Goal: Information Seeking & Learning: Learn about a topic

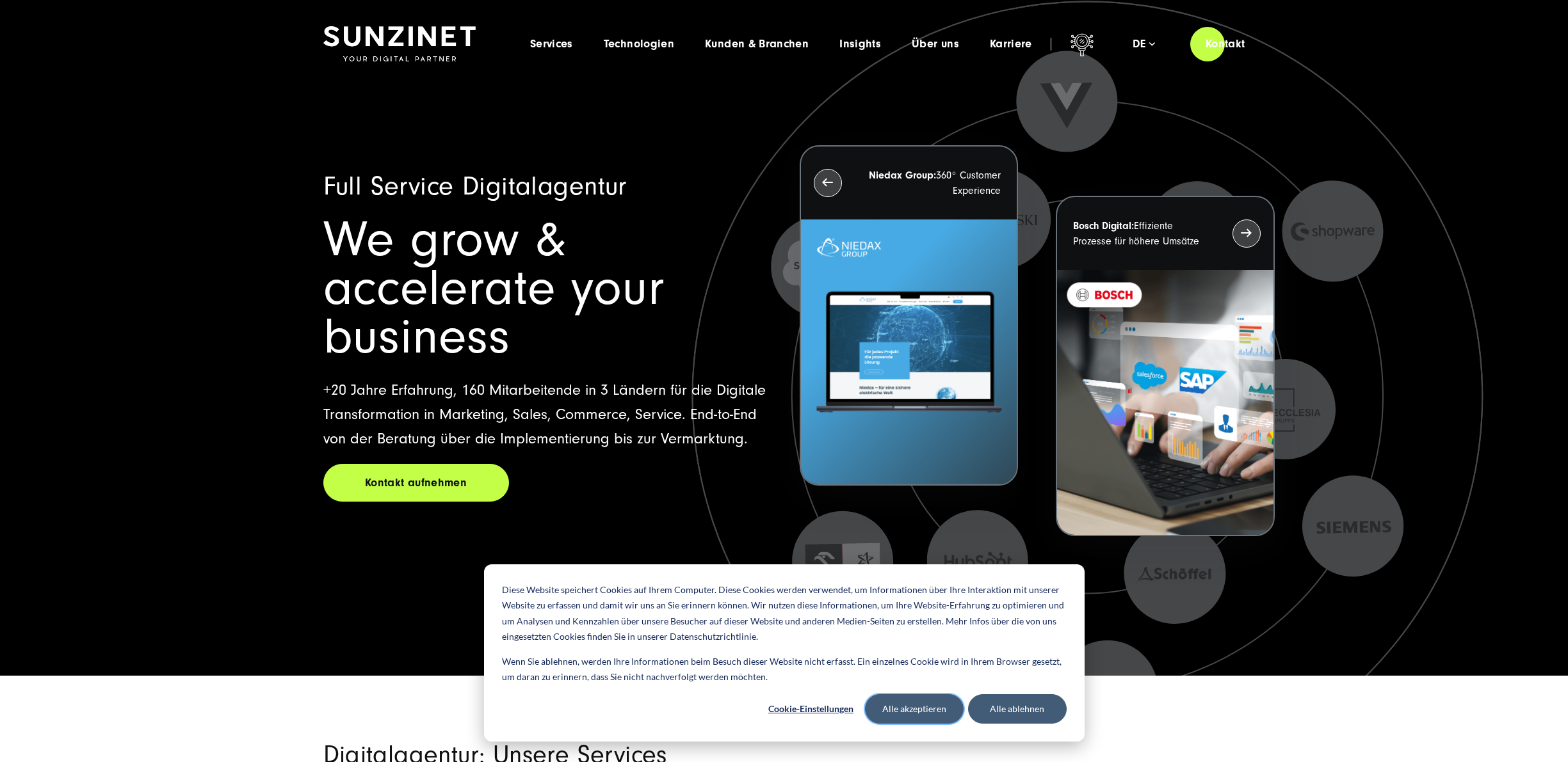
click at [895, 712] on button "Alle akzeptieren" at bounding box center [914, 709] width 98 height 29
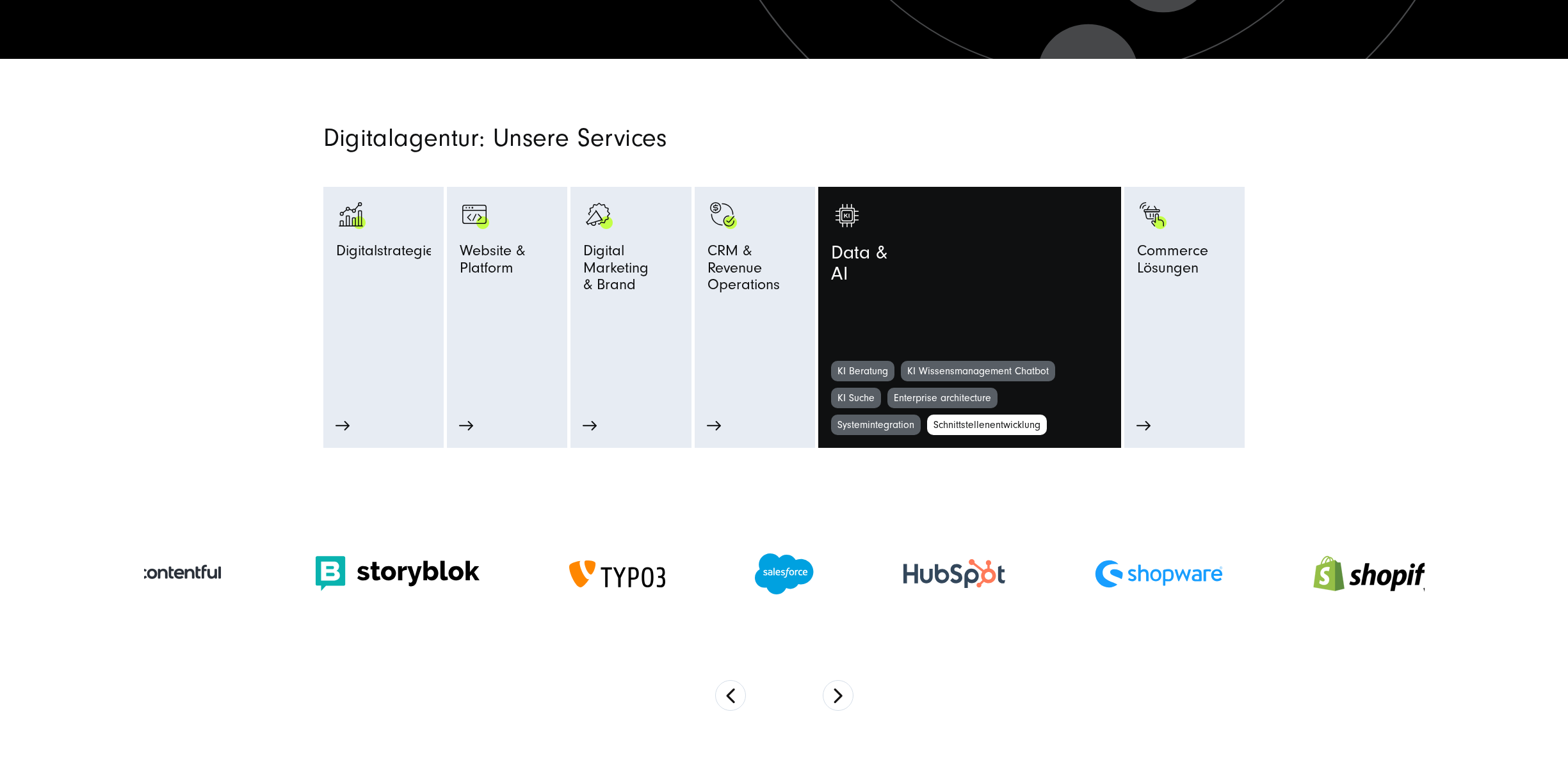
scroll to position [640, 0]
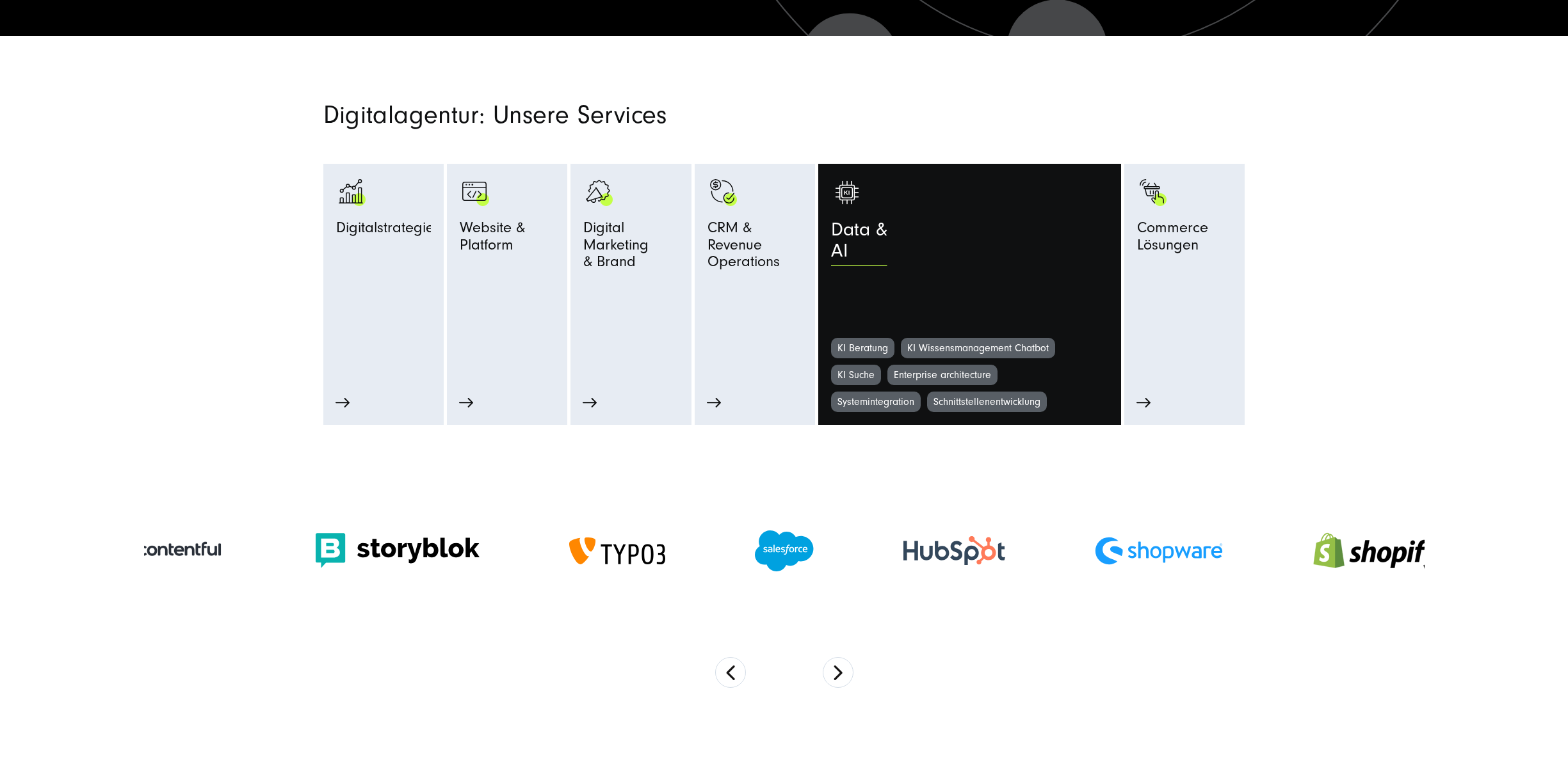
click at [855, 241] on span "Data & AI" at bounding box center [859, 244] width 57 height 49
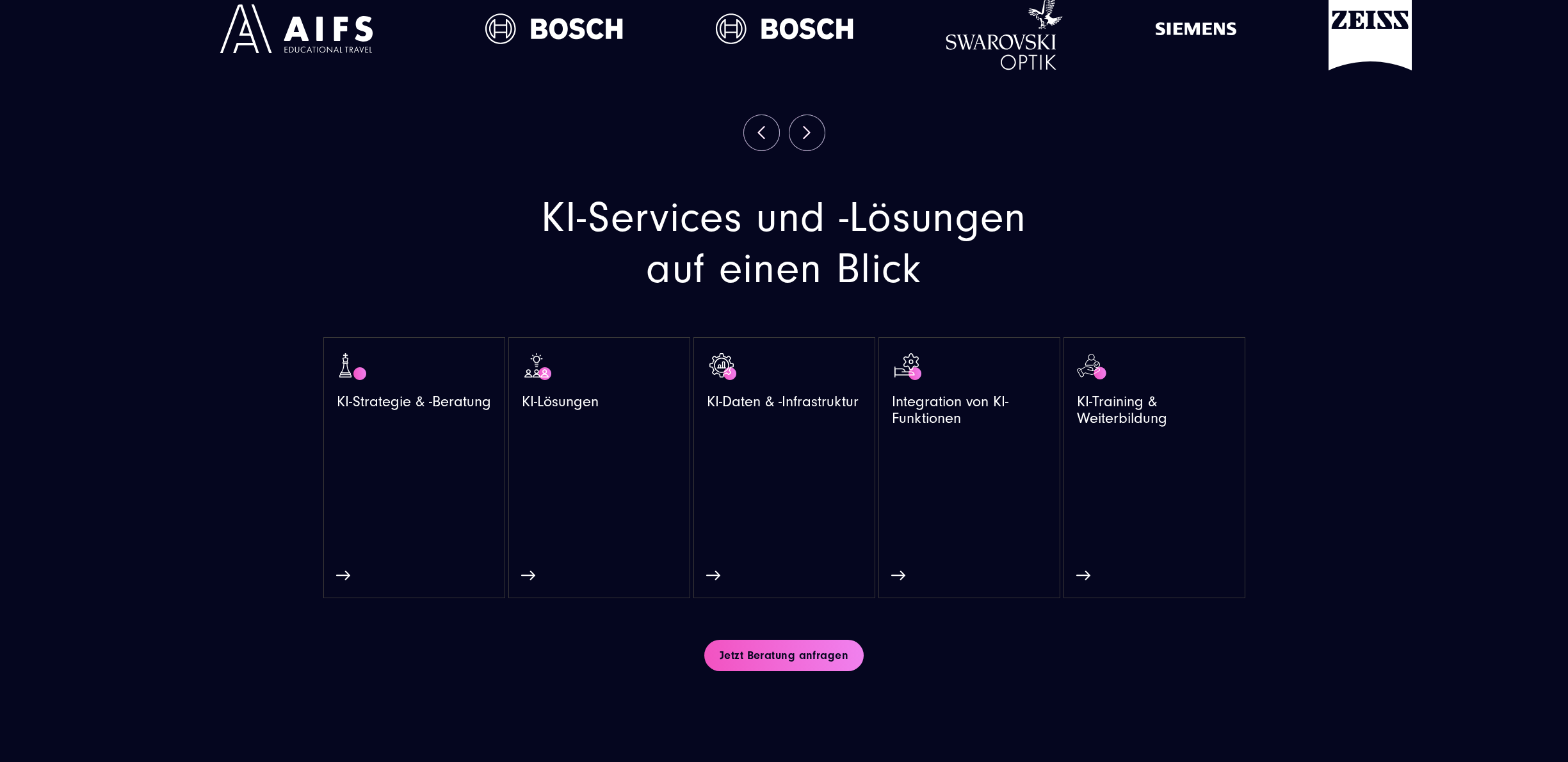
drag, startPoint x: 824, startPoint y: 304, endPoint x: 821, endPoint y: 388, distance: 84.1
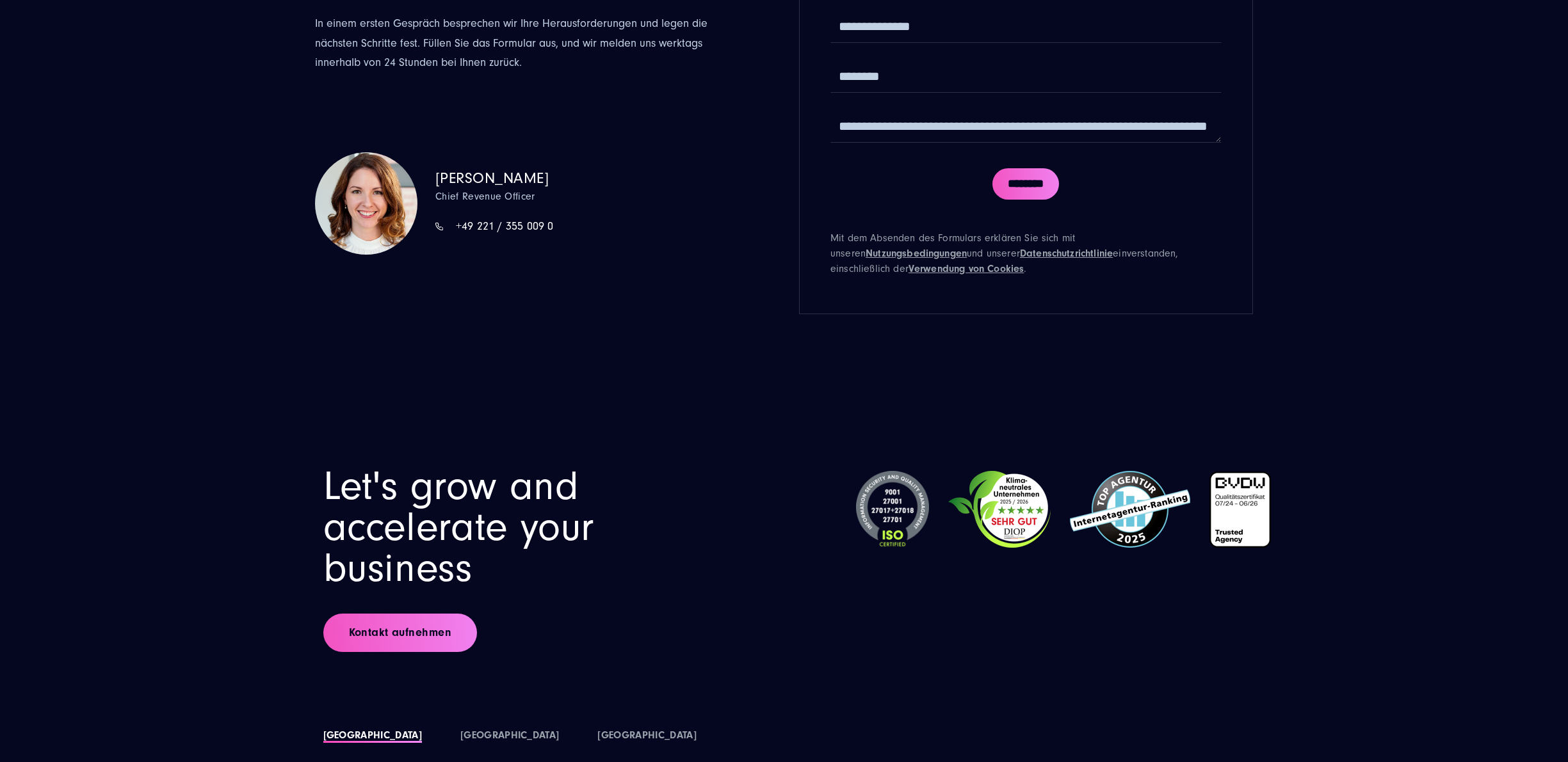
drag, startPoint x: 826, startPoint y: 205, endPoint x: 796, endPoint y: 486, distance: 282.6
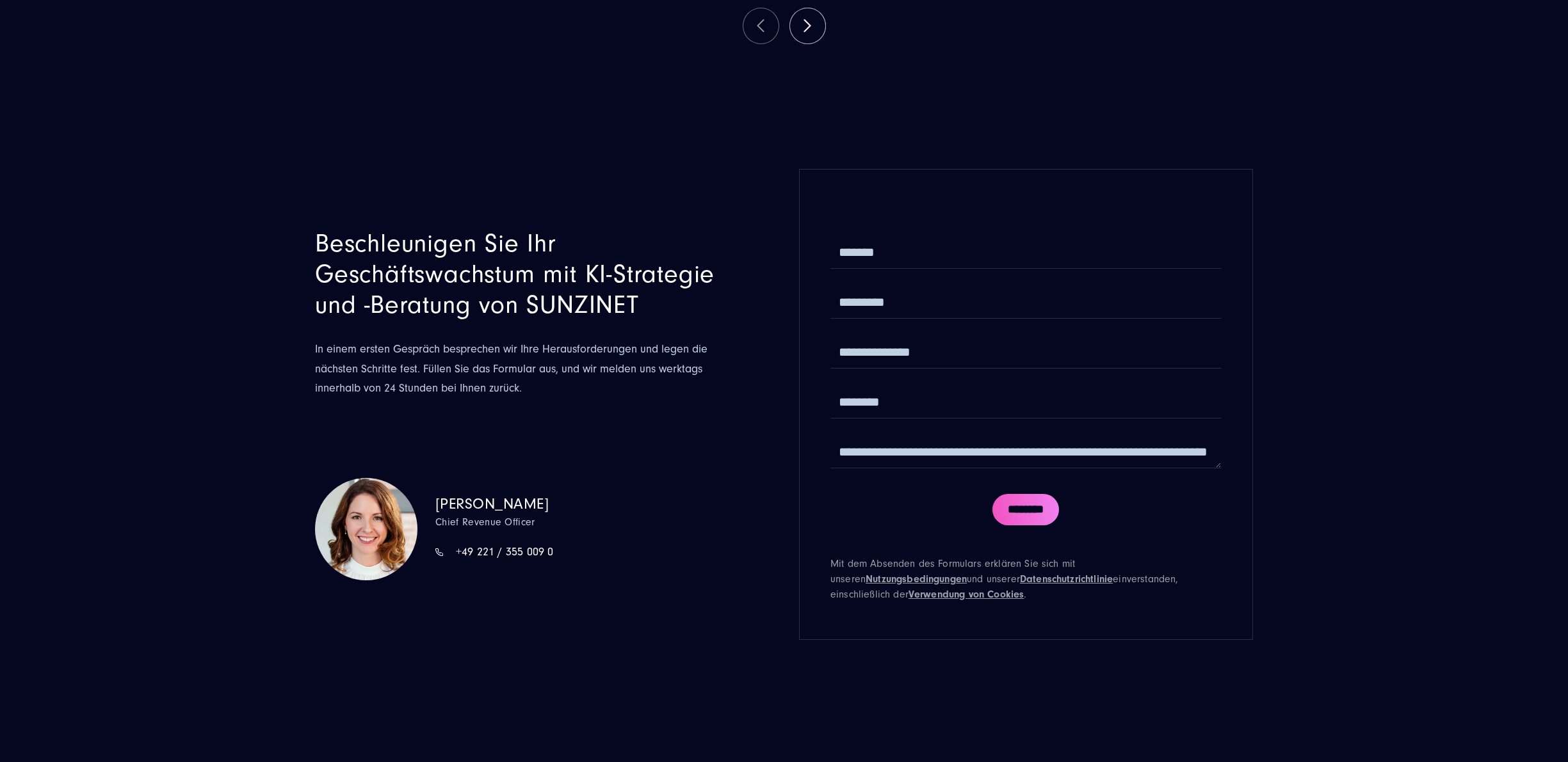
scroll to position [3906, 0]
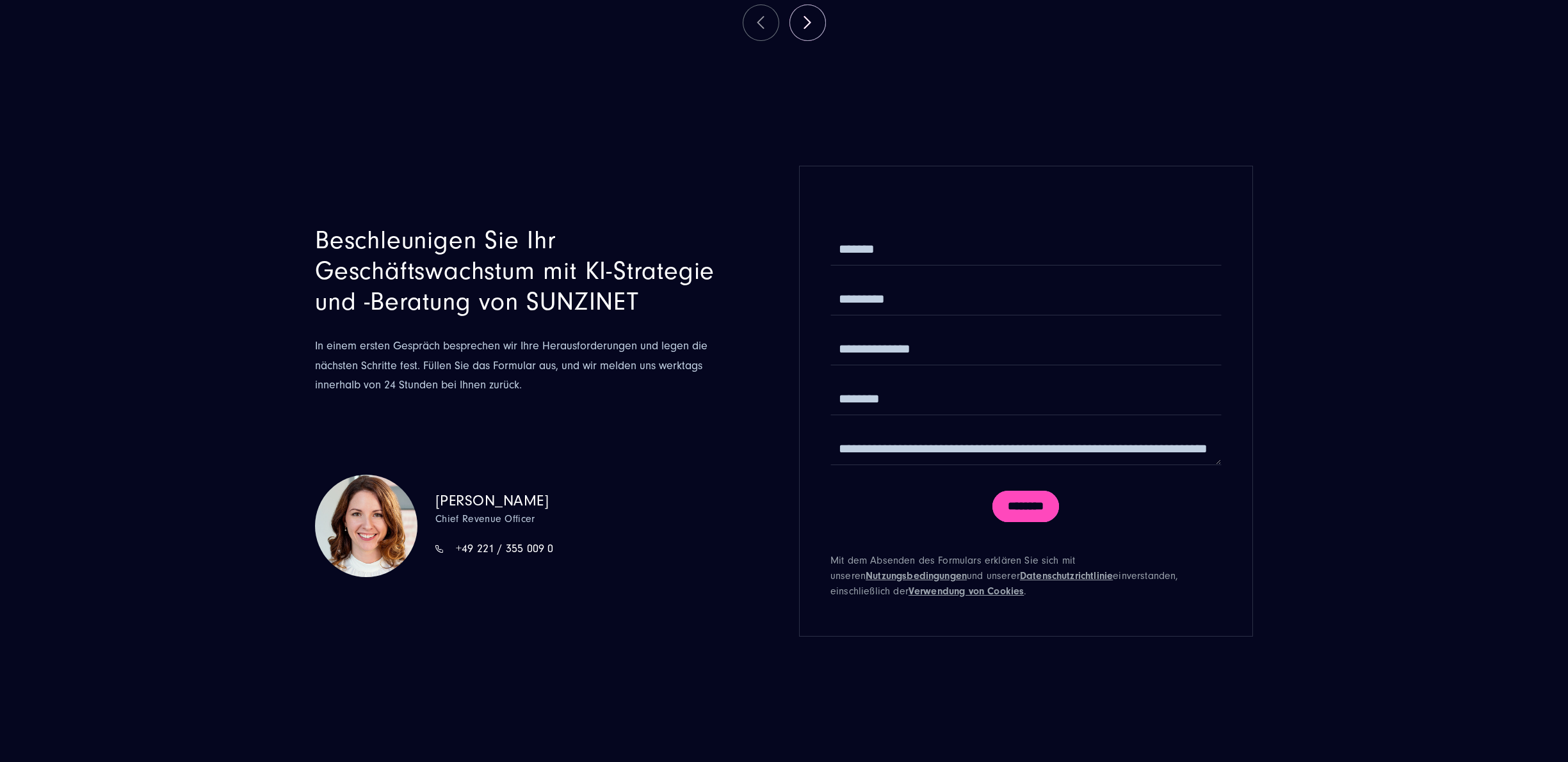
click at [1013, 523] on input "********" at bounding box center [1026, 507] width 67 height 32
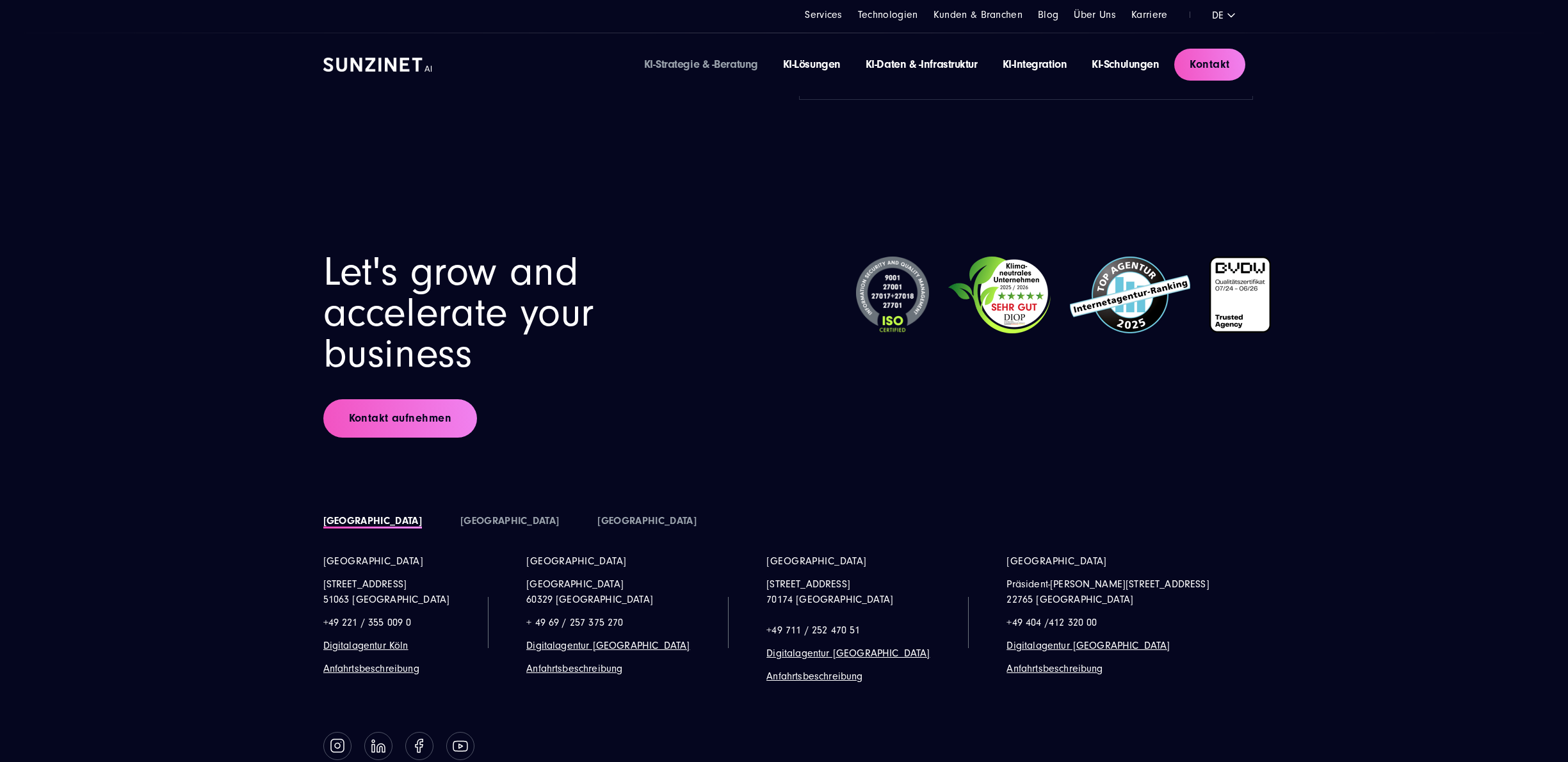
scroll to position [0, 0]
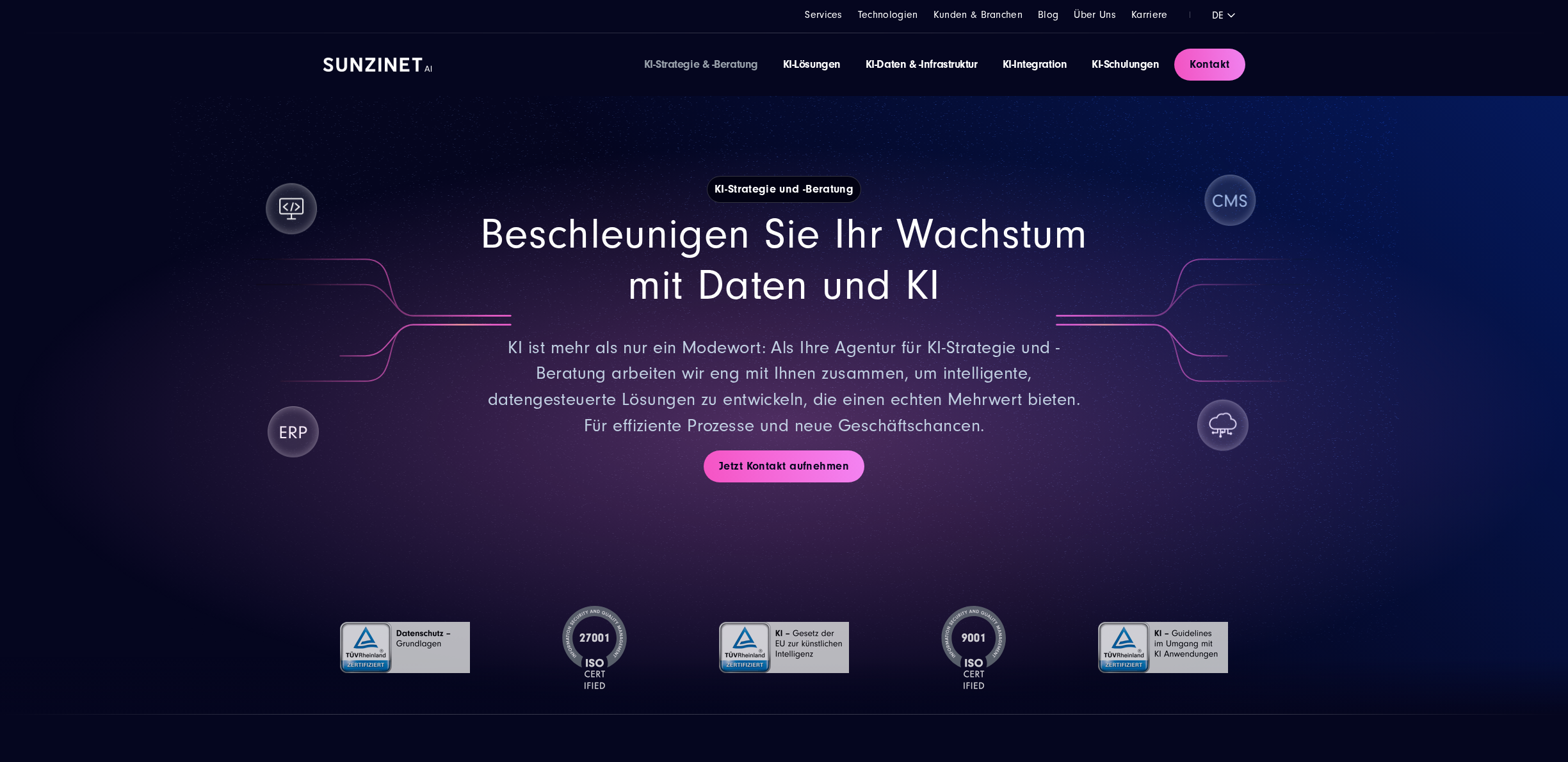
drag, startPoint x: 717, startPoint y: 516, endPoint x: 618, endPoint y: 113, distance: 415.0
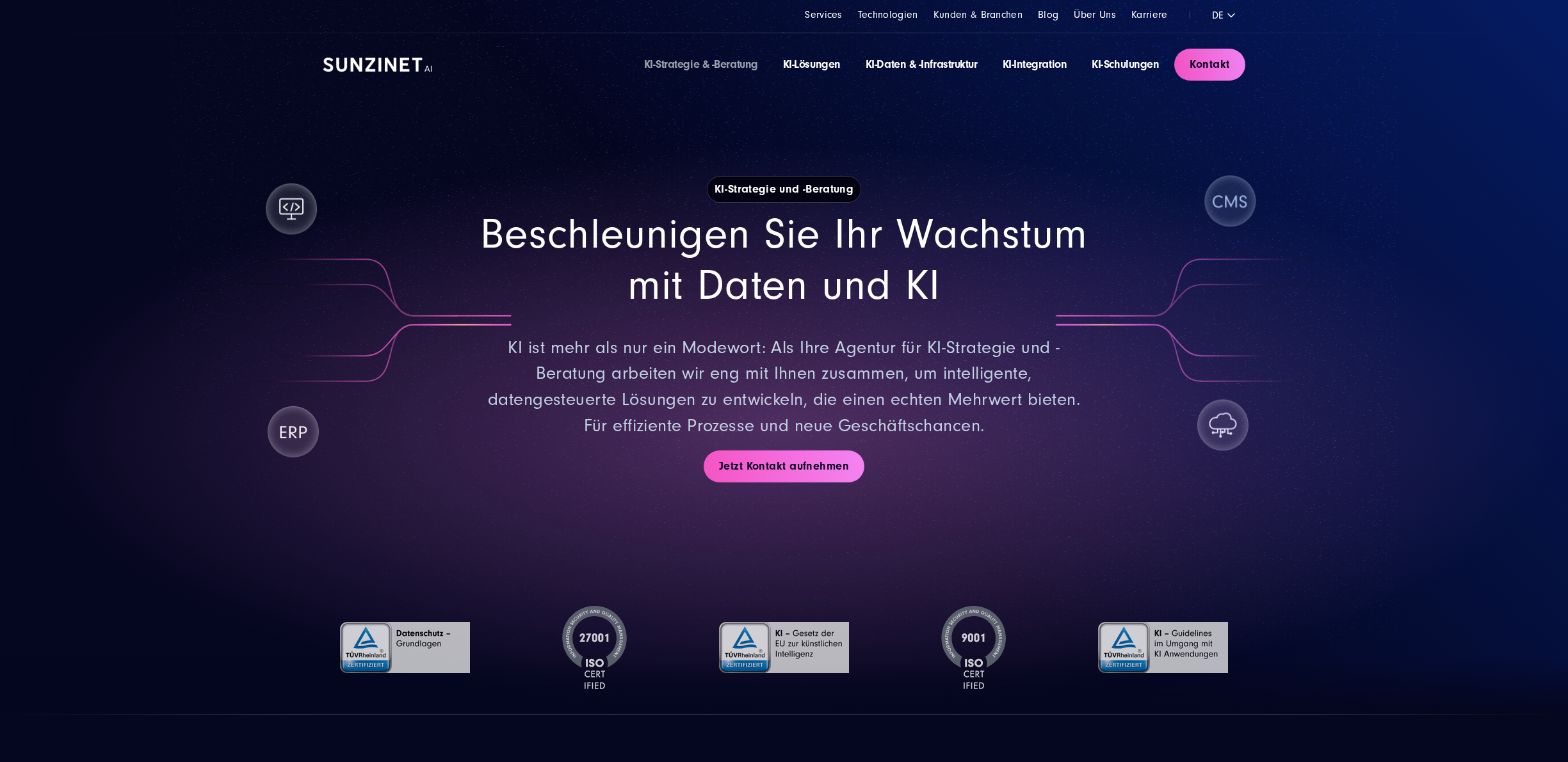
click at [369, 70] on img at bounding box center [378, 64] width 109 height 14
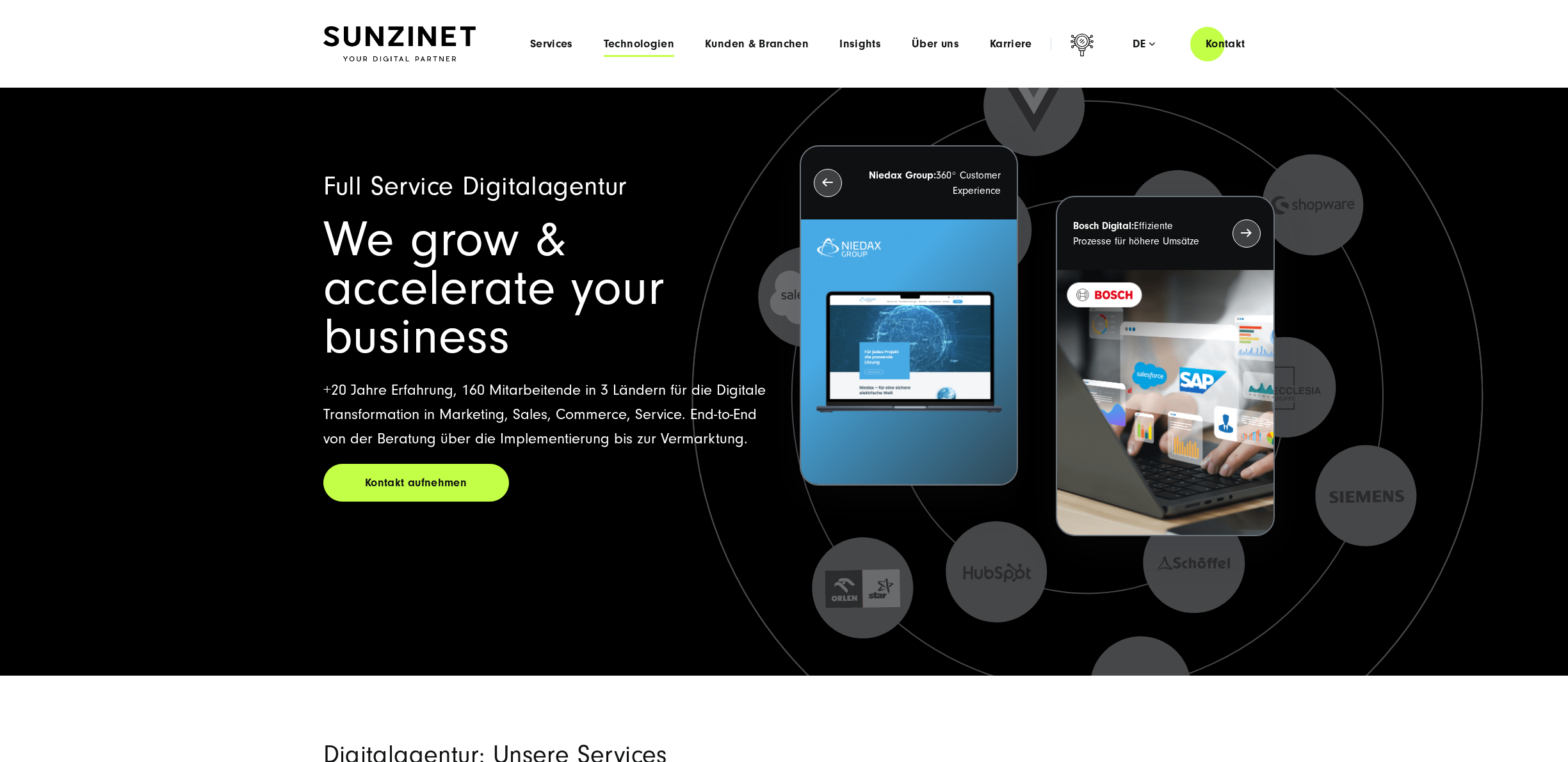
click at [643, 48] on span "Technologien" at bounding box center [639, 44] width 71 height 13
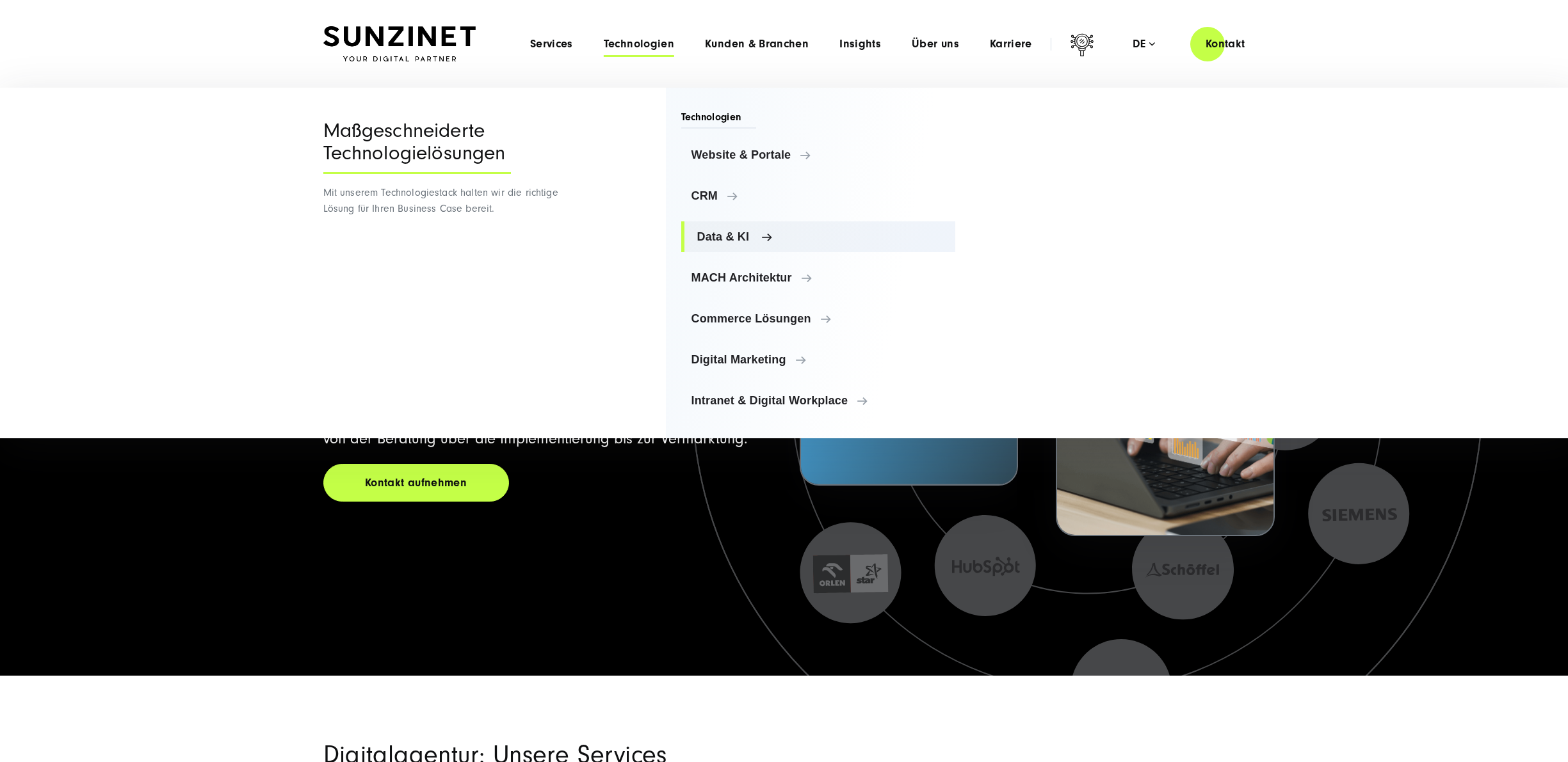
click at [708, 236] on span "Data & KI" at bounding box center [821, 236] width 248 height 13
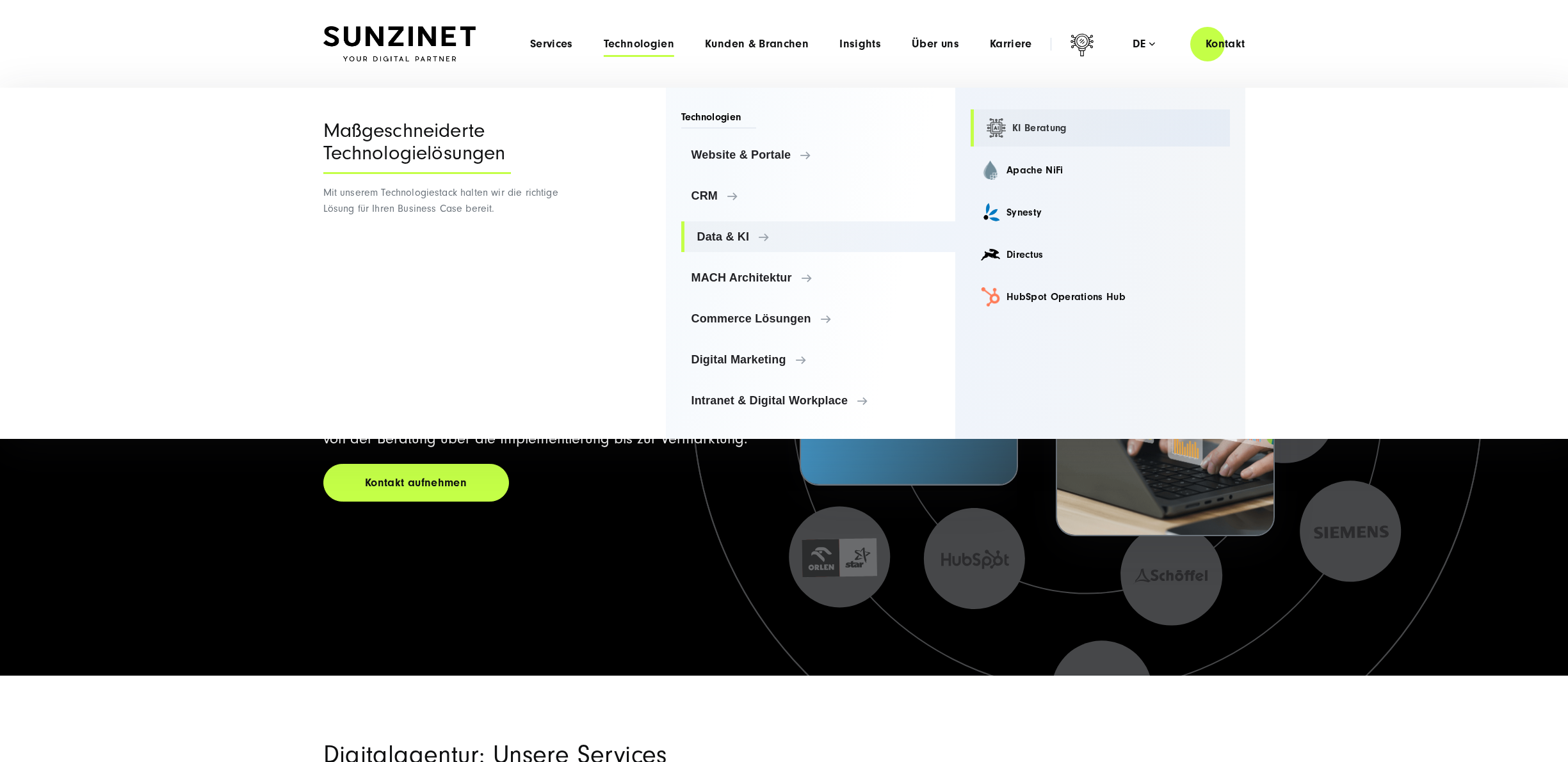
click at [1033, 116] on link "KI Beratung" at bounding box center [1100, 128] width 259 height 37
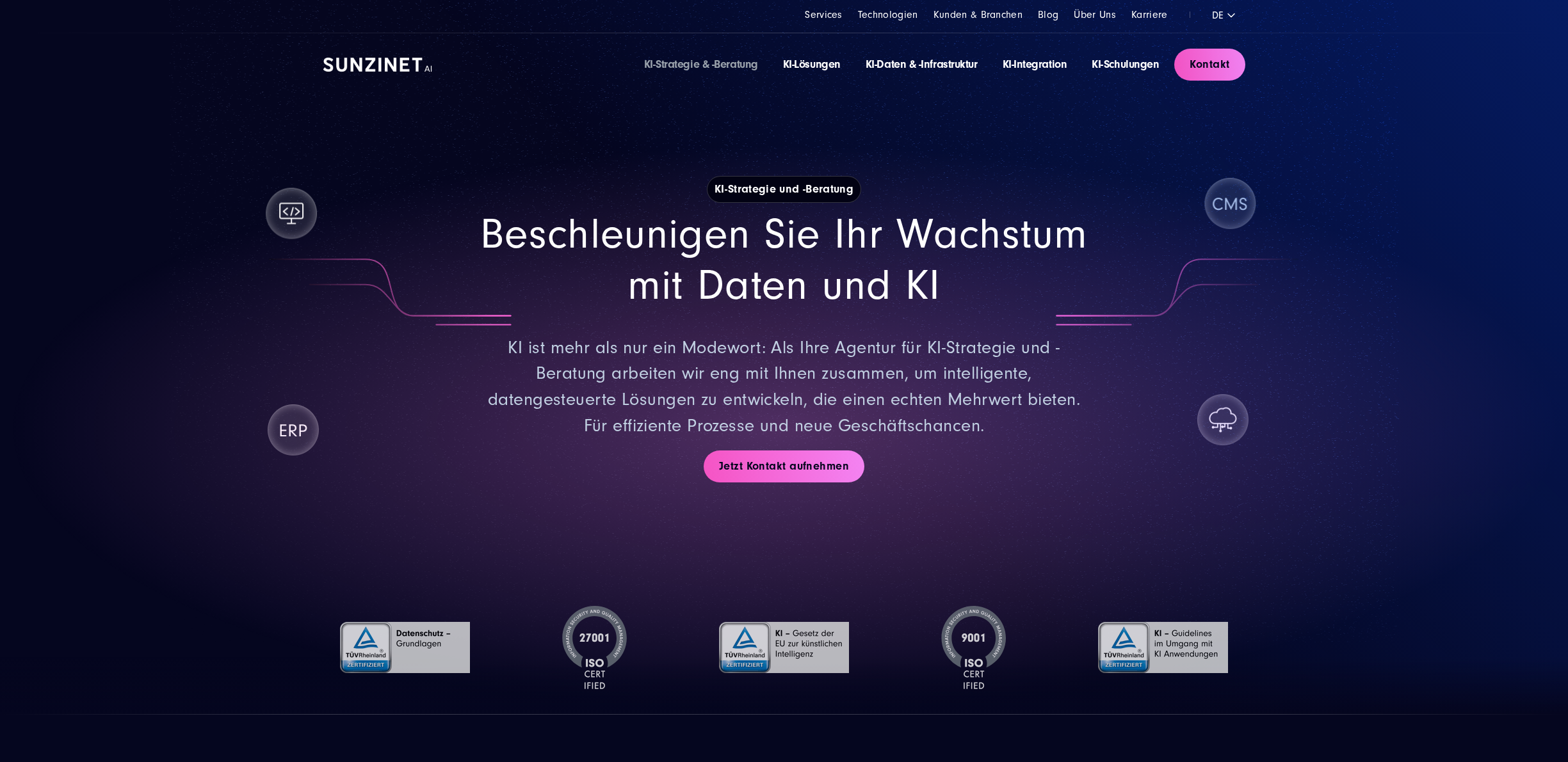
click at [394, 64] on img at bounding box center [378, 64] width 109 height 14
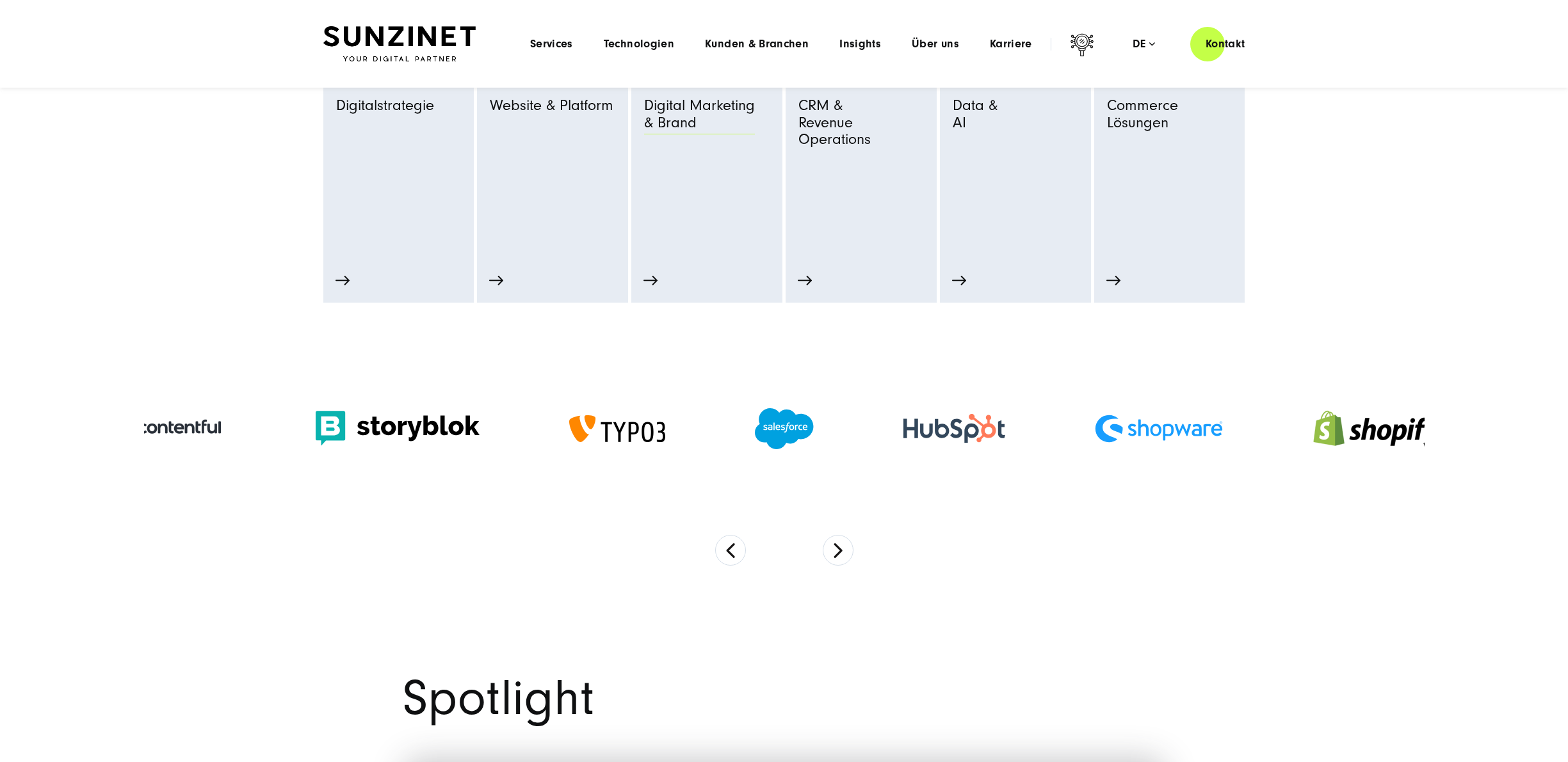
scroll to position [576, 0]
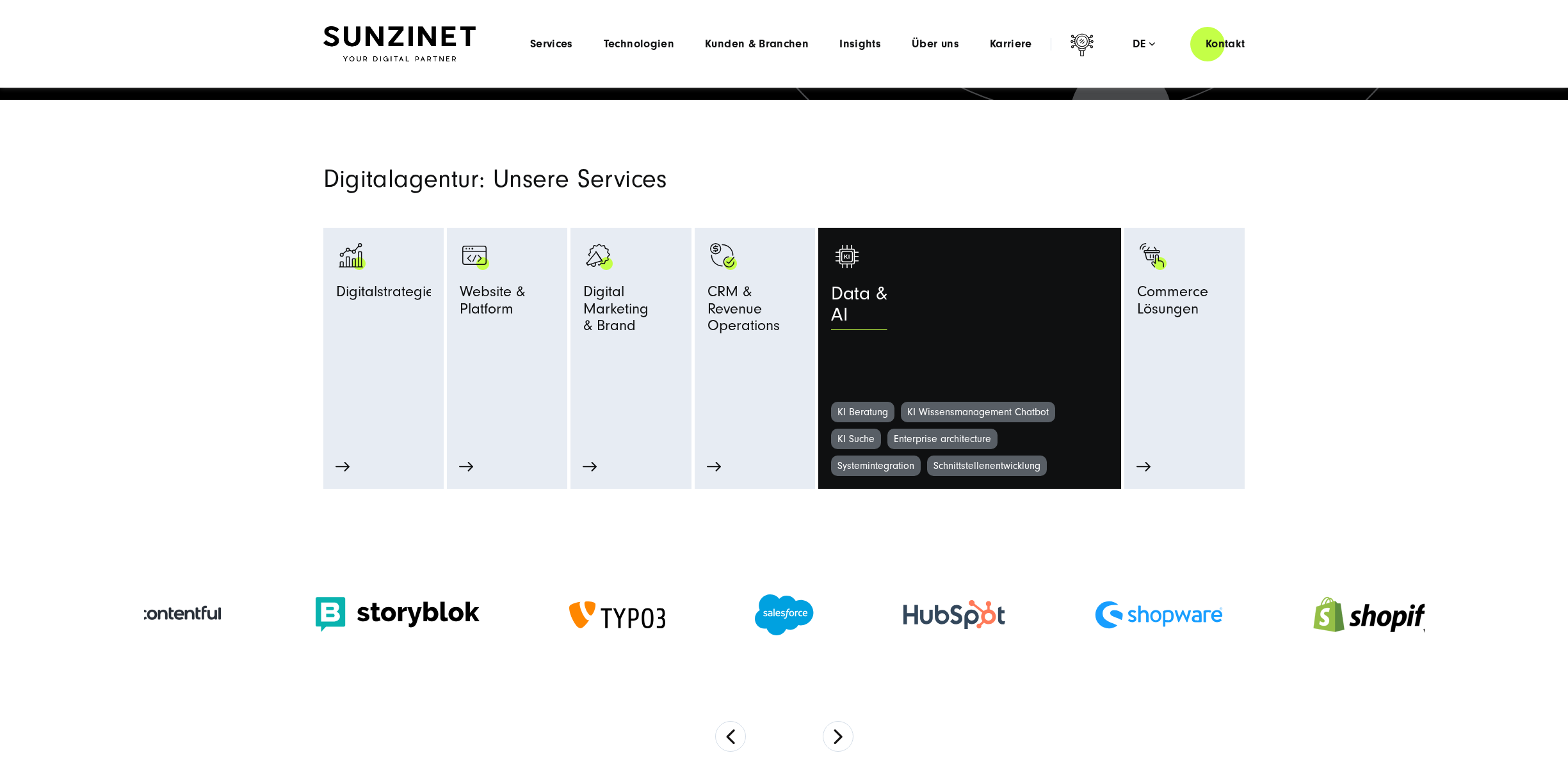
click at [1031, 315] on div "Data & AI" at bounding box center [1004, 308] width 347 height 49
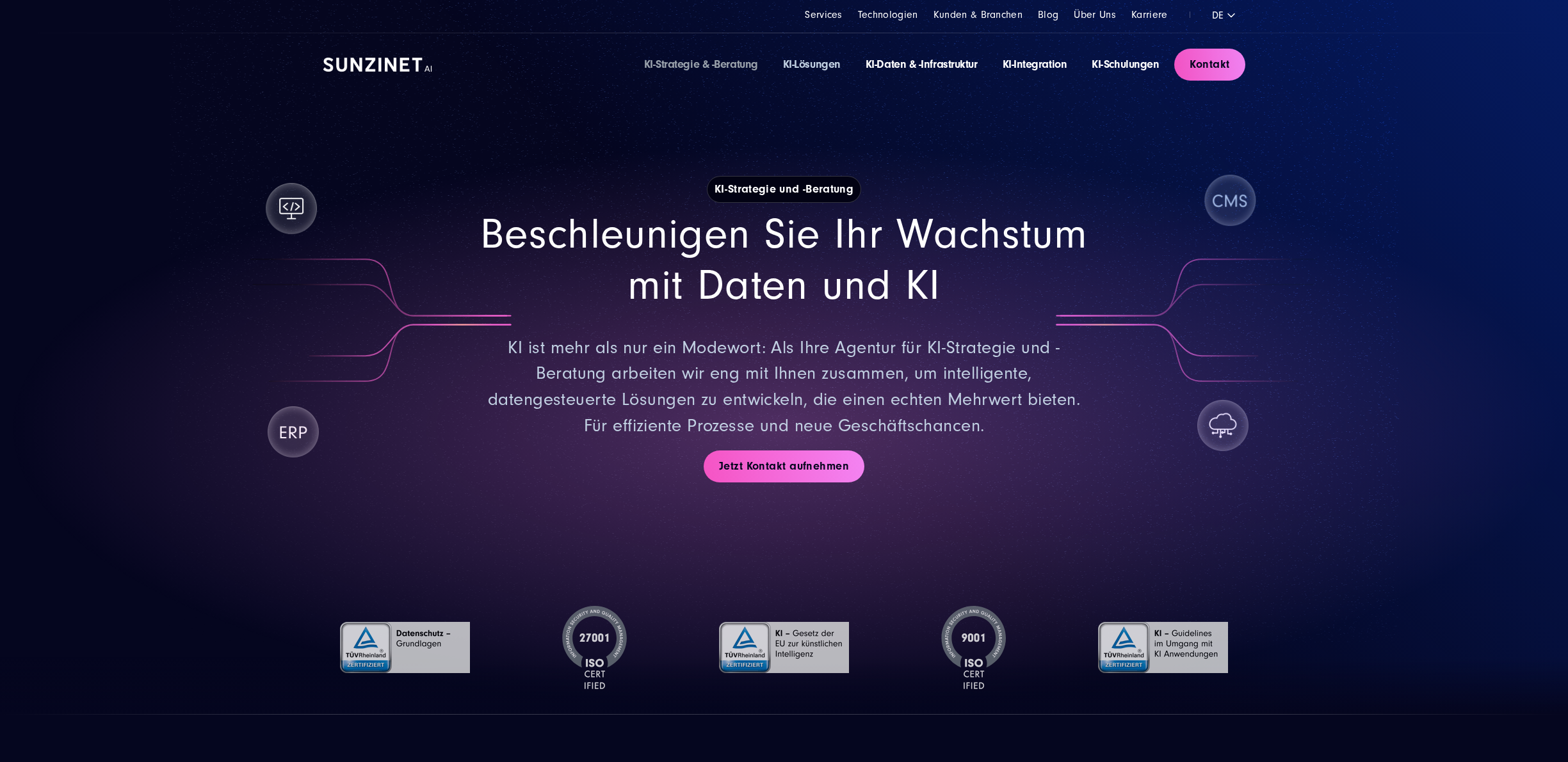
click at [800, 62] on link "KI-Lösungen" at bounding box center [812, 64] width 58 height 13
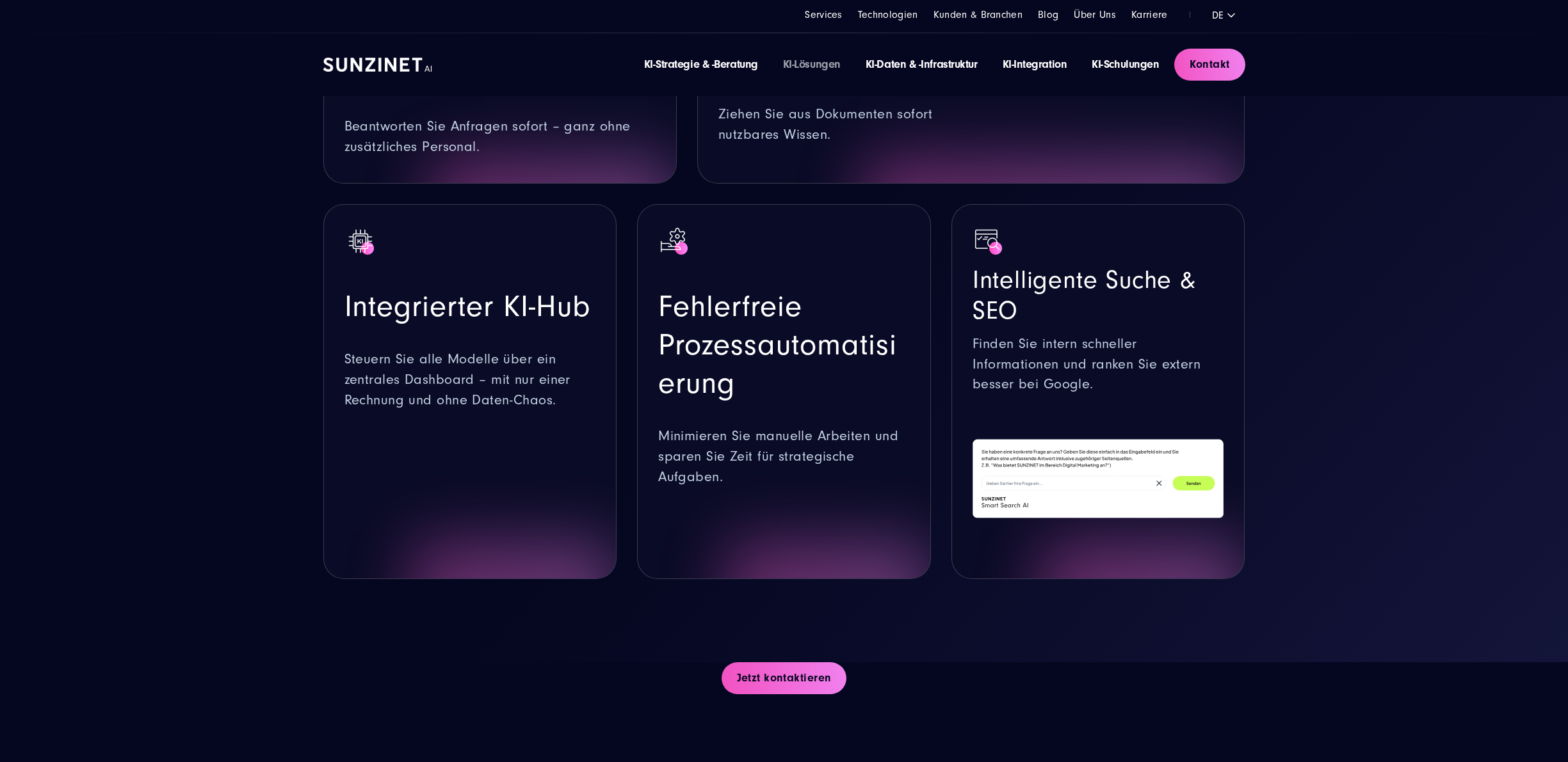
scroll to position [896, 0]
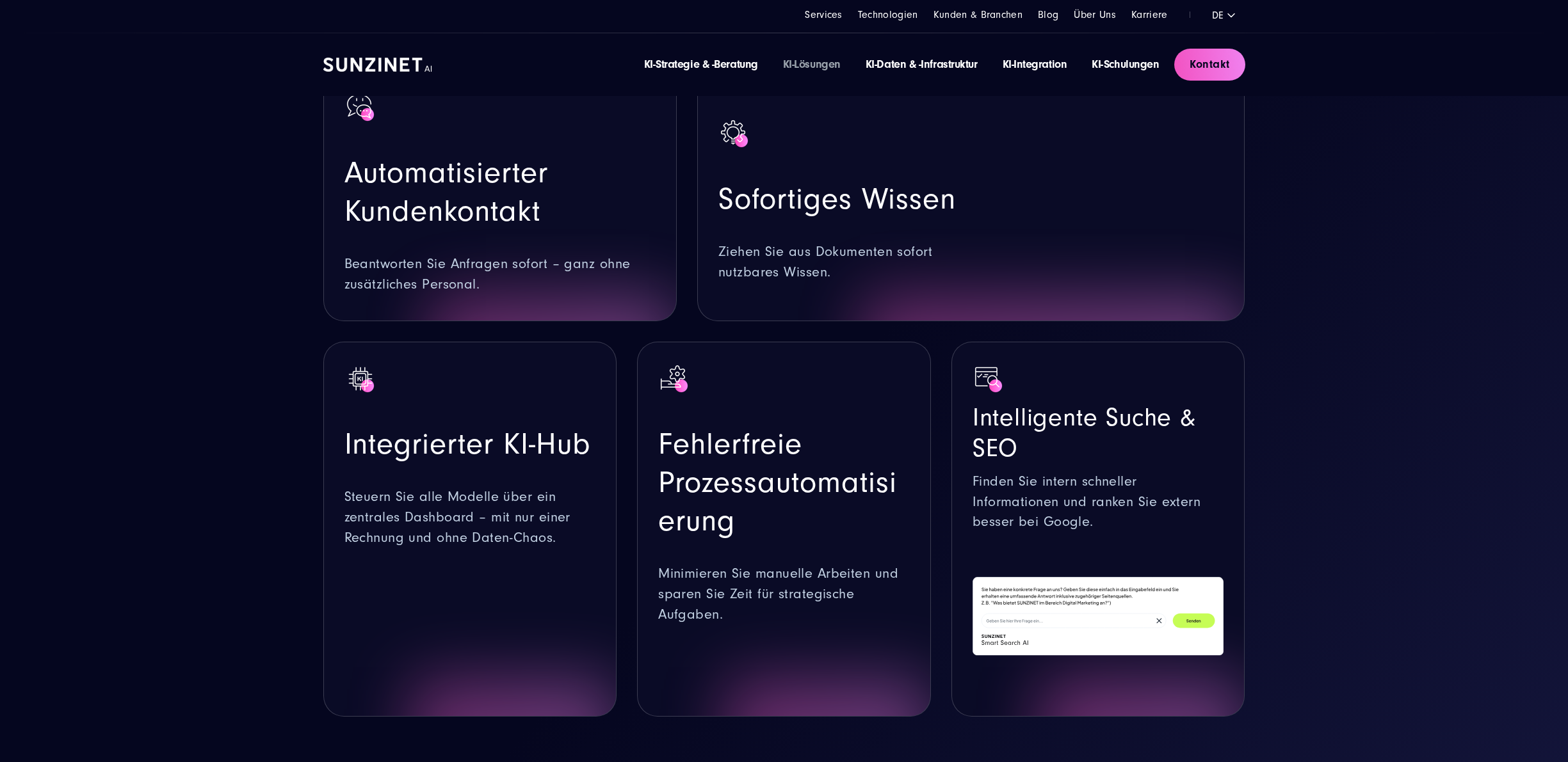
click at [406, 200] on h3 "Automatisierter Kundenkontakt" at bounding box center [500, 191] width 311 height 76
drag, startPoint x: 396, startPoint y: 424, endPoint x: 529, endPoint y: 484, distance: 145.9
click at [511, 447] on div "Integrierter KI-Hub Steuern Sie alle Modelle über ein zentrales Dashboard – mit…" at bounding box center [470, 455] width 251 height 186
click at [518, 509] on p "Steuern Sie alle Modelle über ein zentrales Dashboard – mit nur einer Rechnung …" at bounding box center [470, 517] width 251 height 61
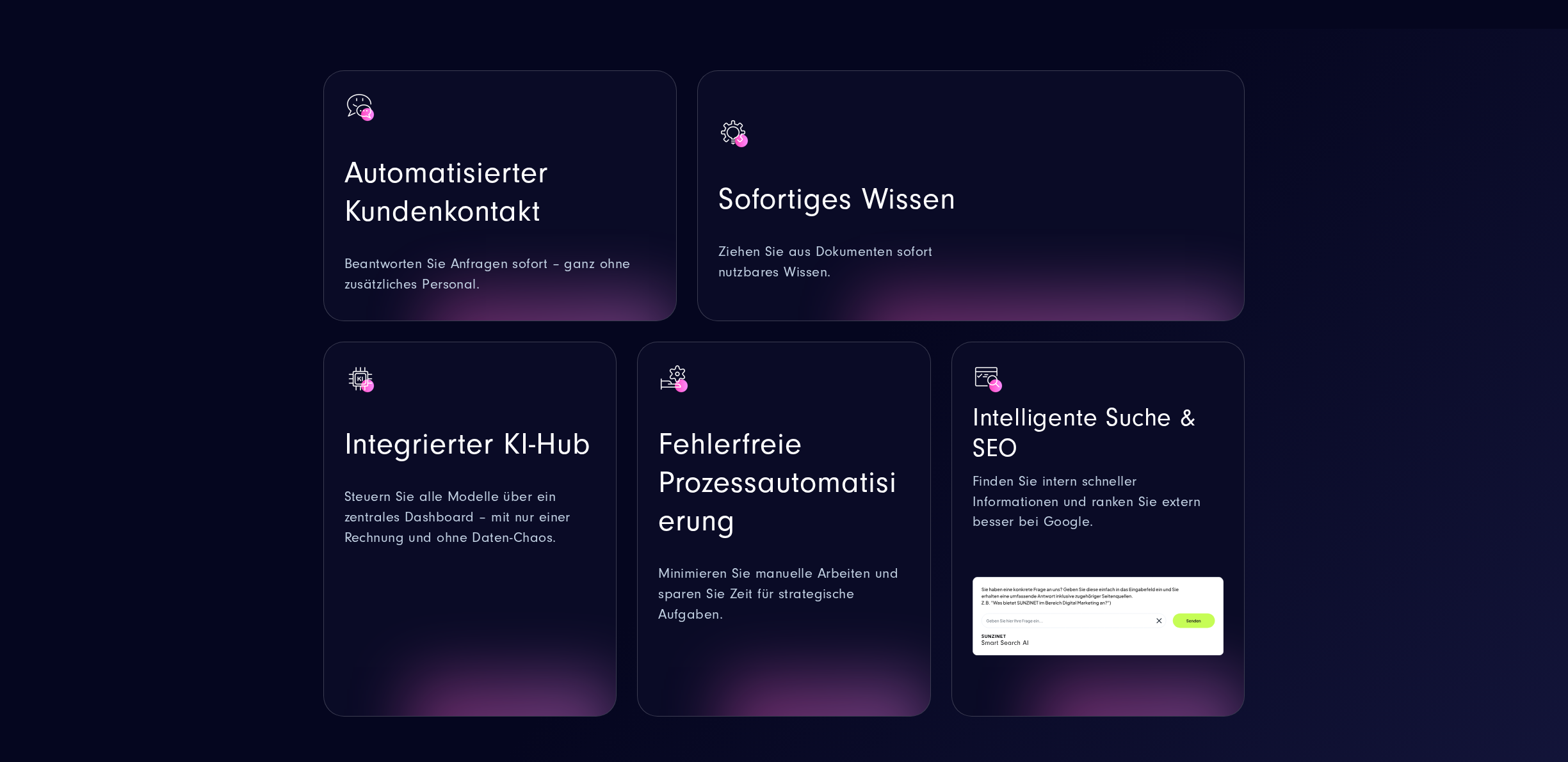
click at [470, 575] on div at bounding box center [470, 625] width 251 height 154
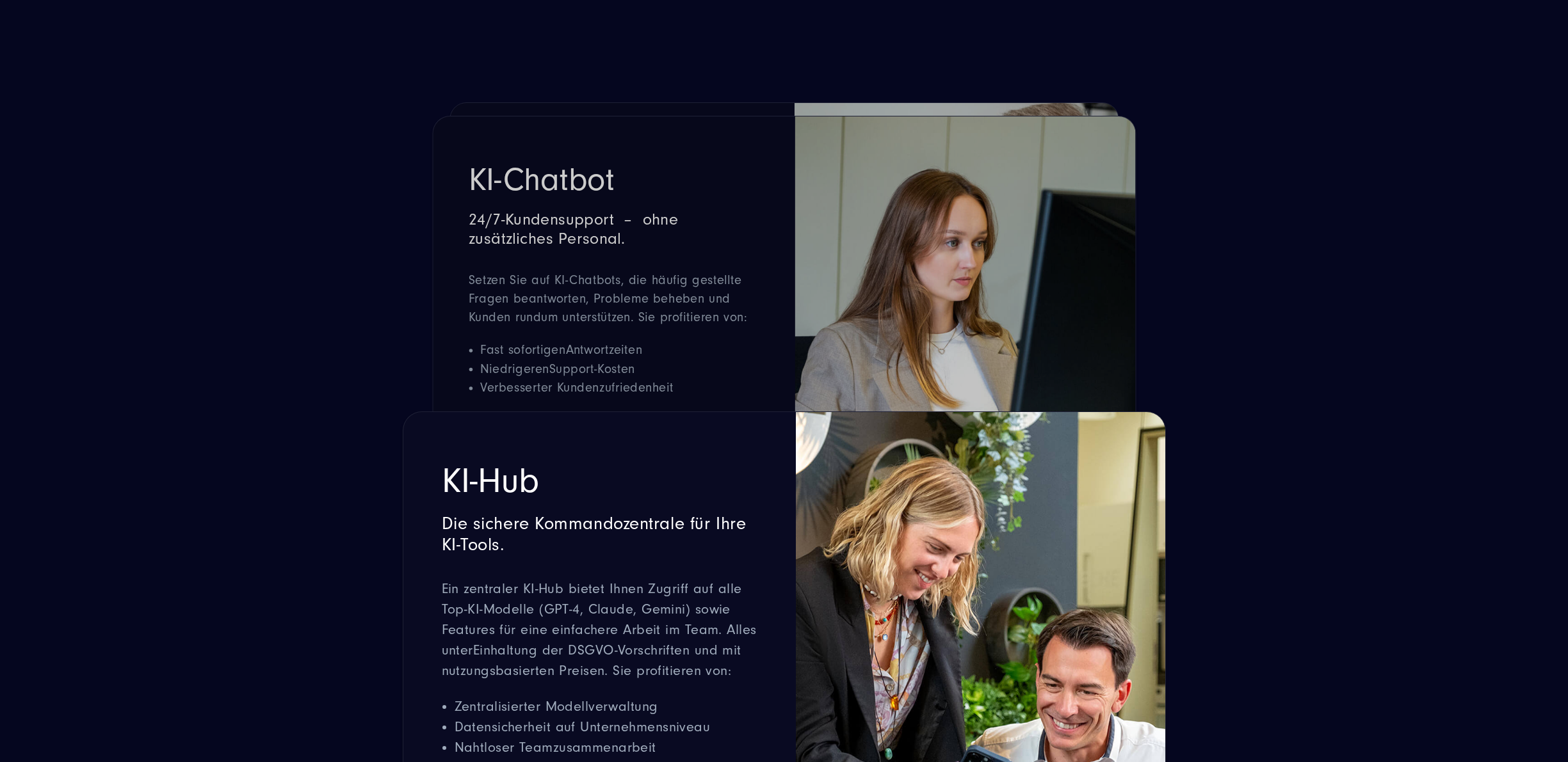
scroll to position [2944, 0]
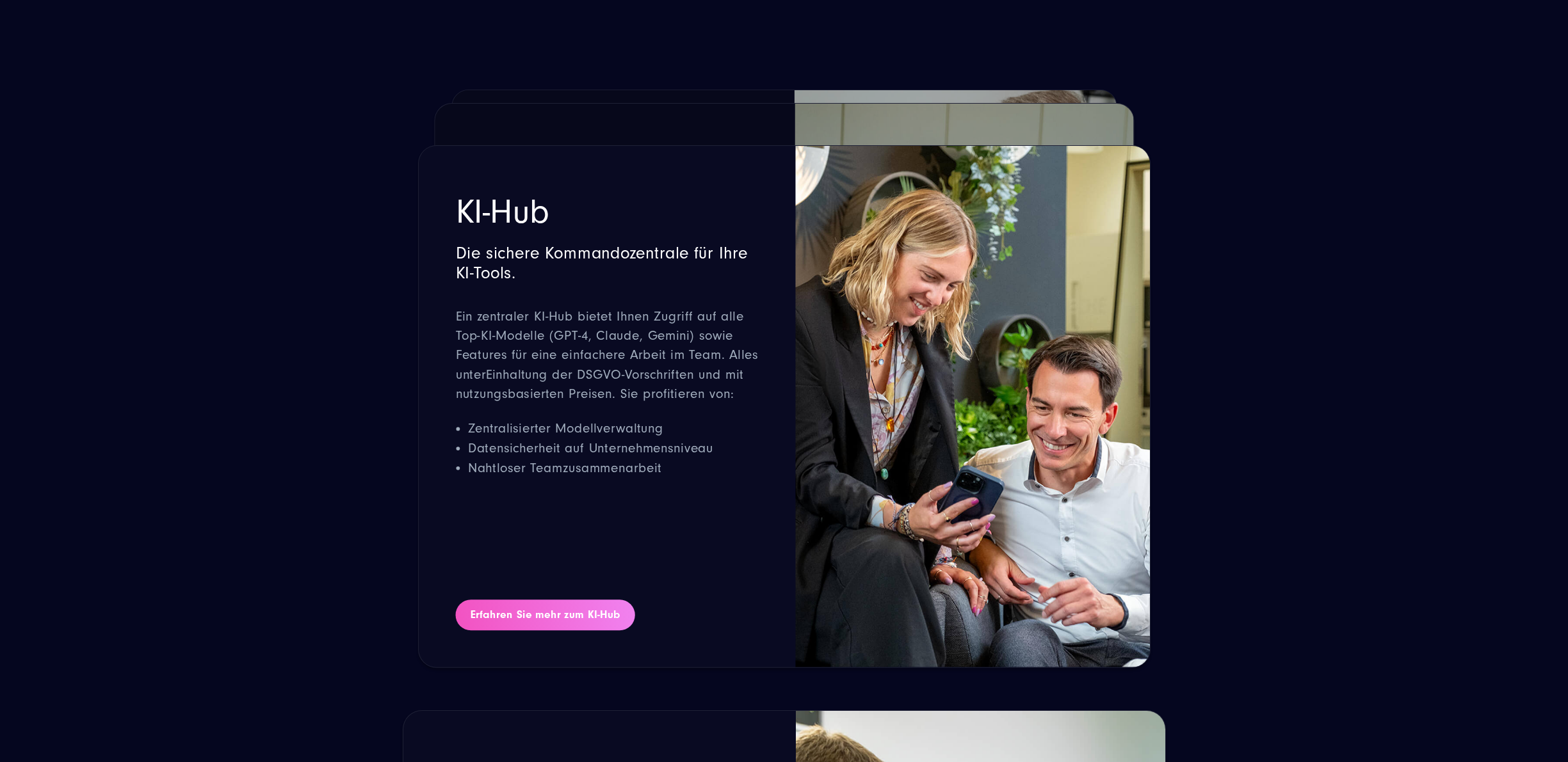
click at [567, 600] on link "Erfahren Sie mehr zum KI-Hub" at bounding box center [545, 615] width 180 height 31
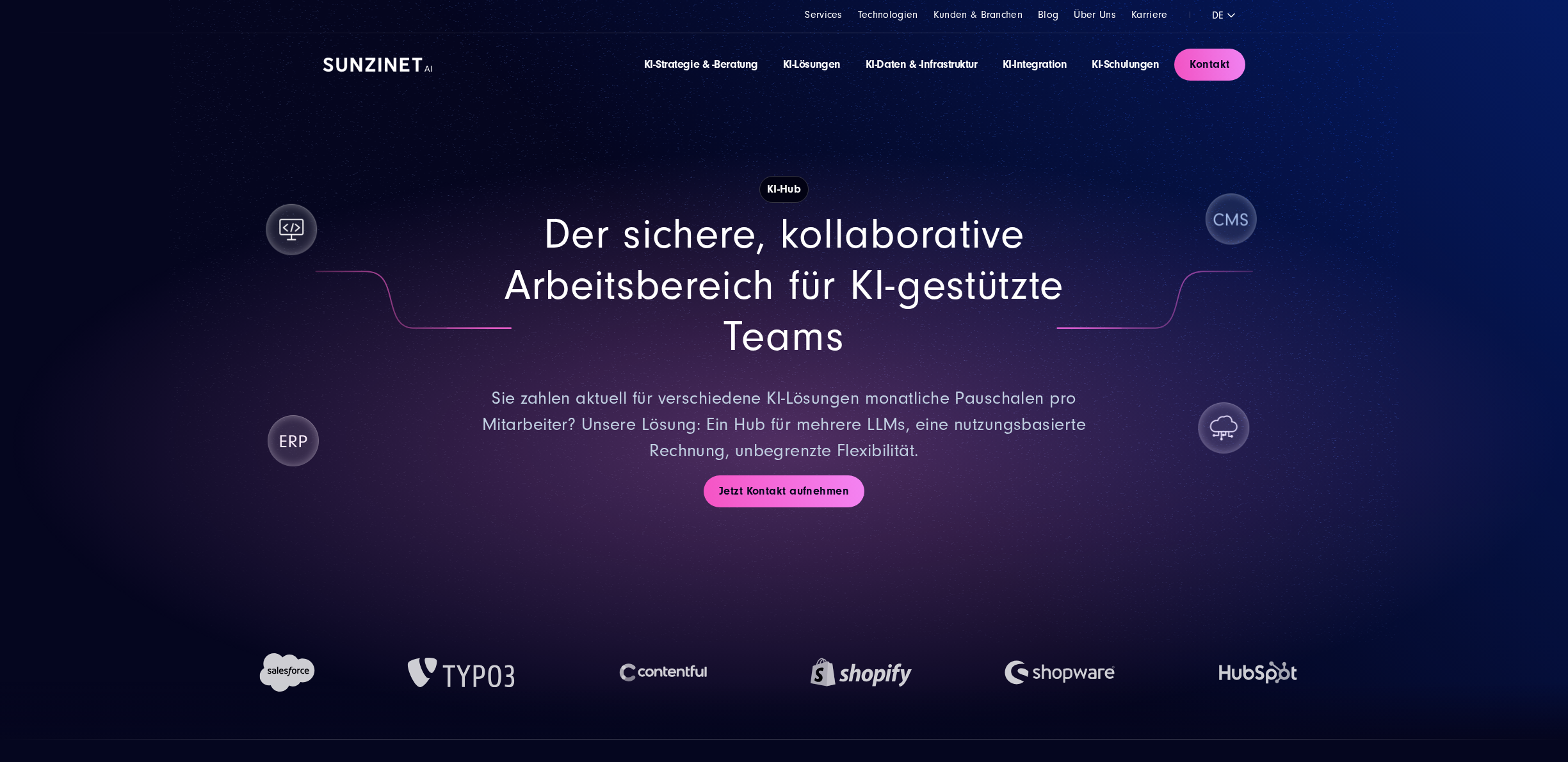
drag, startPoint x: 752, startPoint y: 434, endPoint x: 735, endPoint y: 185, distance: 249.6
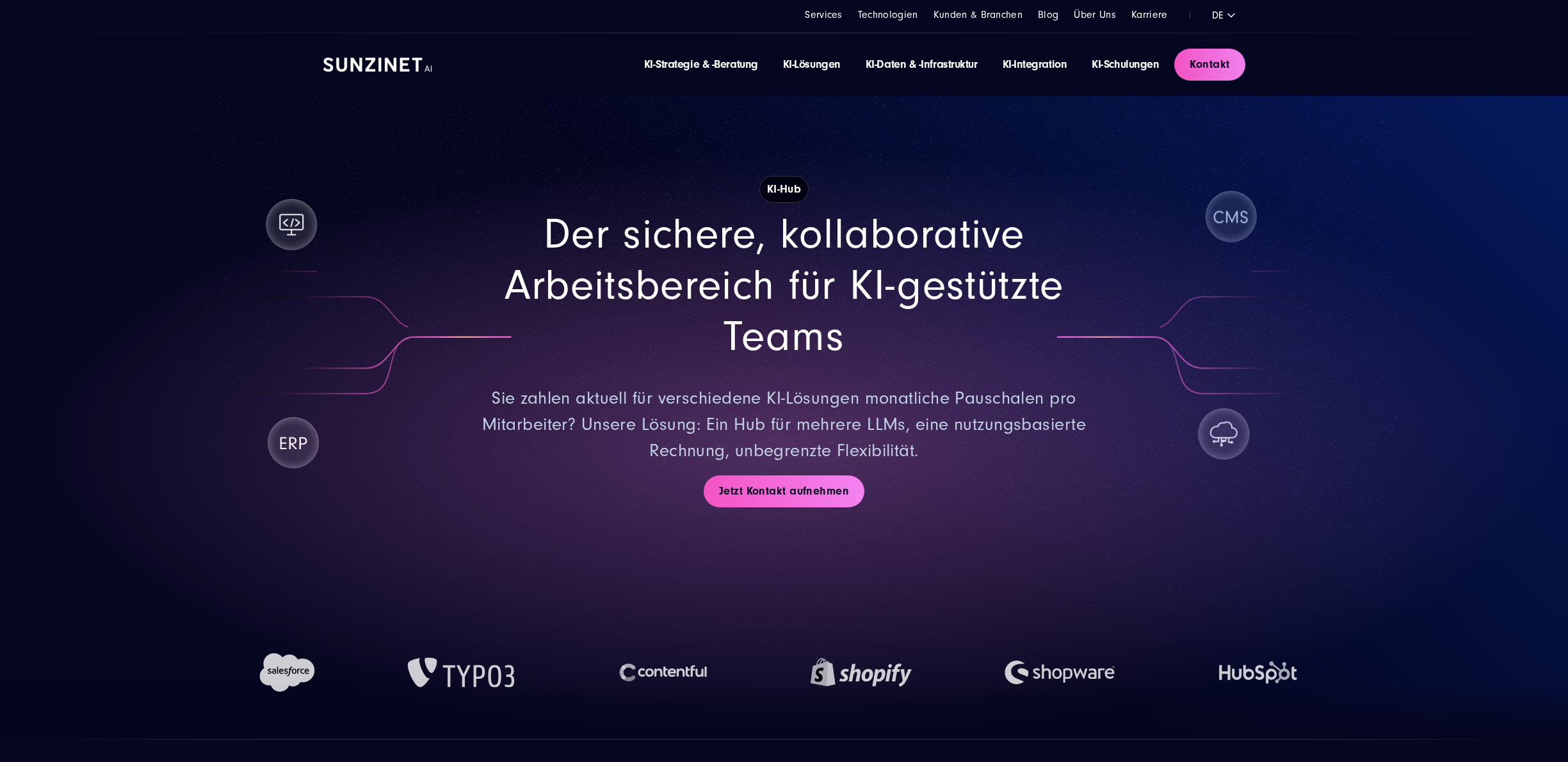
drag, startPoint x: 924, startPoint y: 662, endPoint x: 895, endPoint y: 304, distance: 359.2
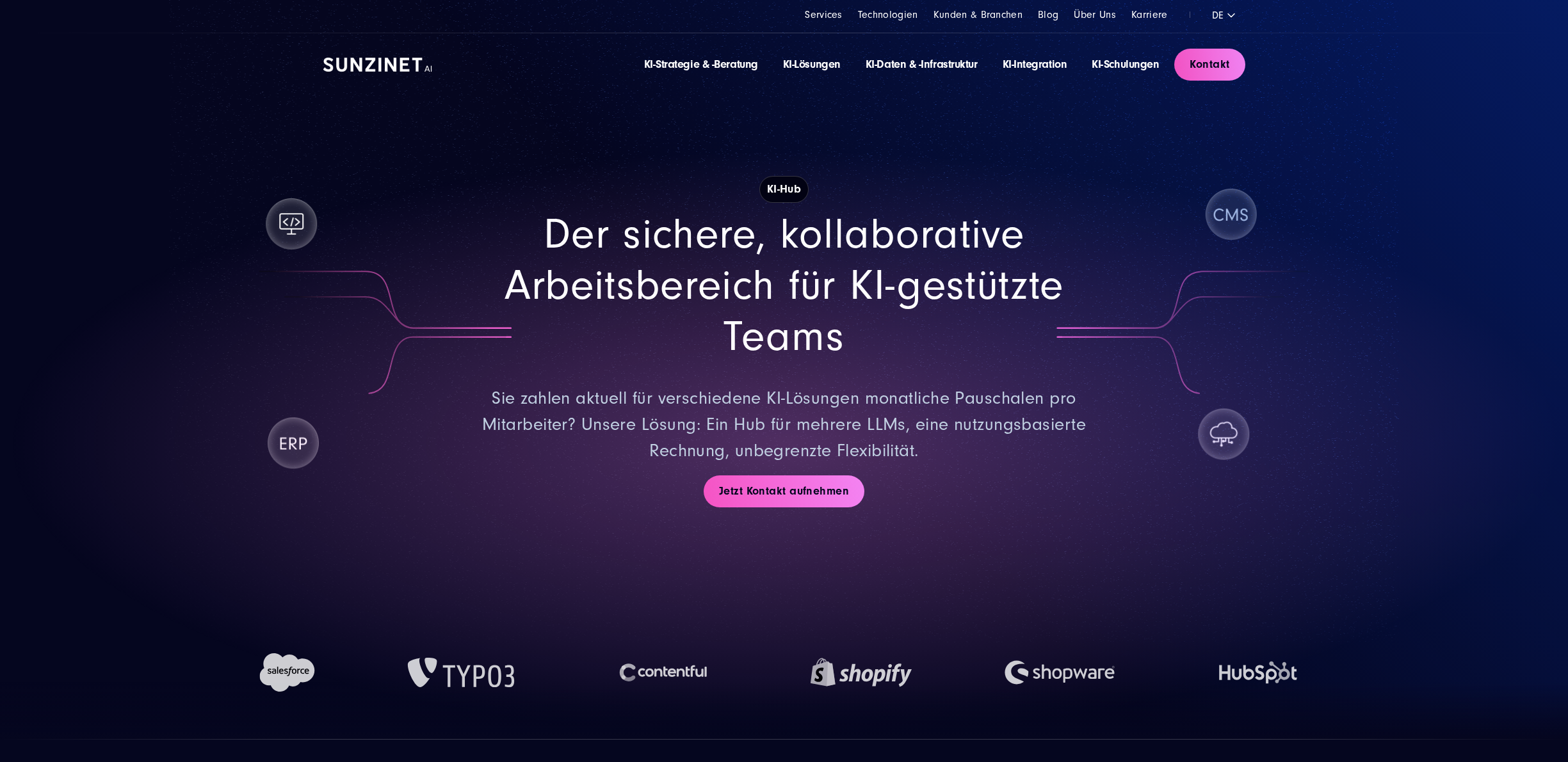
click at [1493, 341] on section "KI-Hub Der sichere, kollaborative Arbeitsbereich für KI-gestützte Teams Sie zah…" at bounding box center [784, 370] width 1568 height 739
drag, startPoint x: 1440, startPoint y: 582, endPoint x: 1418, endPoint y: 117, distance: 465.5
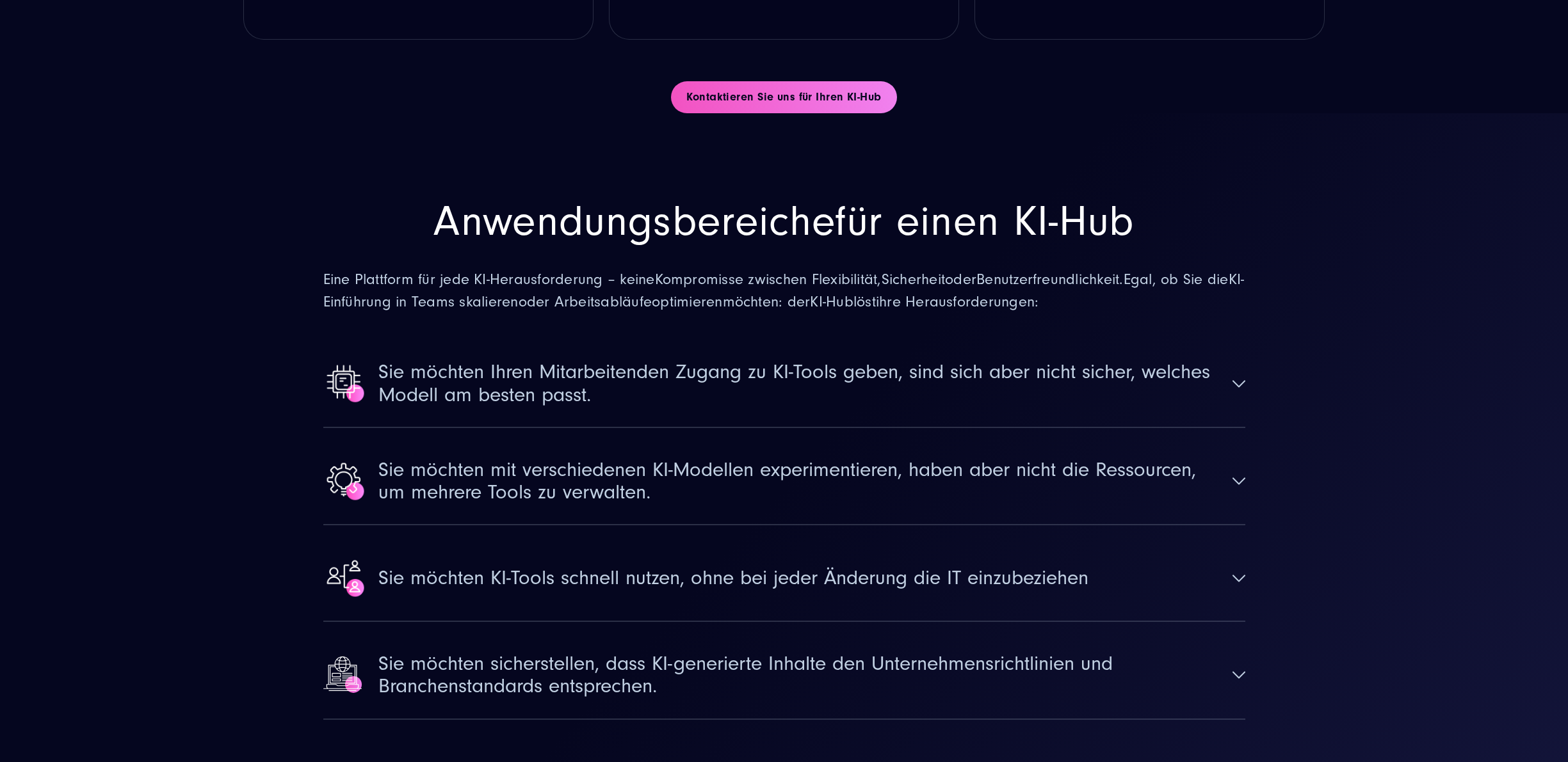
scroll to position [3456, 0]
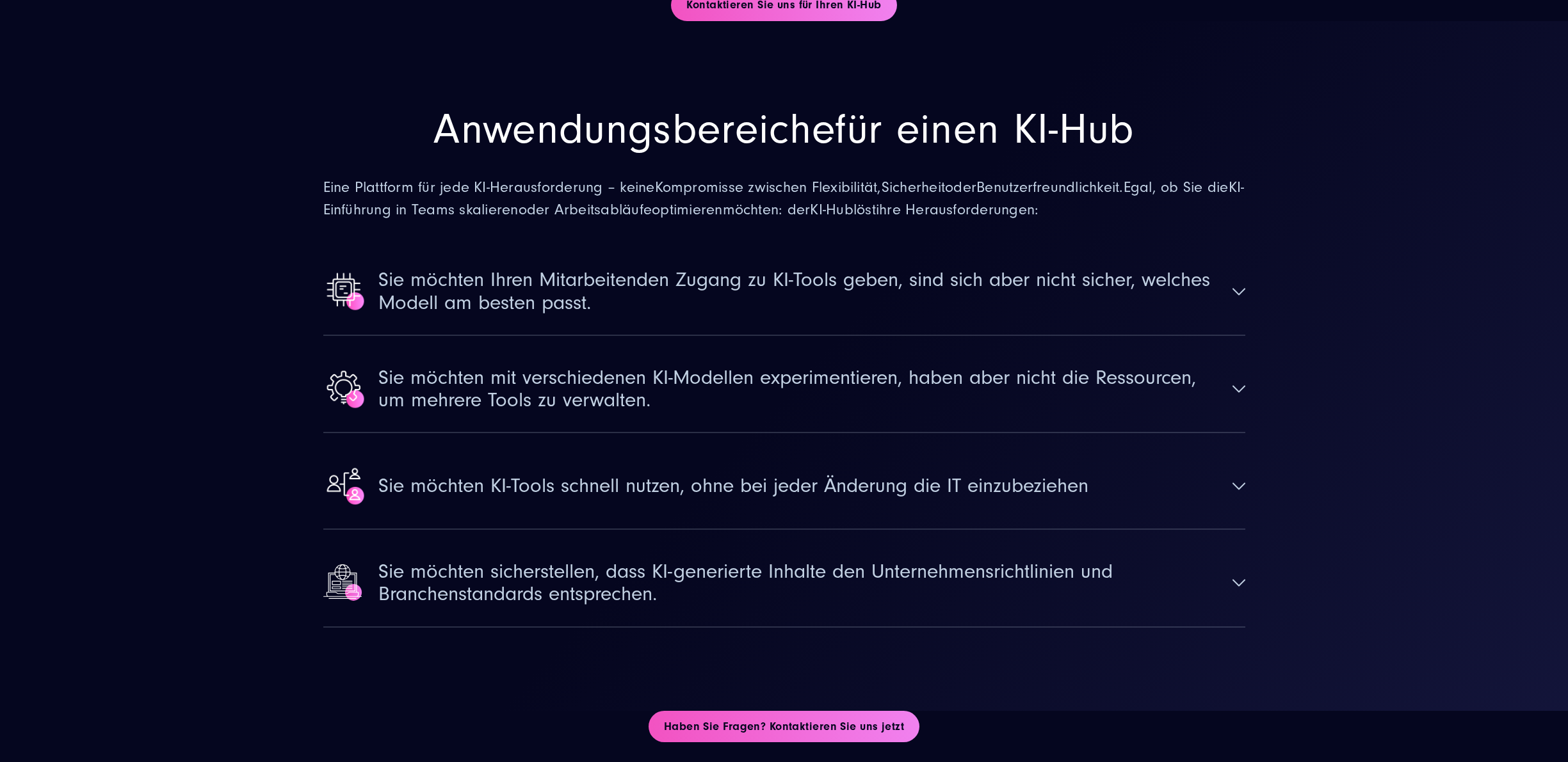
click at [1142, 269] on span "Sie möchten Ihren Mitarbeitenden Zugang zu KI-Tools geben, sind sich aber nicht…" at bounding box center [800, 291] width 843 height 45
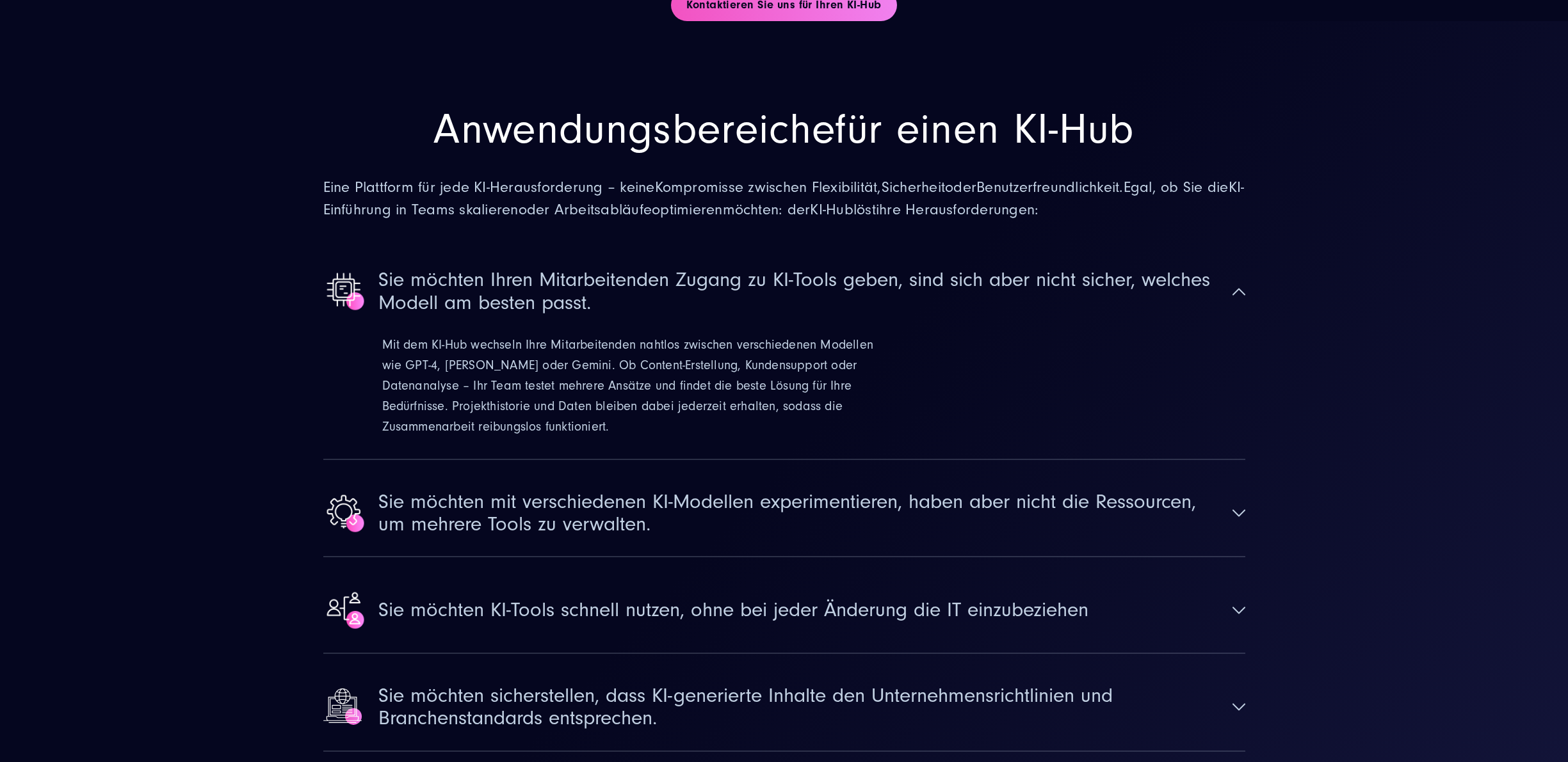
click at [1134, 269] on span "Sie möchten Ihren Mitarbeitenden Zugang zu KI-Tools geben, sind sich aber nicht…" at bounding box center [800, 291] width 843 height 45
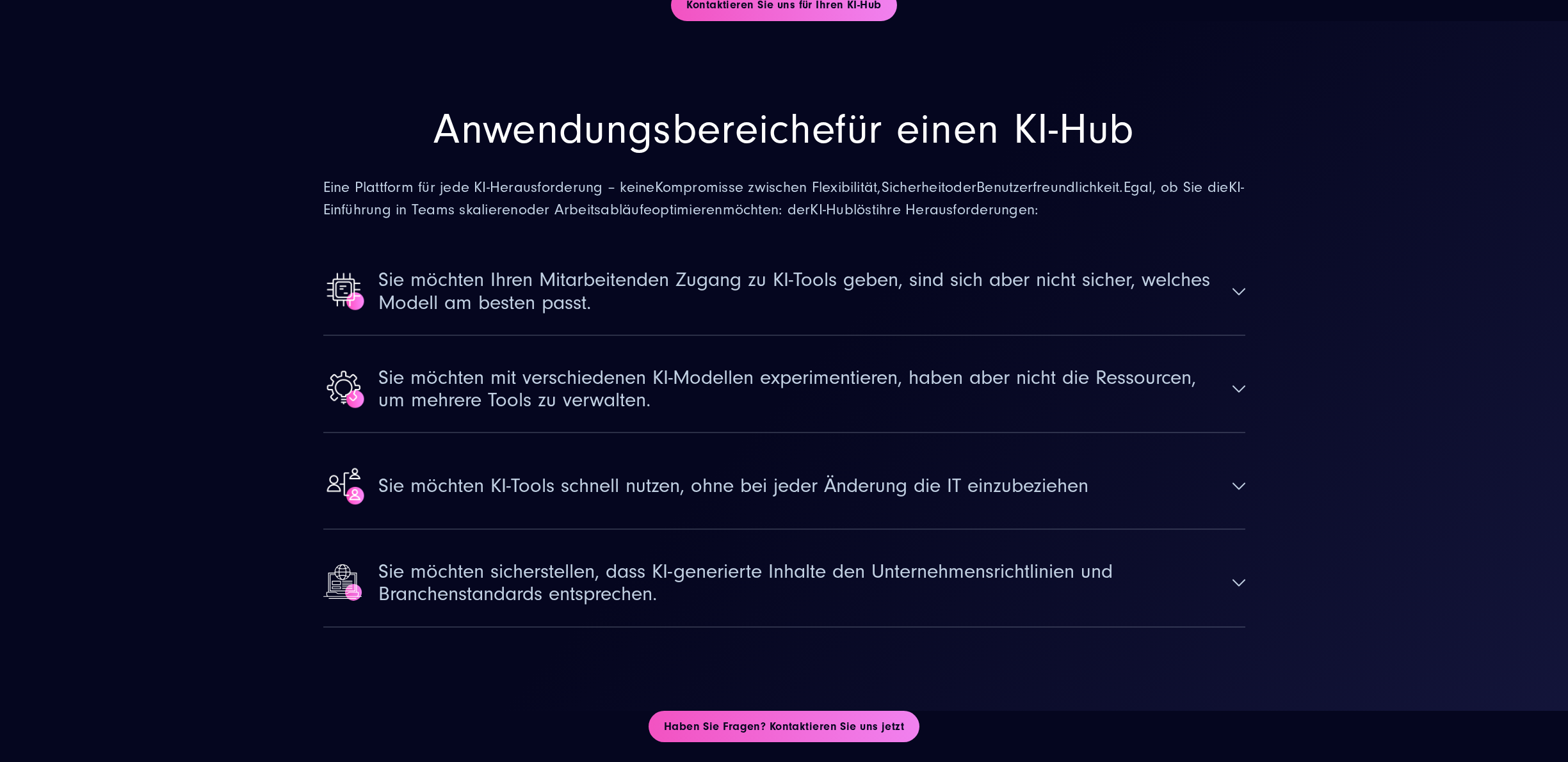
click at [1086, 370] on span "Sie möchten mit verschiedenen KI-Modellen experimentieren, haben aber nicht die…" at bounding box center [800, 388] width 843 height 45
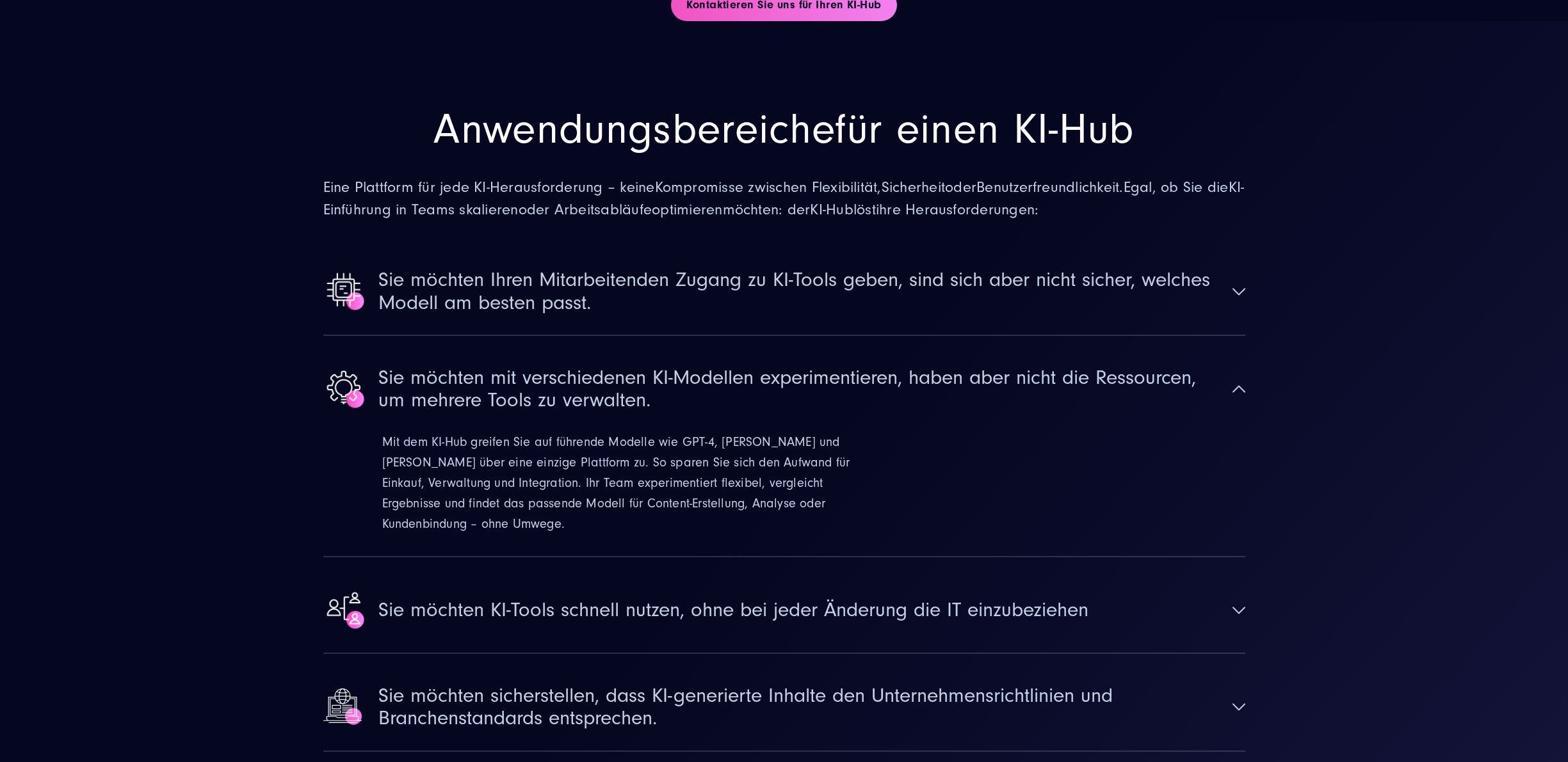
click at [1086, 370] on span "Sie möchten mit verschiedenen KI-Modellen experimentieren, haben aber nicht die…" at bounding box center [800, 388] width 843 height 45
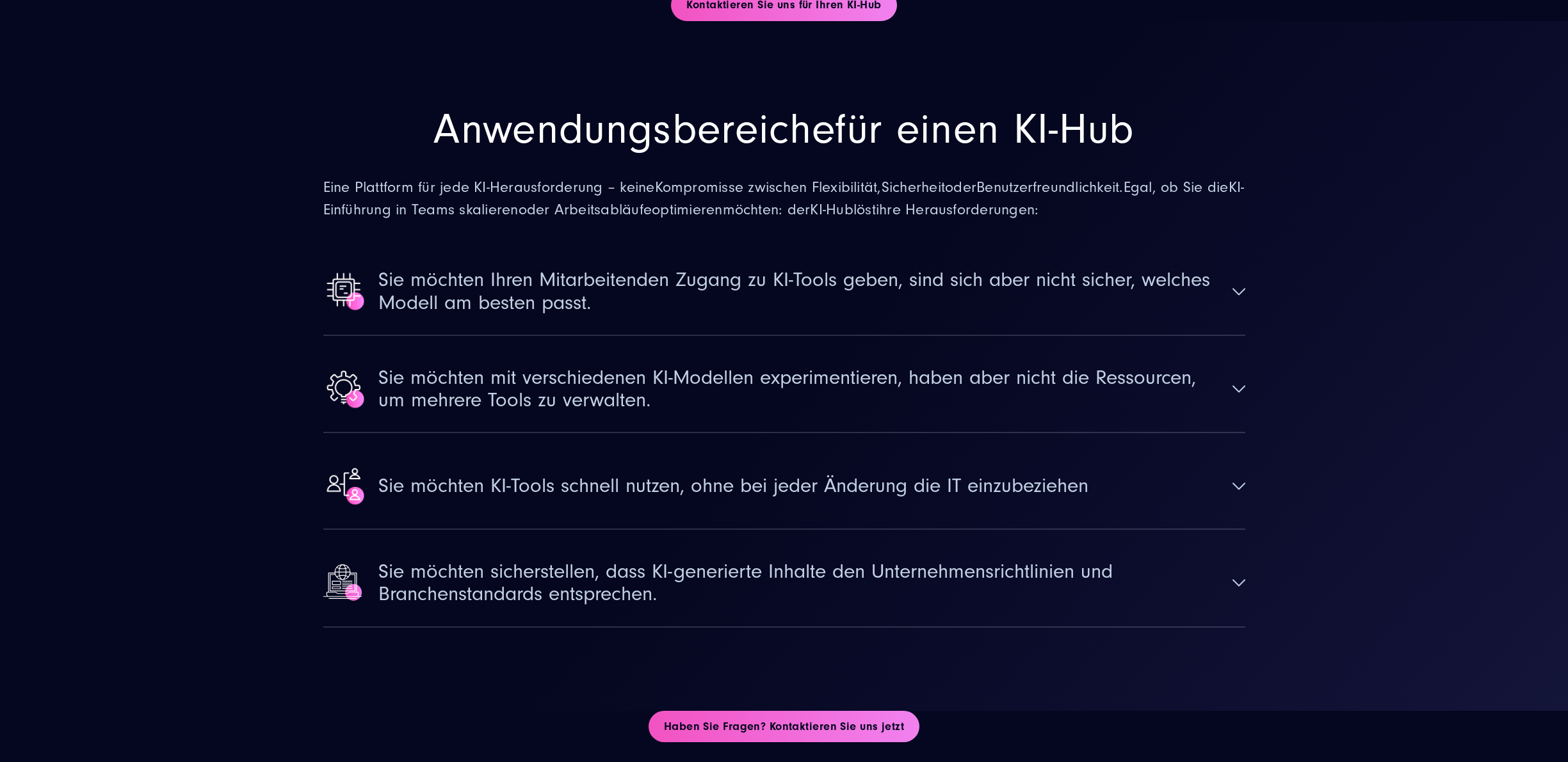
click at [1075, 445] on button "Sie möchten KI-Tools schnell nutzen, ohne bei jeder Änderung die IT einzubezieh…" at bounding box center [784, 486] width 922 height 85
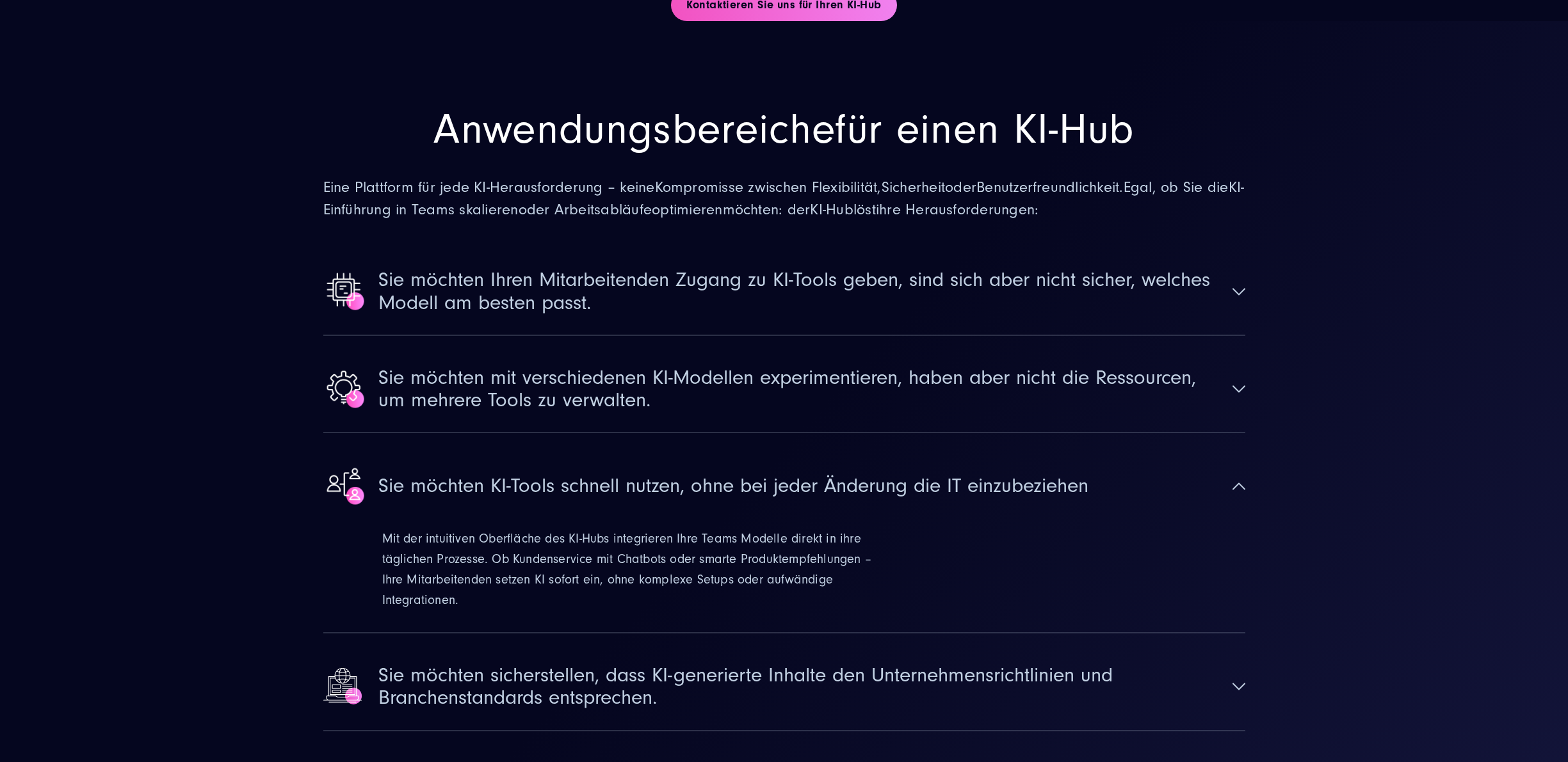
click at [1075, 445] on button "Sie möchten KI-Tools schnell nutzen, ohne bei jeder Änderung die IT einzubezieh…" at bounding box center [784, 486] width 922 height 85
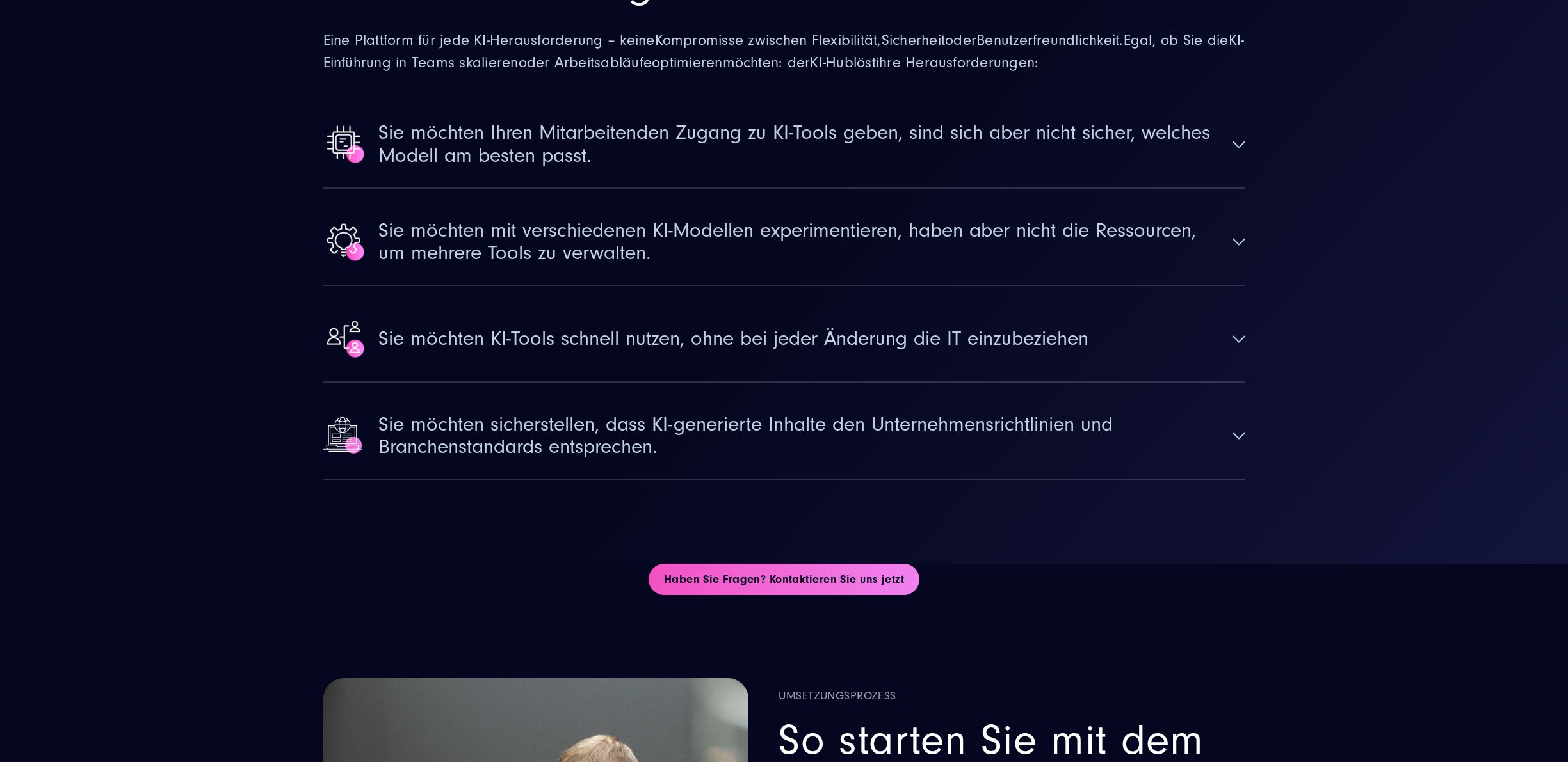
scroll to position [3647, 0]
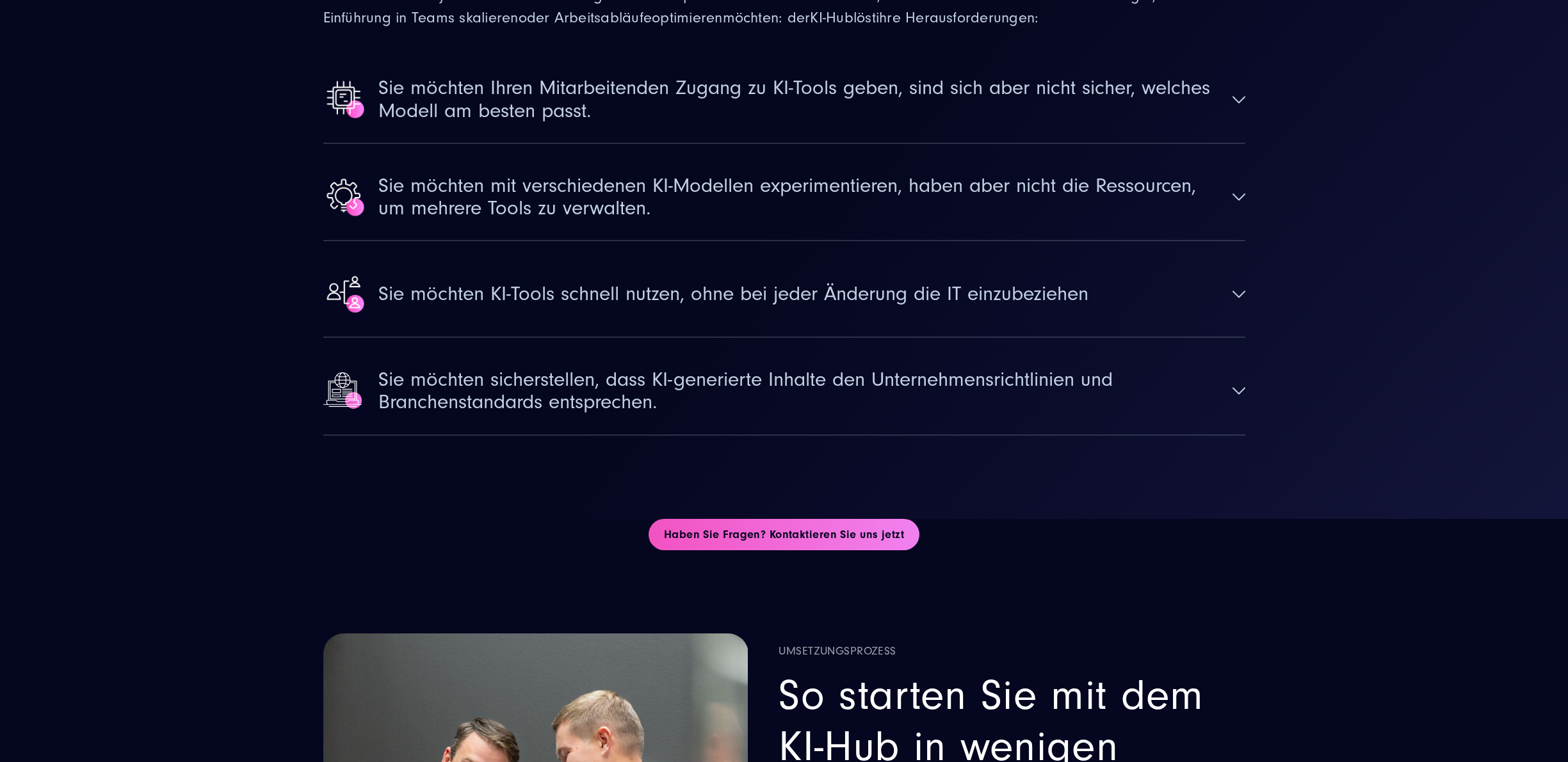
click at [997, 348] on button "Sie möchten sicherstellen, dass KI-generierte Inhalte den Unternehmensrichtlini…" at bounding box center [784, 391] width 922 height 86
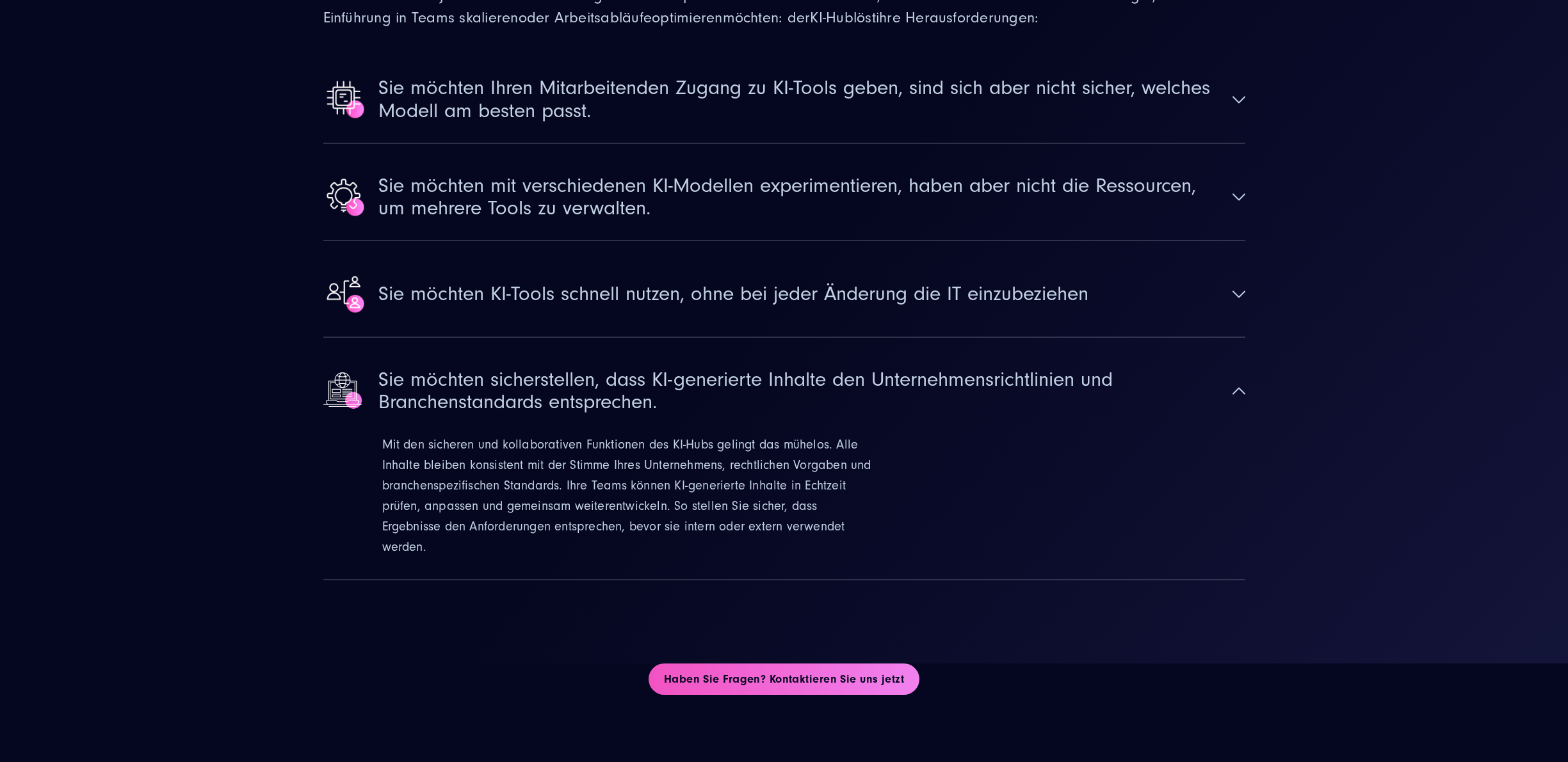
click at [997, 348] on button "Sie möchten sicherstellen, dass KI-generierte Inhalte den Unternehmensrichtlini…" at bounding box center [784, 391] width 922 height 86
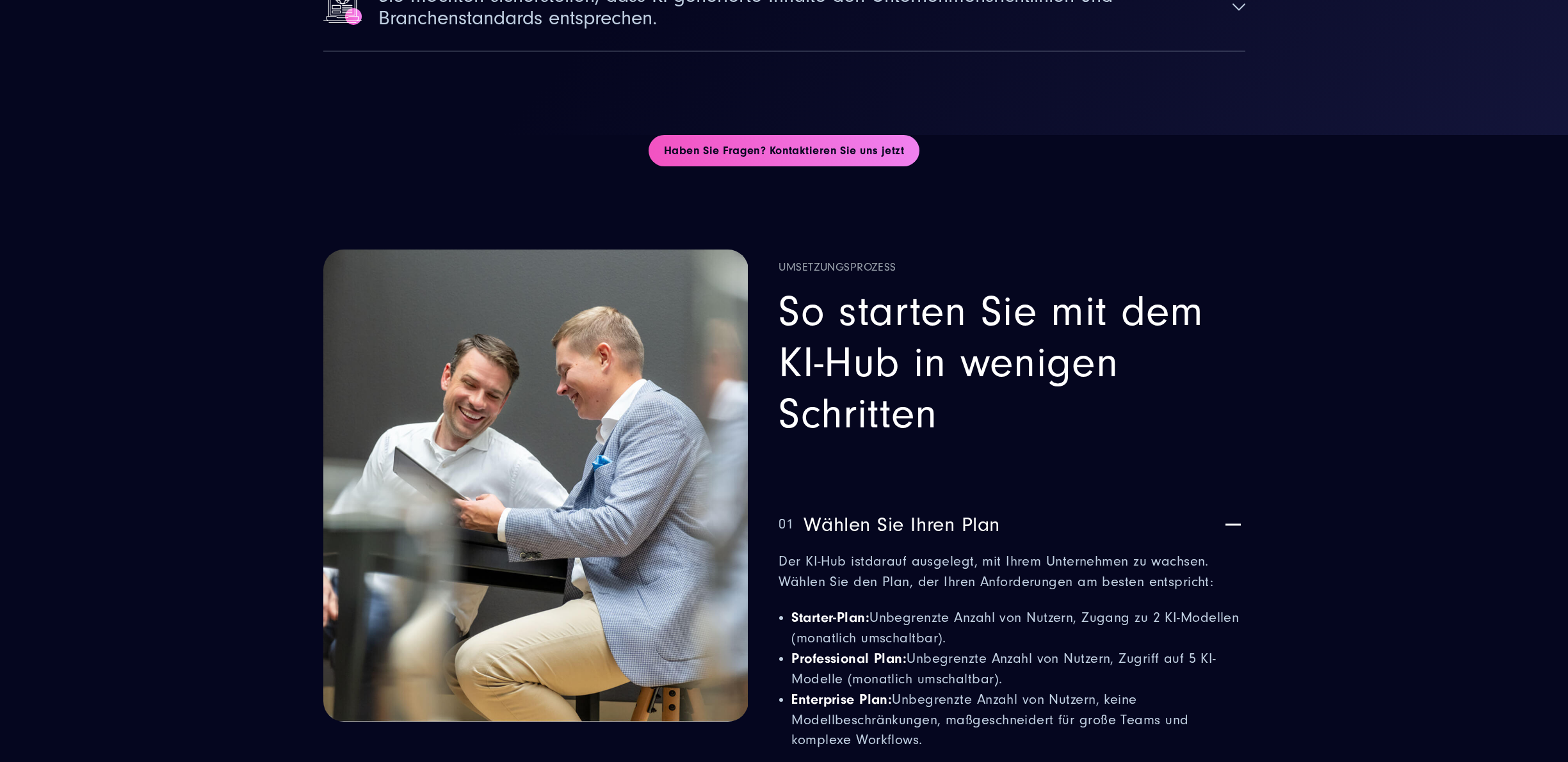
scroll to position [4351, 0]
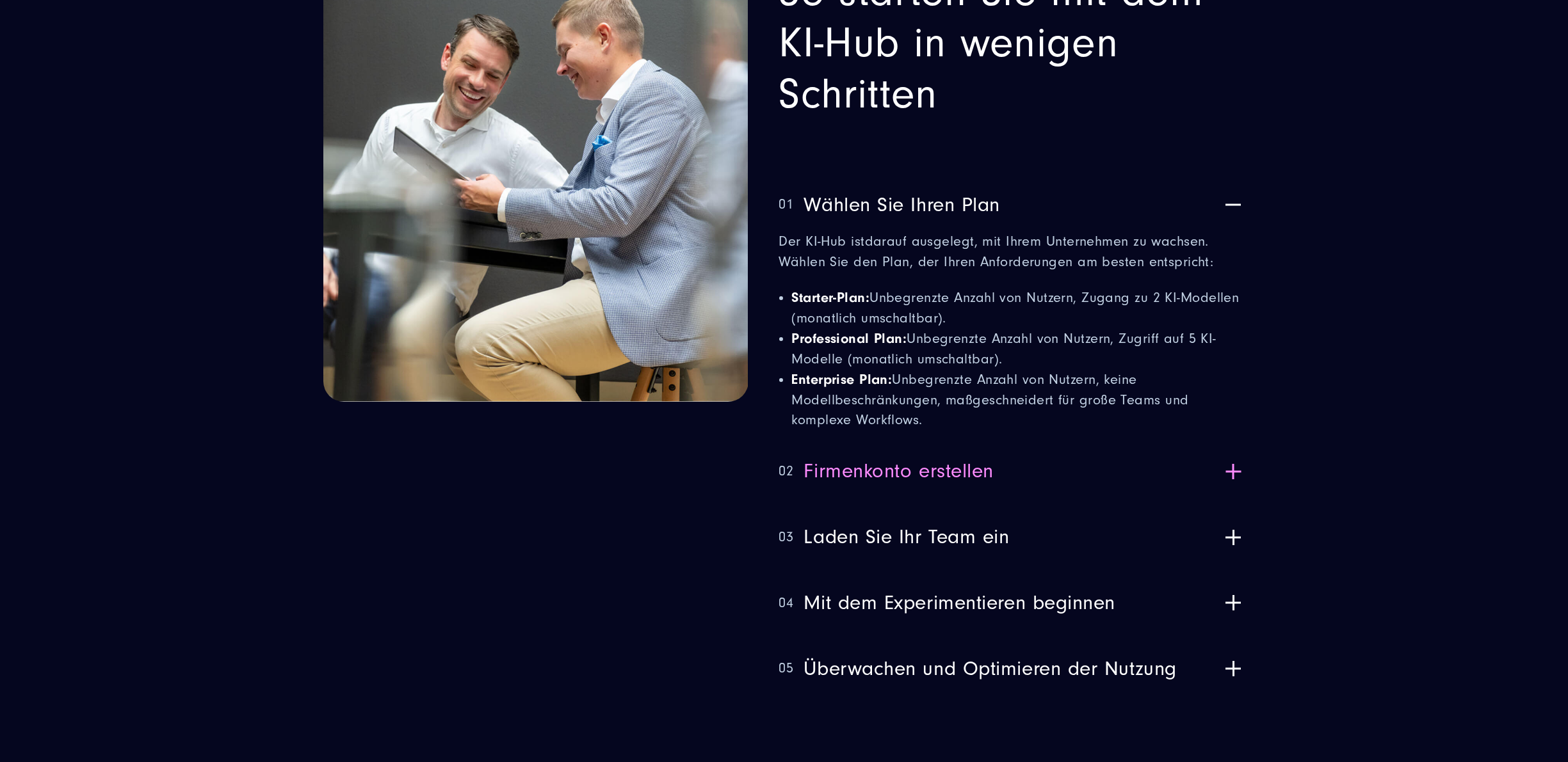
click at [1118, 457] on button "02 Firmenkonto erstellen" at bounding box center [1011, 471] width 466 height 51
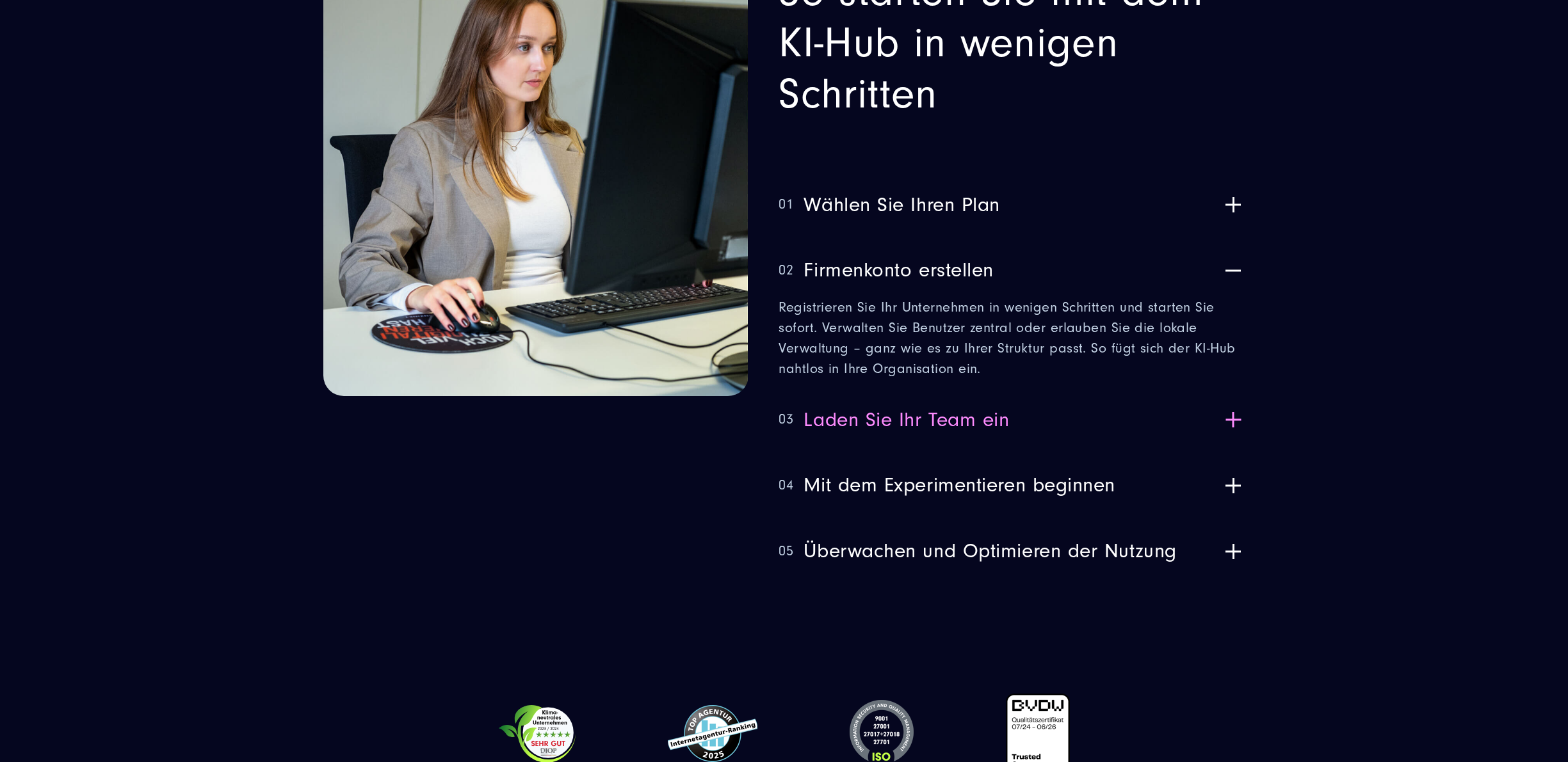
click at [1042, 411] on button "03 Laden Sie Ihr Team ein" at bounding box center [1011, 420] width 466 height 51
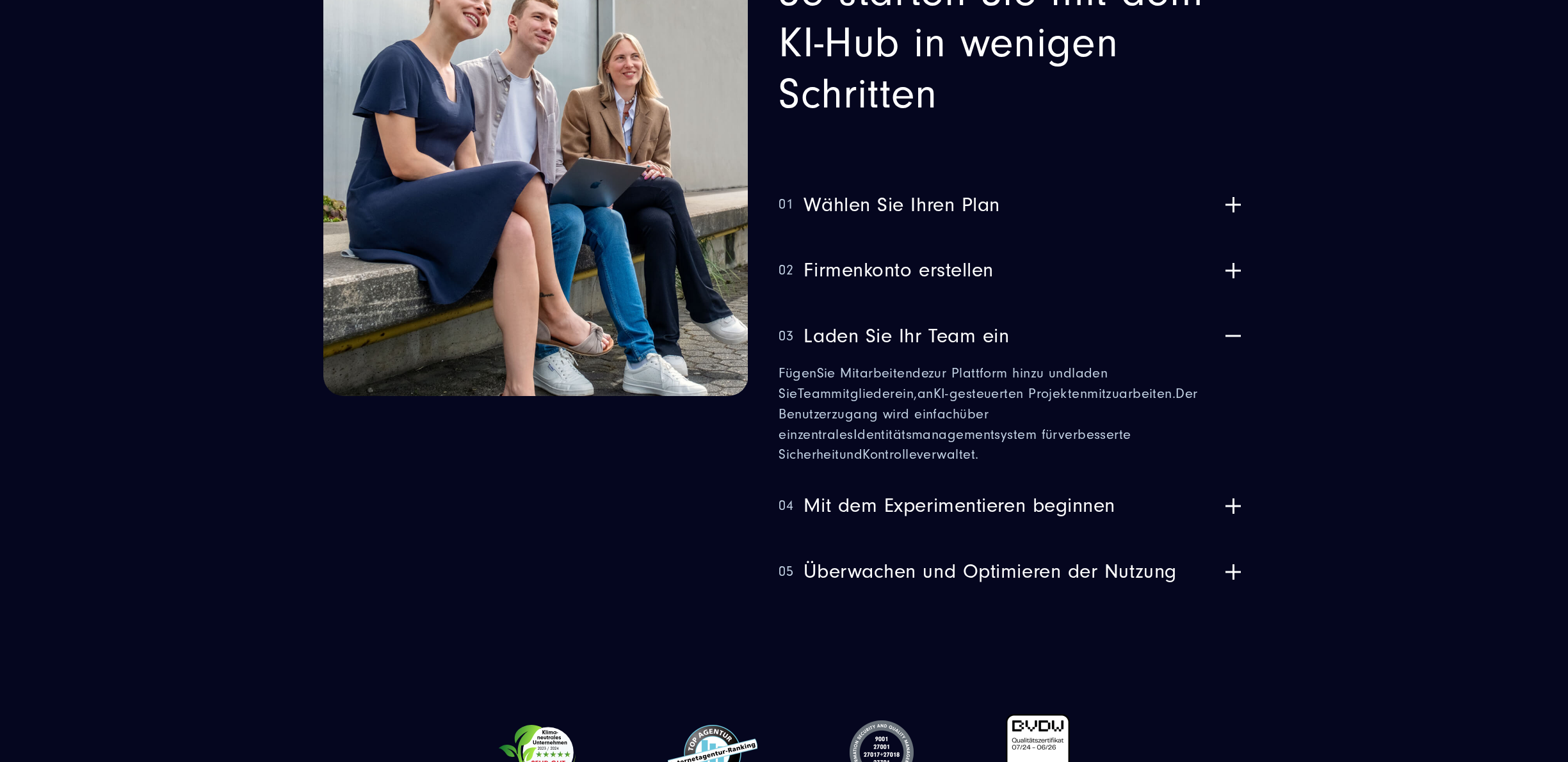
click at [1041, 432] on ul "01 Wählen Sie Ihren Plan Der KI-Hub ist darauf ausgelegt, mit Ihrem Unternehmen…" at bounding box center [1011, 388] width 466 height 417
click at [1041, 494] on span "Mit dem Experimentieren beginnen" at bounding box center [959, 506] width 312 height 24
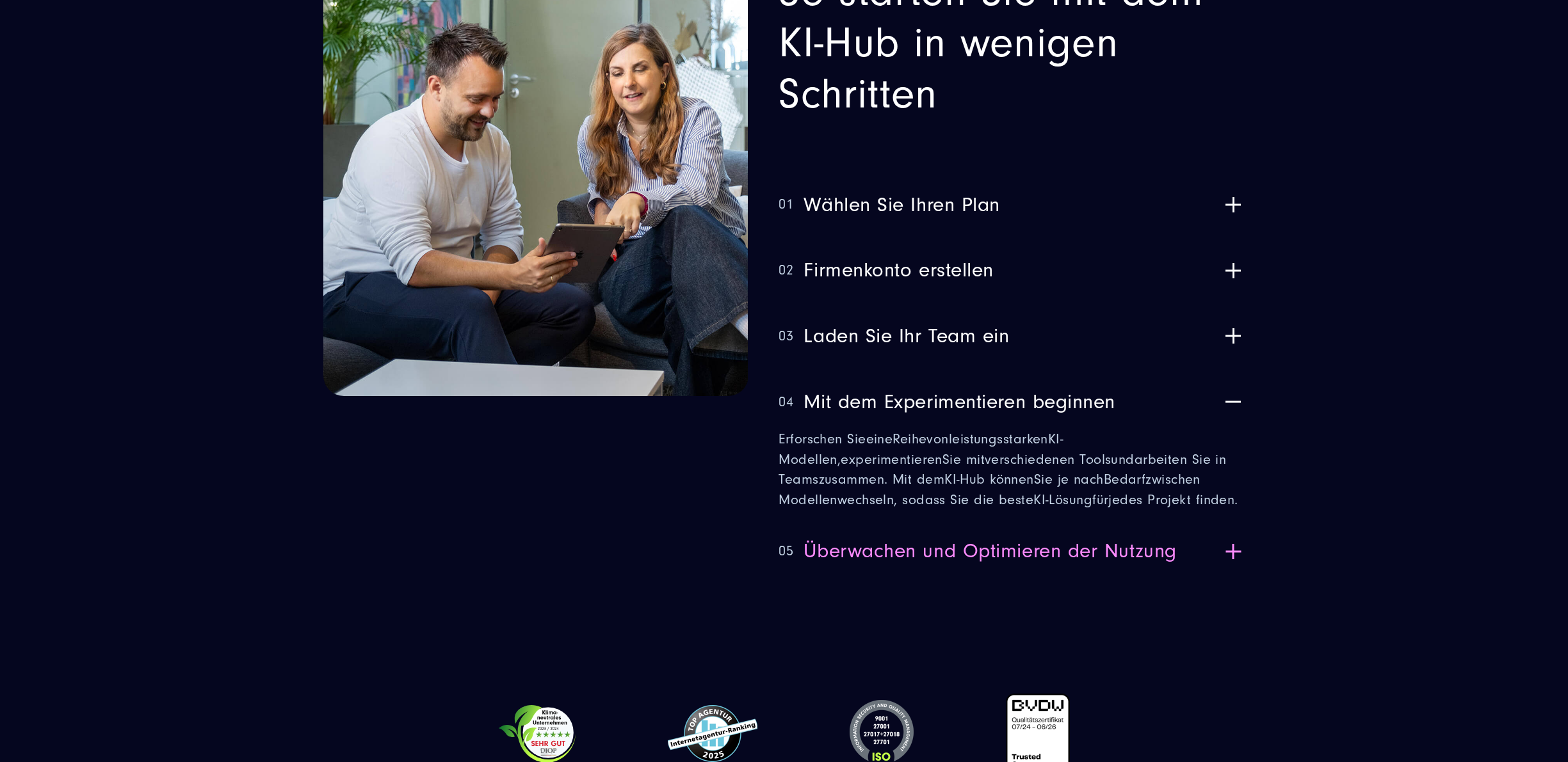
click at [1048, 539] on span "Überwachen und Optimieren der Nutzung" at bounding box center [990, 551] width 373 height 24
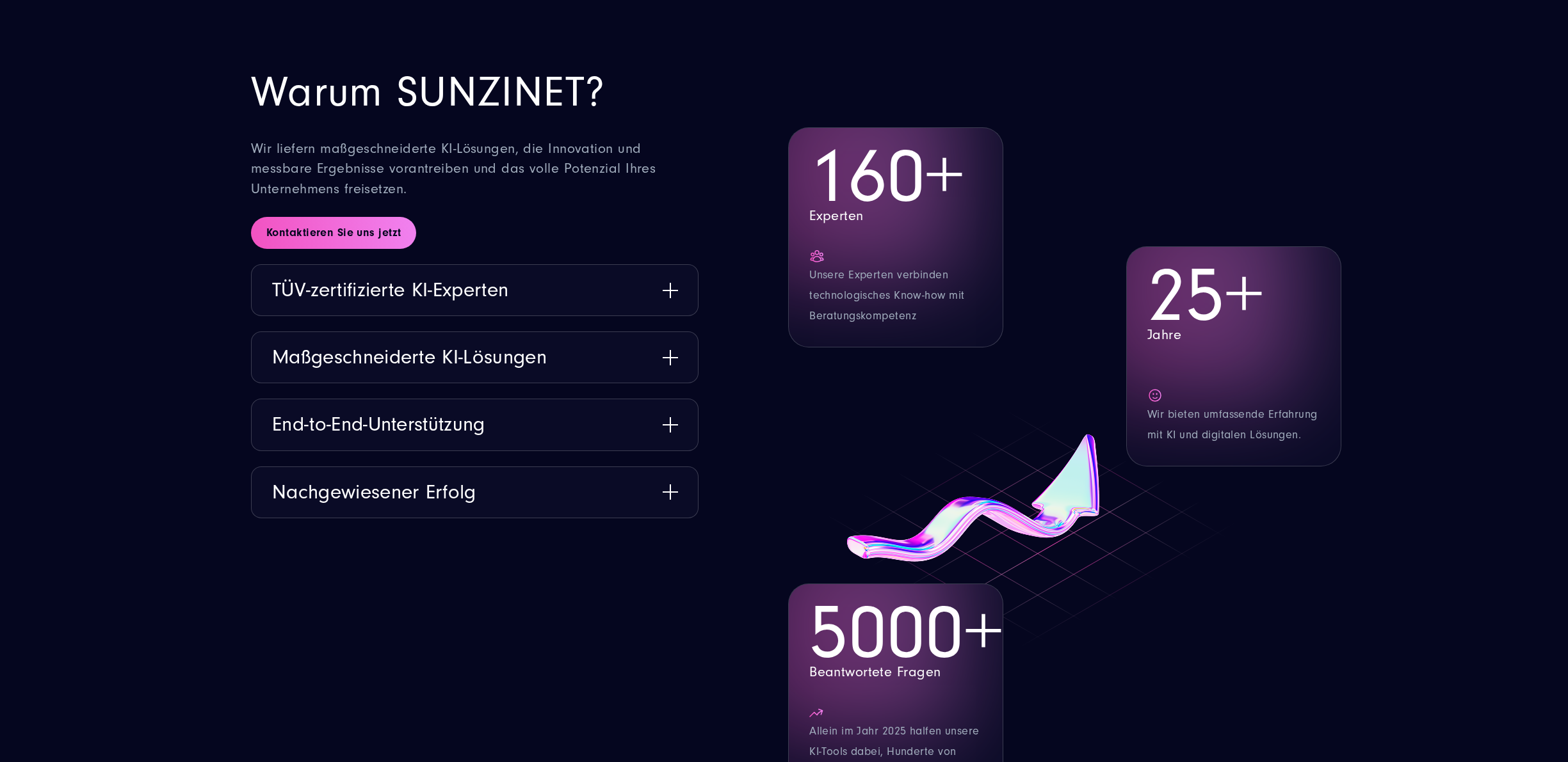
scroll to position [5183, 0]
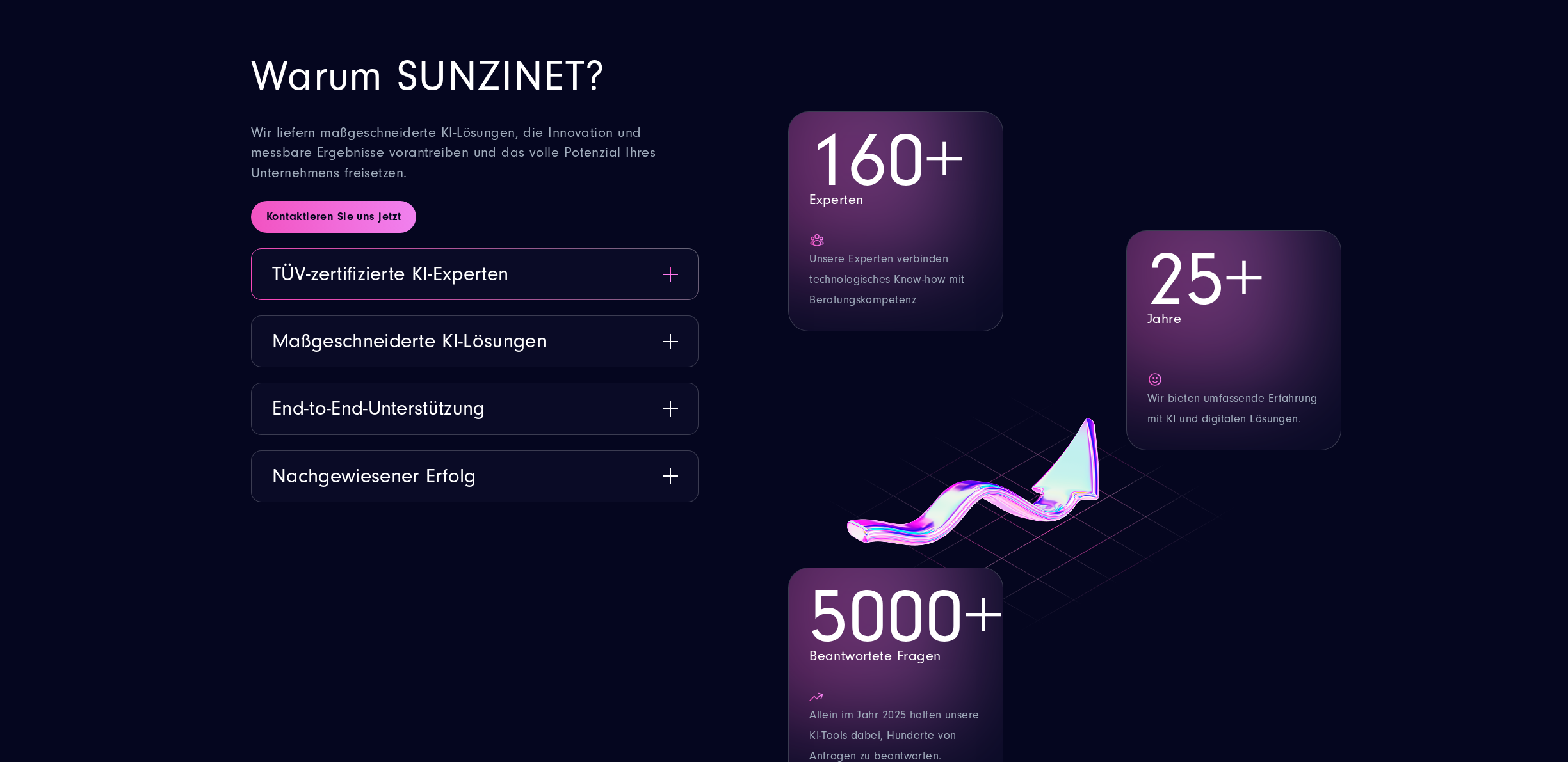
click at [675, 249] on button "TÜV-zertifizierte KI-Experten" at bounding box center [474, 274] width 446 height 51
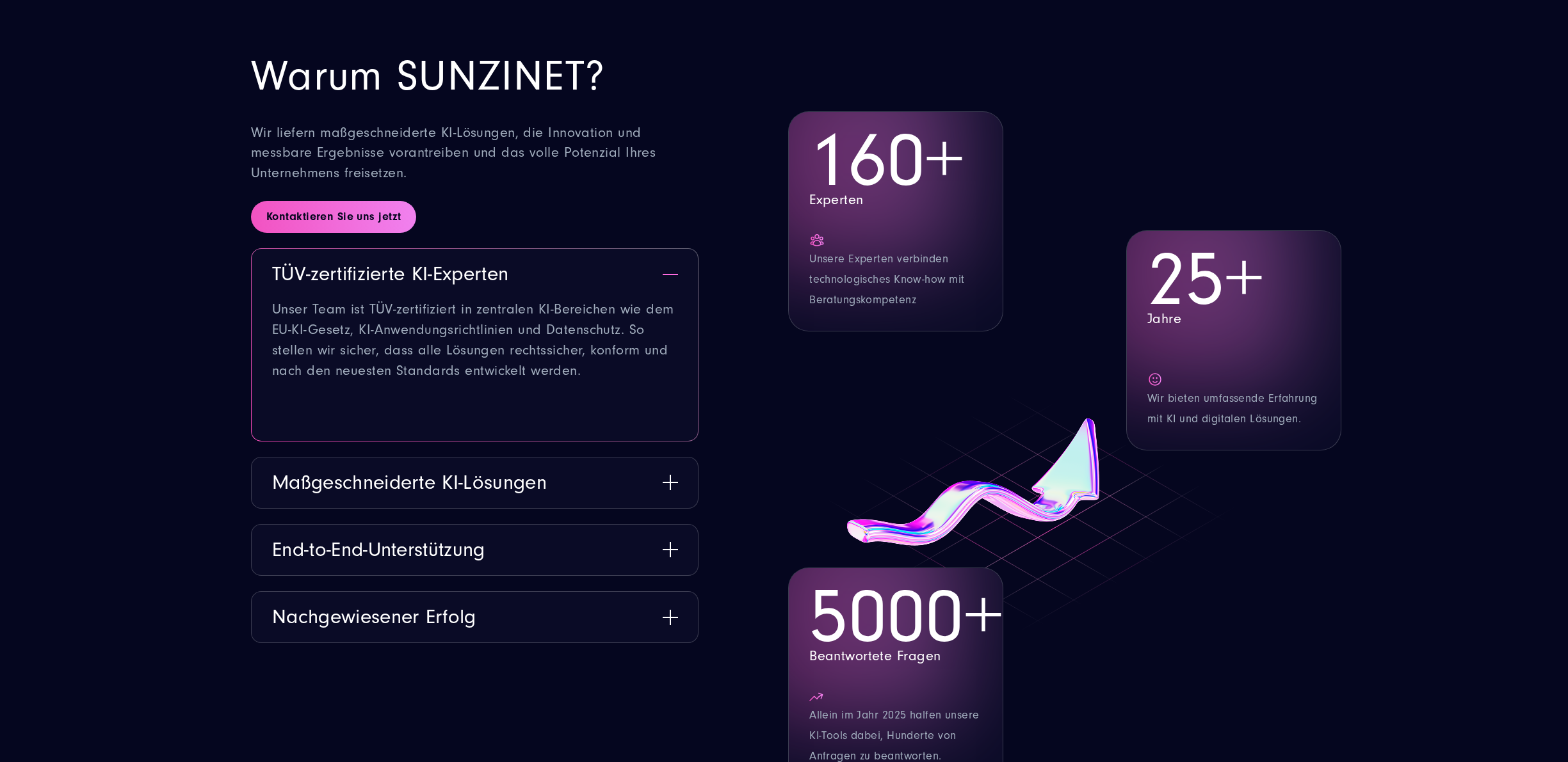
click at [675, 249] on button "TÜV-zertifizierte KI-Experten" at bounding box center [474, 274] width 446 height 51
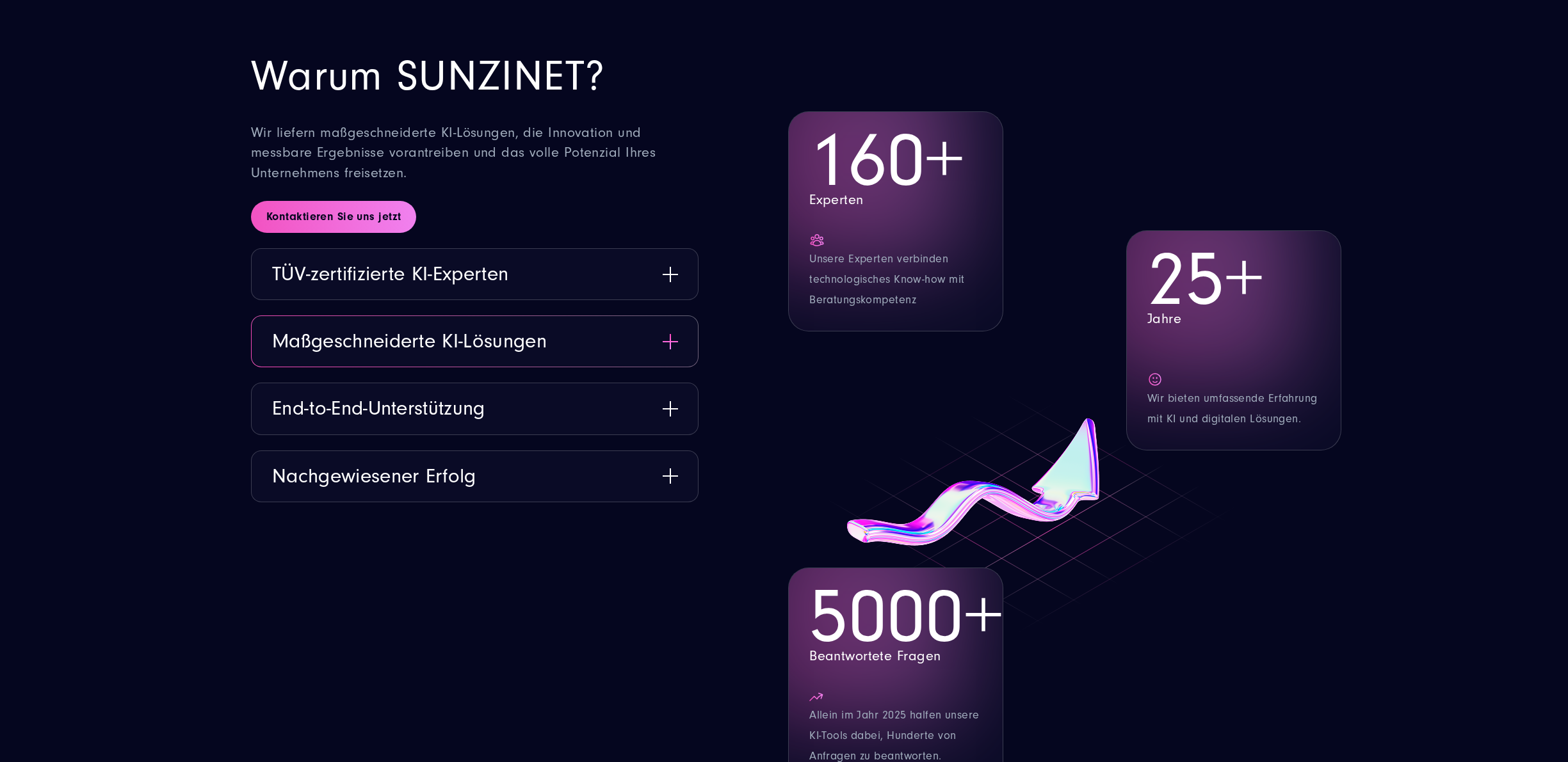
click at [671, 316] on button "Maßgeschneiderte KI-Lösungen" at bounding box center [474, 341] width 446 height 51
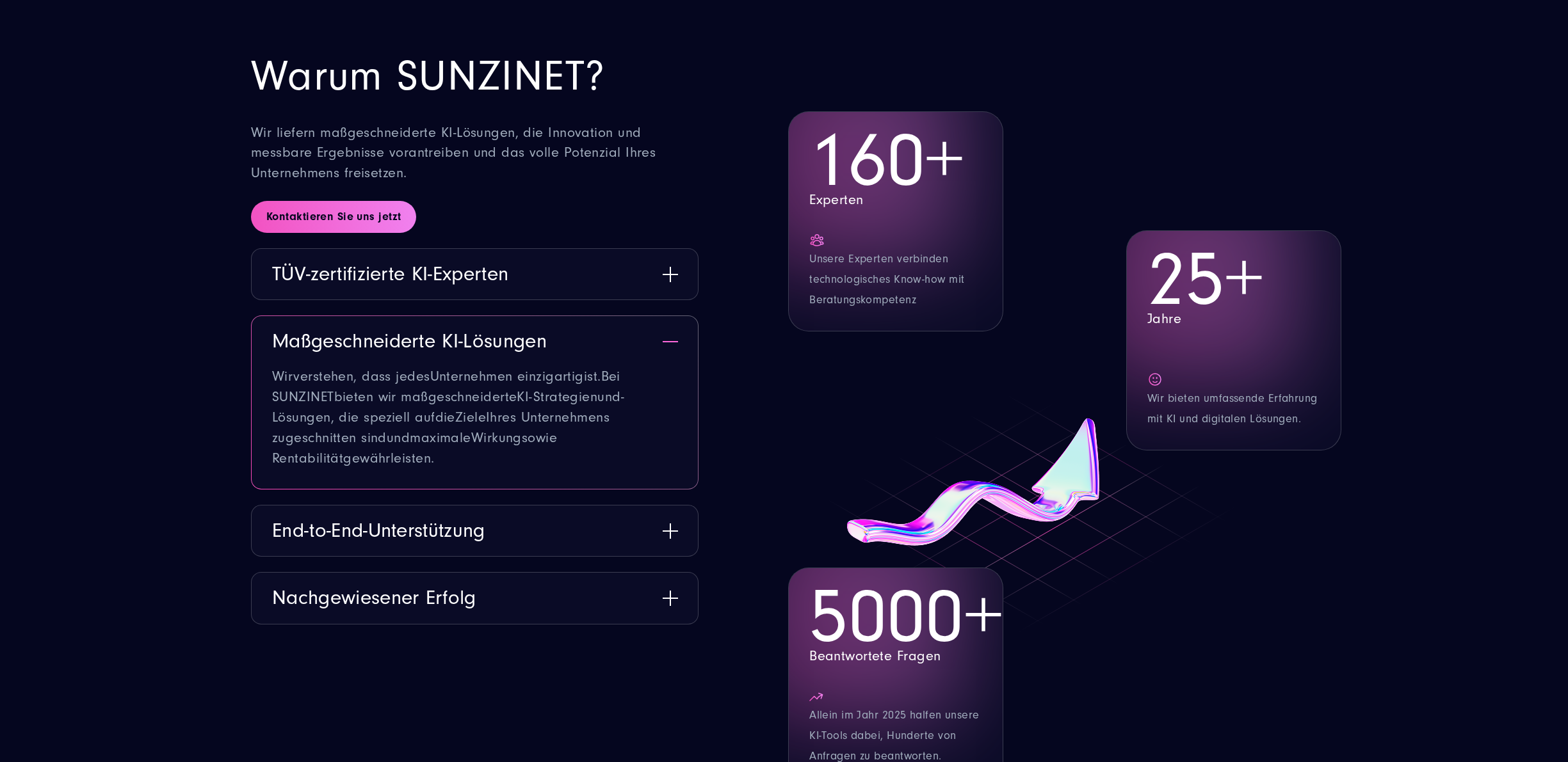
click at [671, 316] on button "Maßgeschneiderte KI-Lösungen" at bounding box center [474, 341] width 446 height 51
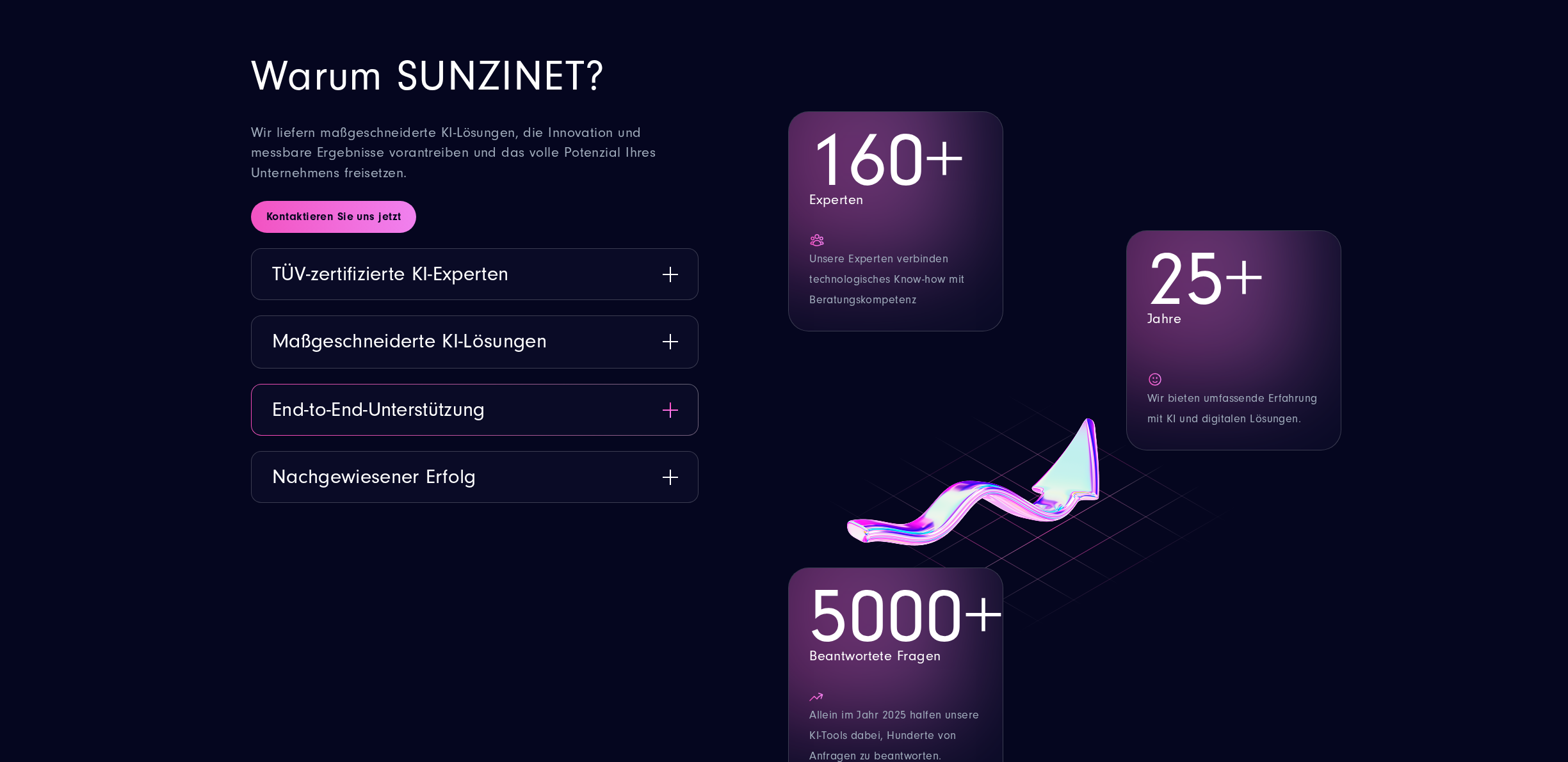
click at [662, 384] on button "End-to-End-Unterstützung" at bounding box center [474, 410] width 446 height 51
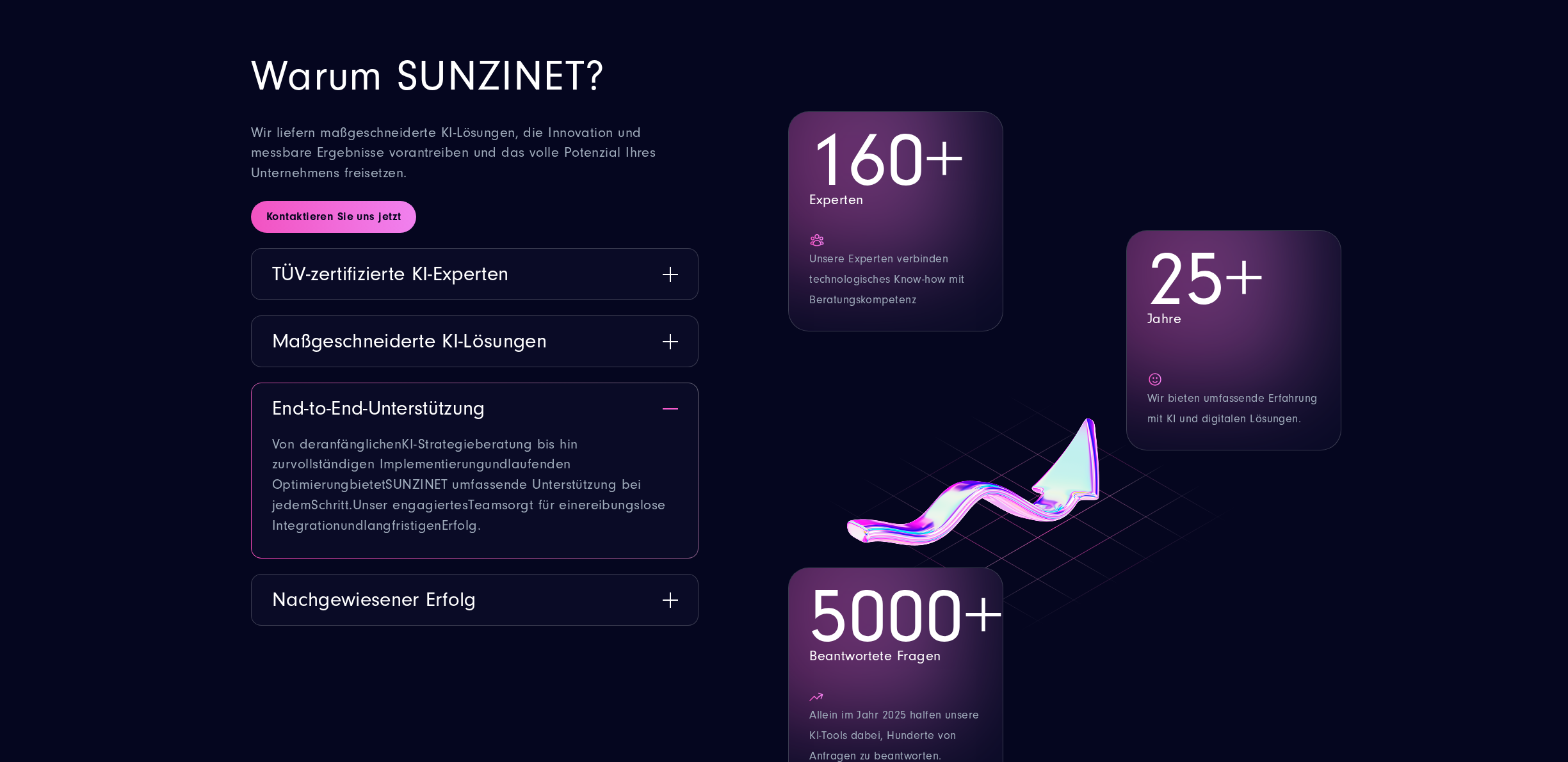
click at [662, 383] on button "End-to-End-Unterstützung" at bounding box center [474, 408] width 446 height 51
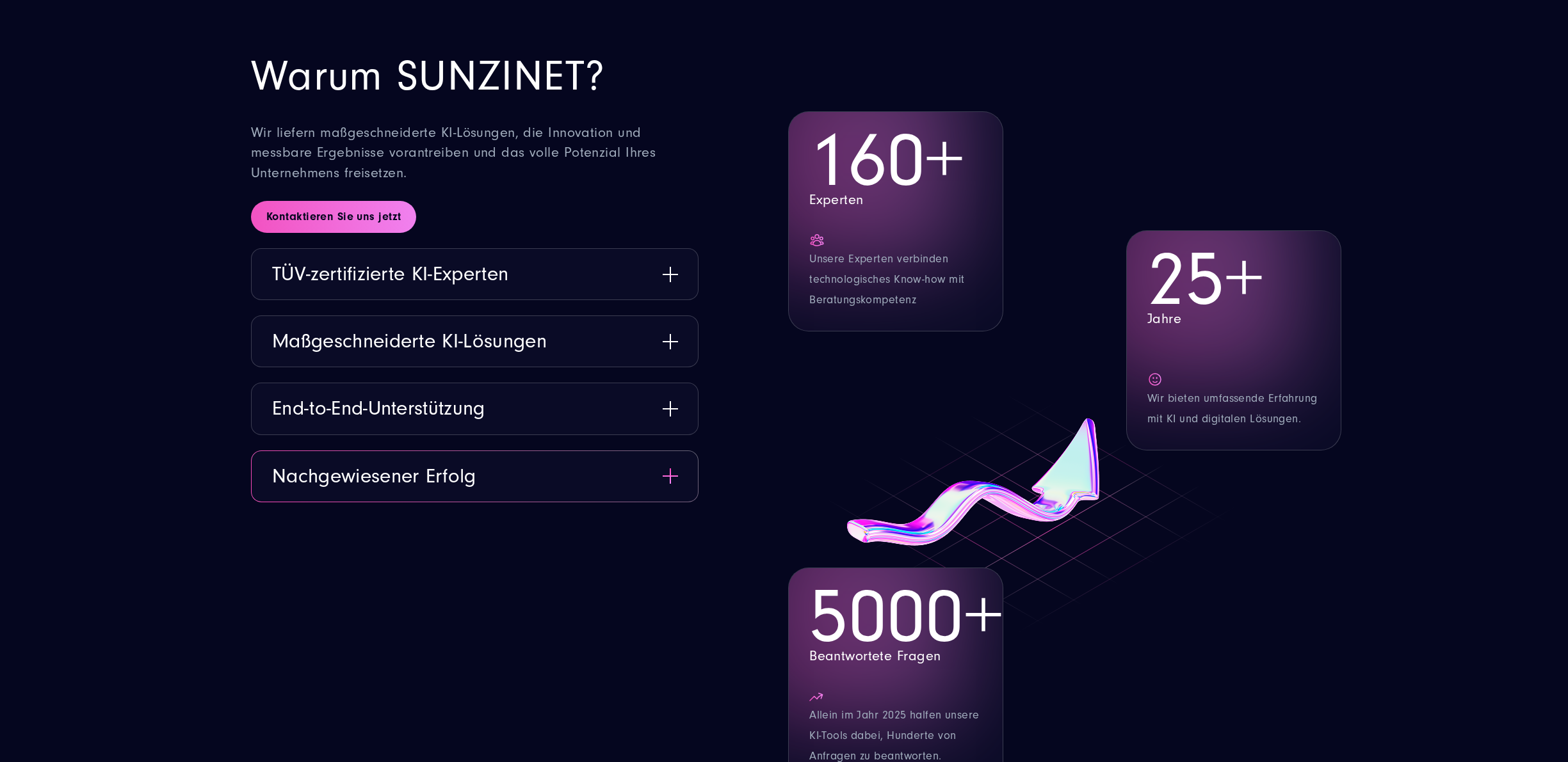
click at [673, 451] on button "Nachgewiesener Erfolg" at bounding box center [474, 476] width 446 height 51
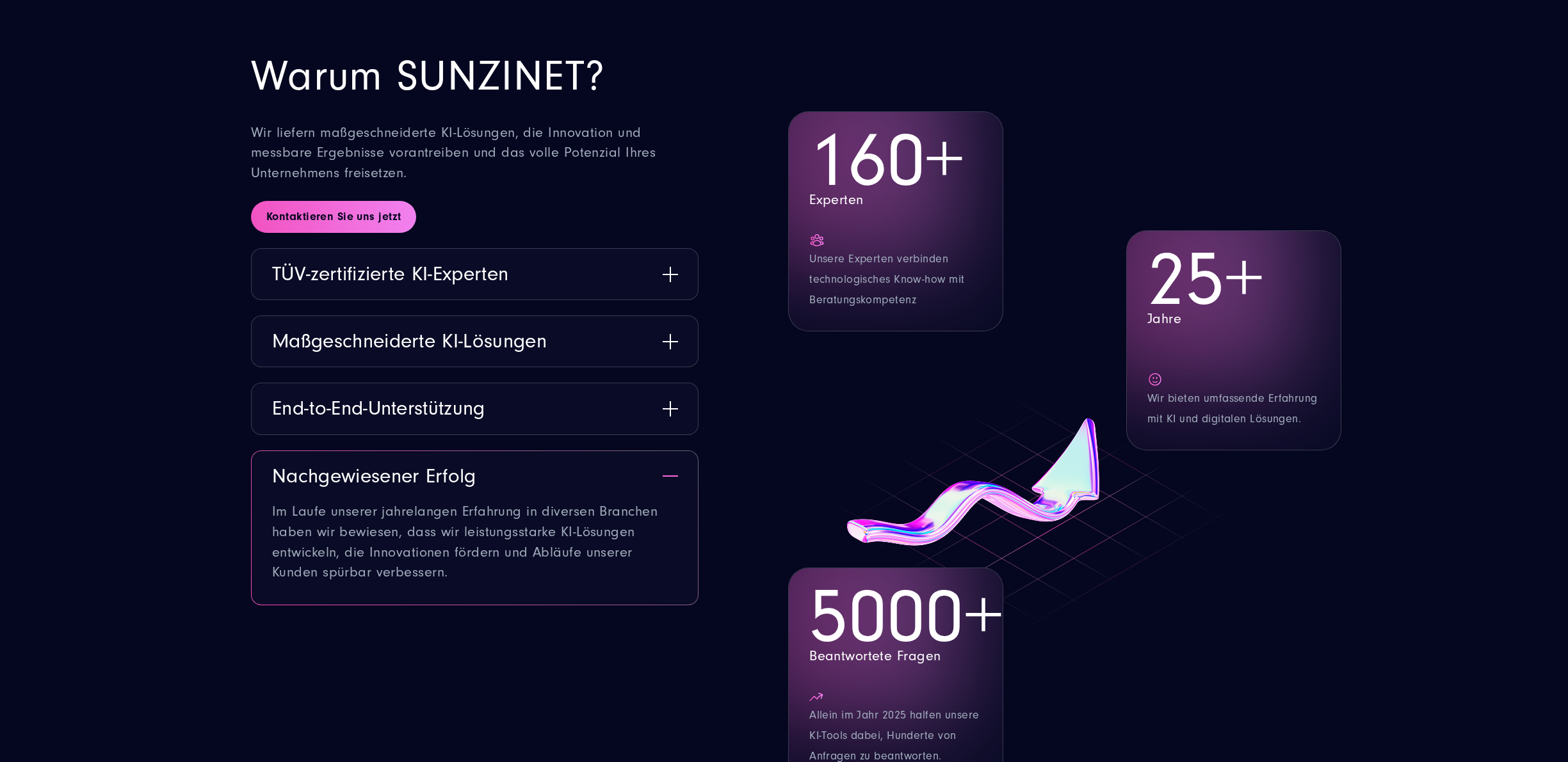
click at [673, 451] on button "Nachgewiesener Erfolg" at bounding box center [474, 476] width 446 height 51
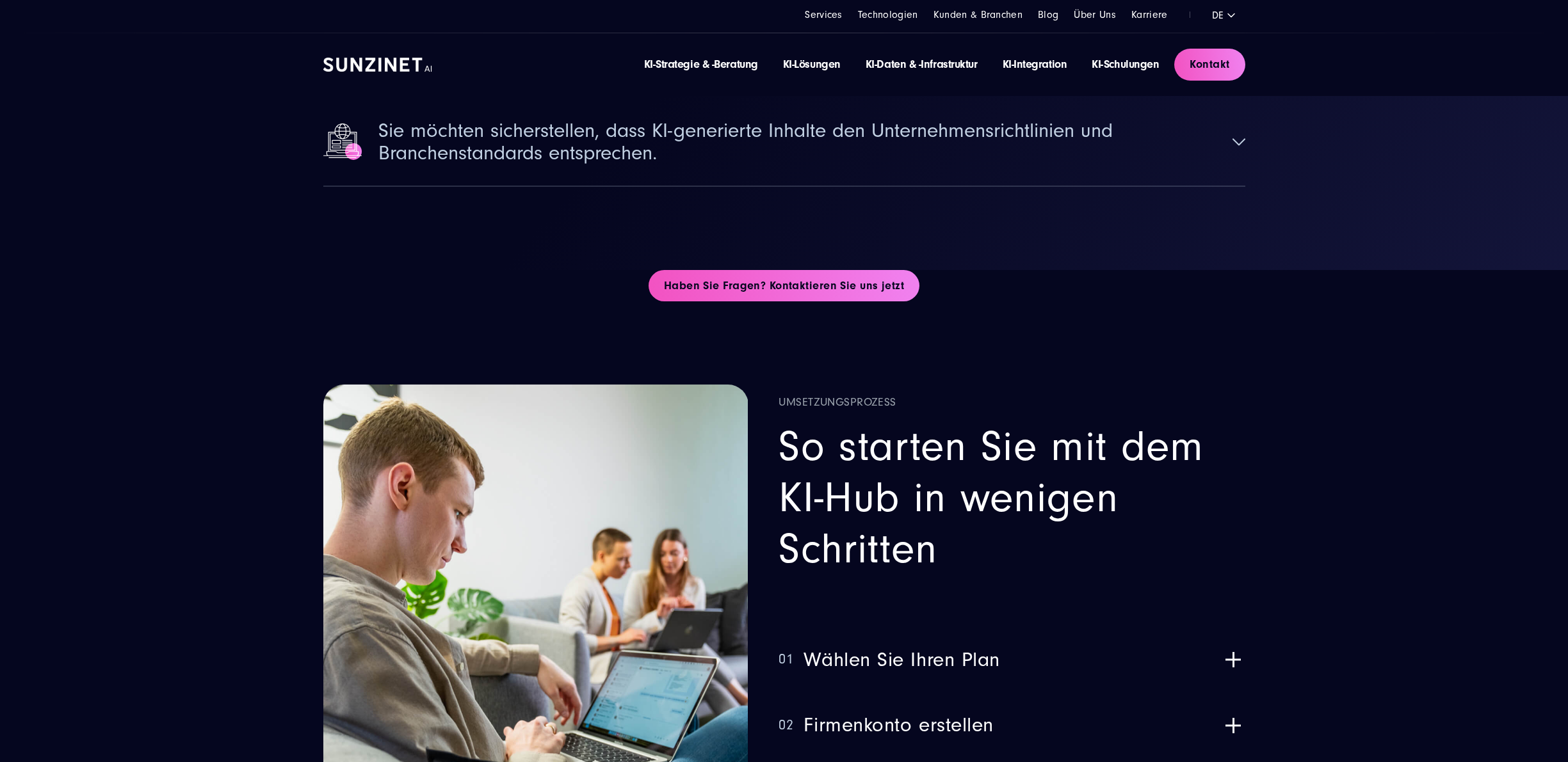
scroll to position [0, 0]
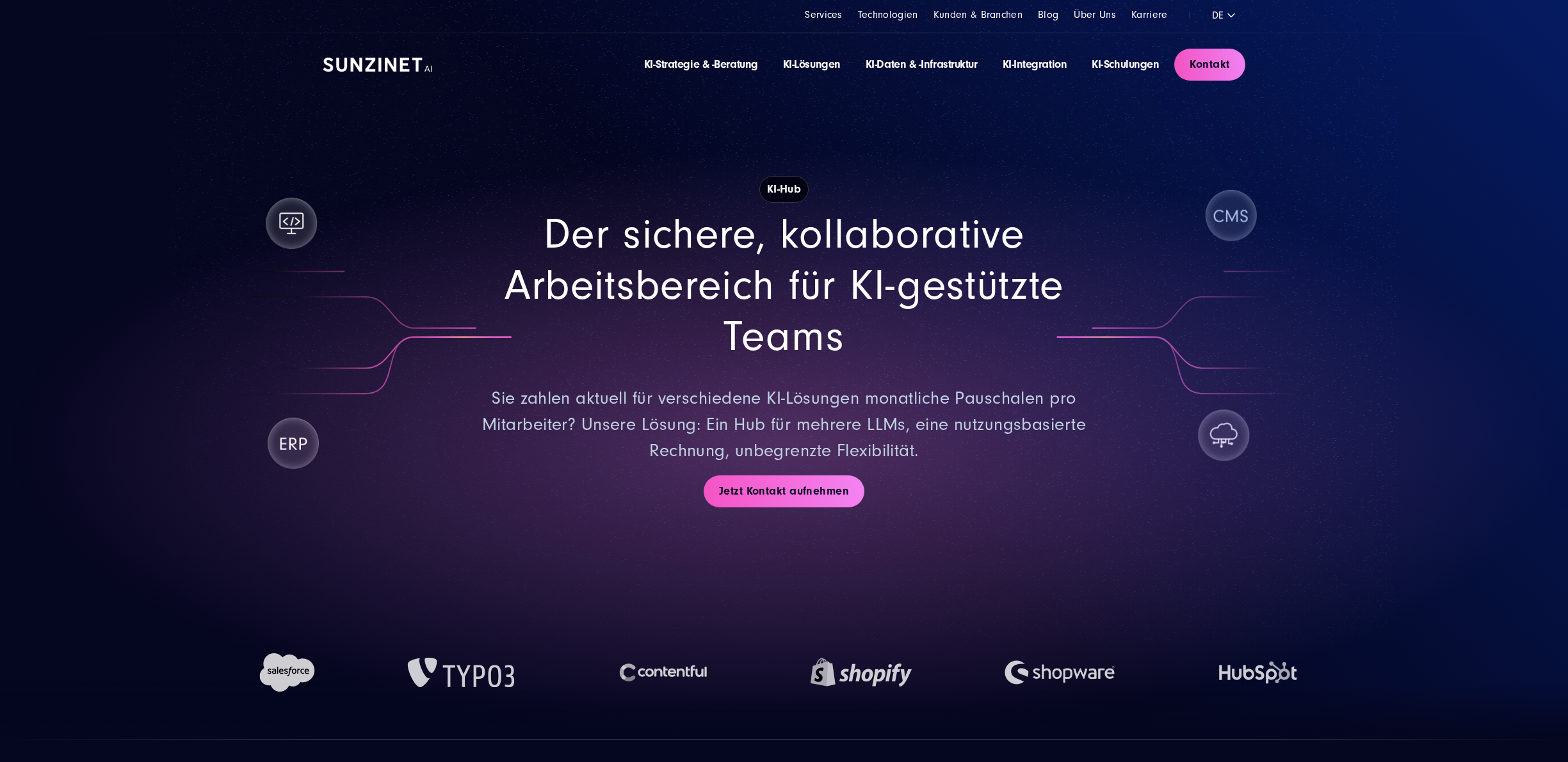
drag, startPoint x: 800, startPoint y: 624, endPoint x: 756, endPoint y: 186, distance: 440.2
click at [373, 63] on img at bounding box center [378, 64] width 109 height 14
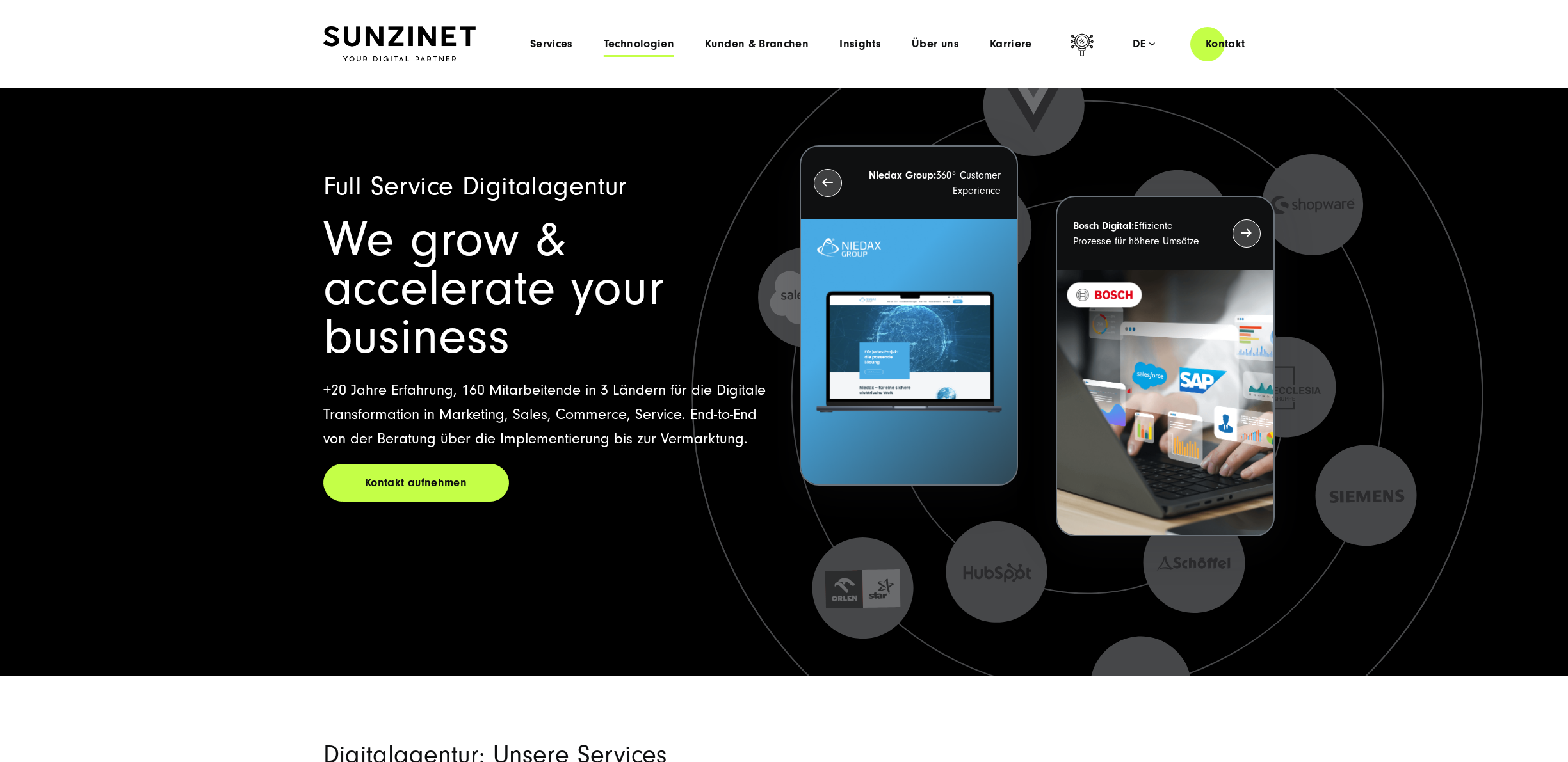
click at [647, 45] on span "Technologien" at bounding box center [639, 44] width 71 height 13
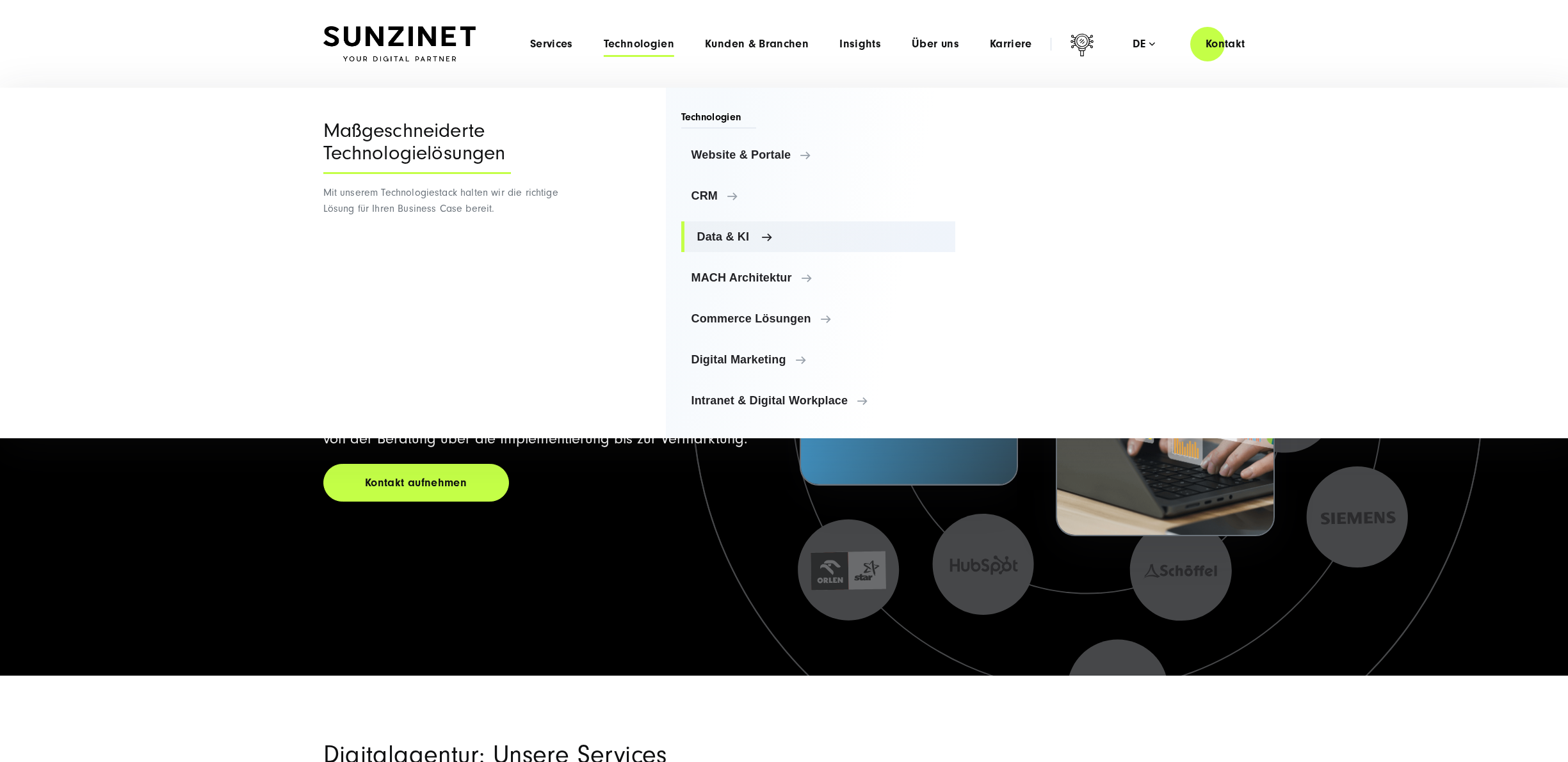
click at [733, 238] on span "Data & KI" at bounding box center [821, 236] width 248 height 13
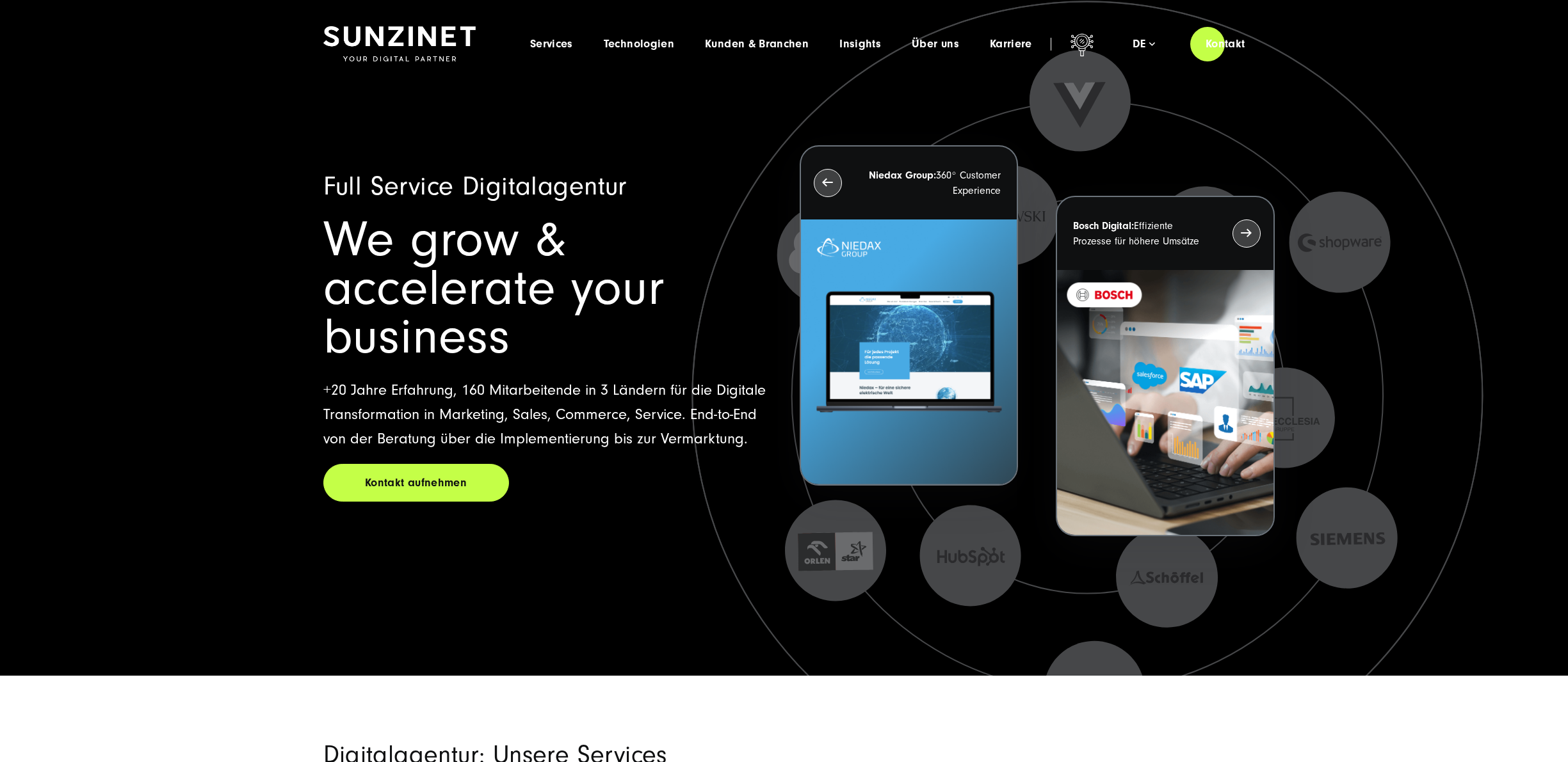
drag, startPoint x: 927, startPoint y: 622, endPoint x: 929, endPoint y: 511, distance: 111.0
click at [927, 619] on icon at bounding box center [1087, 396] width 1102 height 1101
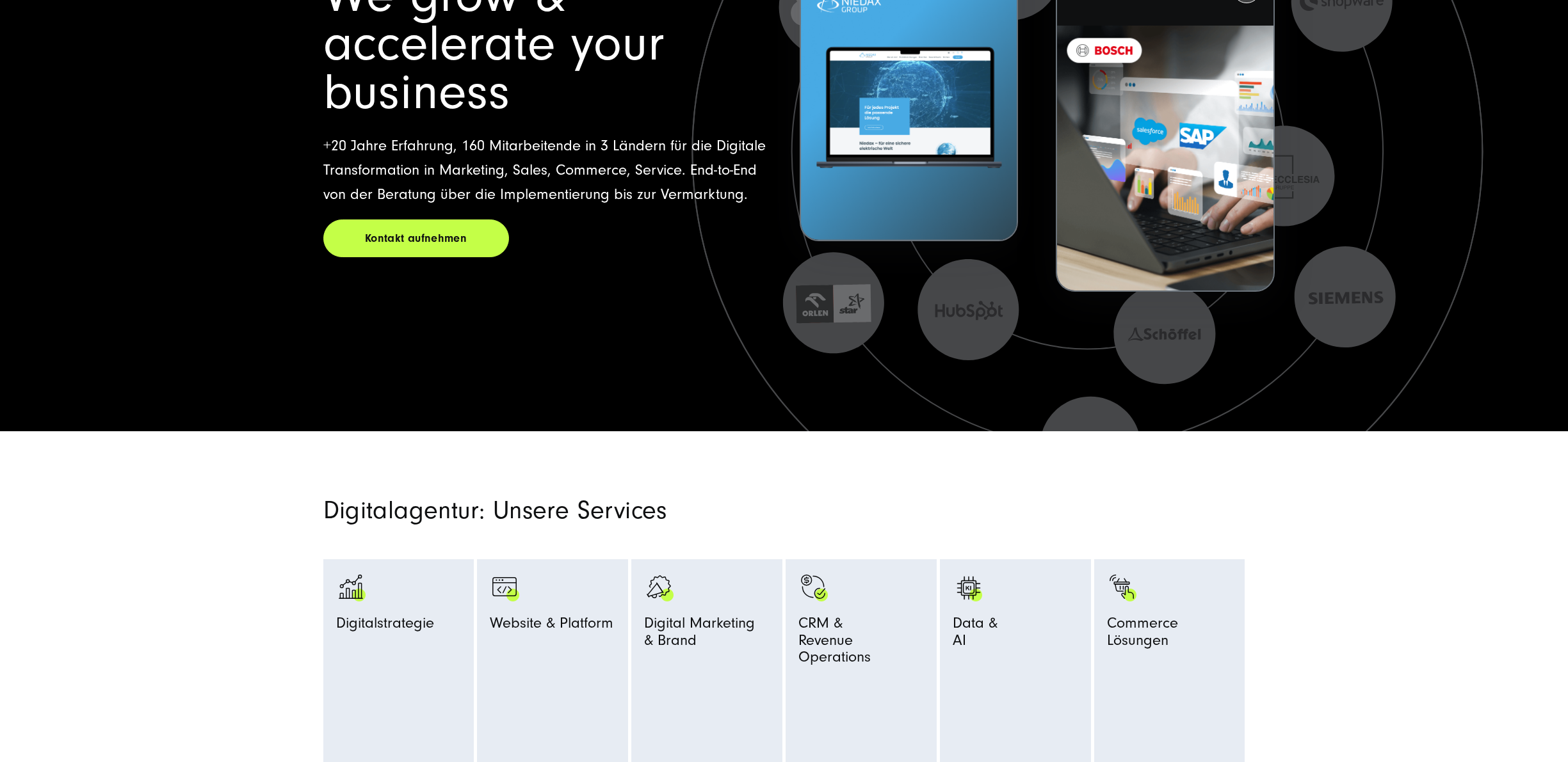
scroll to position [576, 0]
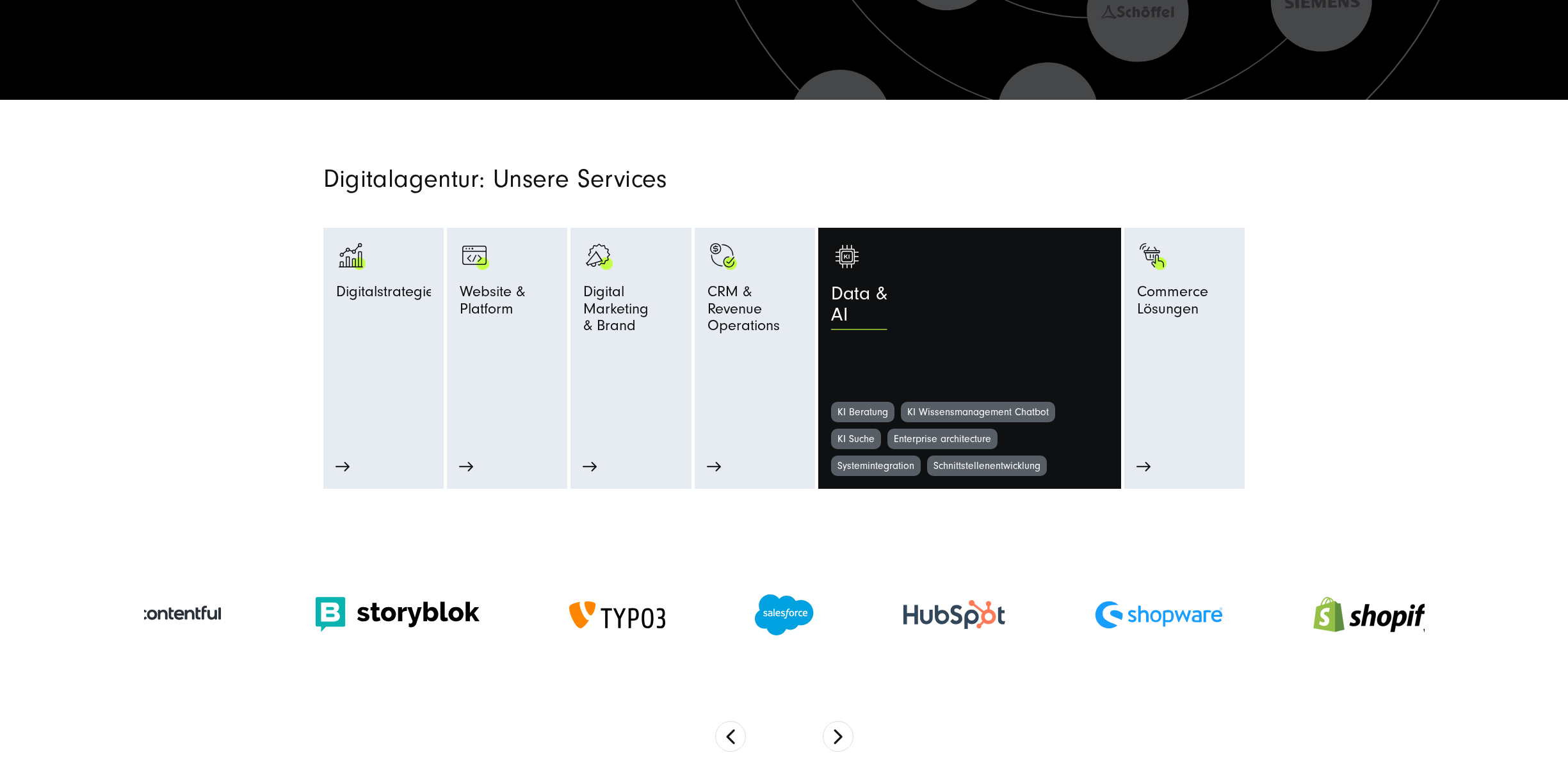
click at [840, 301] on span "Data & AI" at bounding box center [859, 308] width 57 height 49
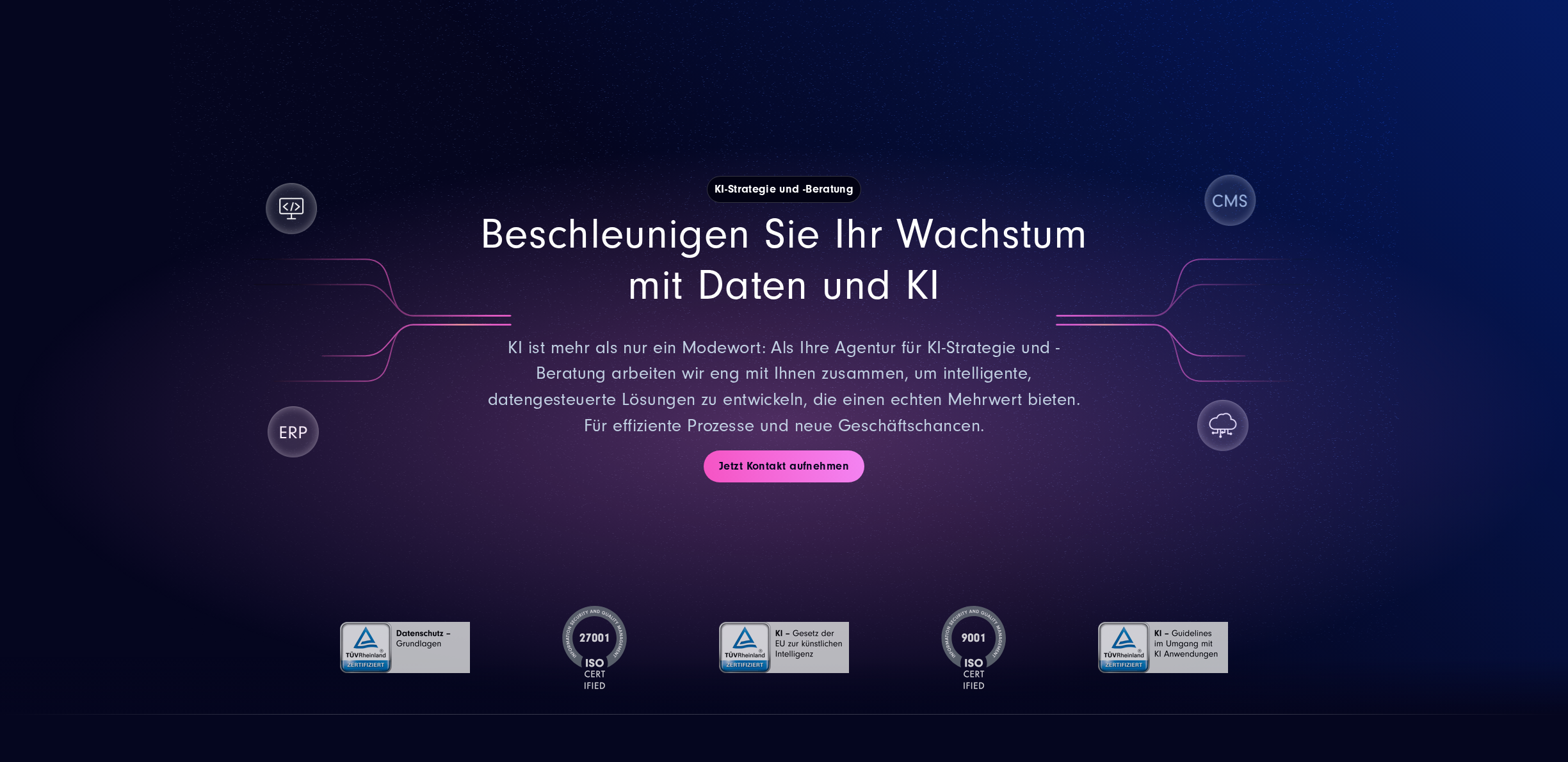
drag, startPoint x: 1055, startPoint y: 584, endPoint x: 839, endPoint y: 110, distance: 520.9
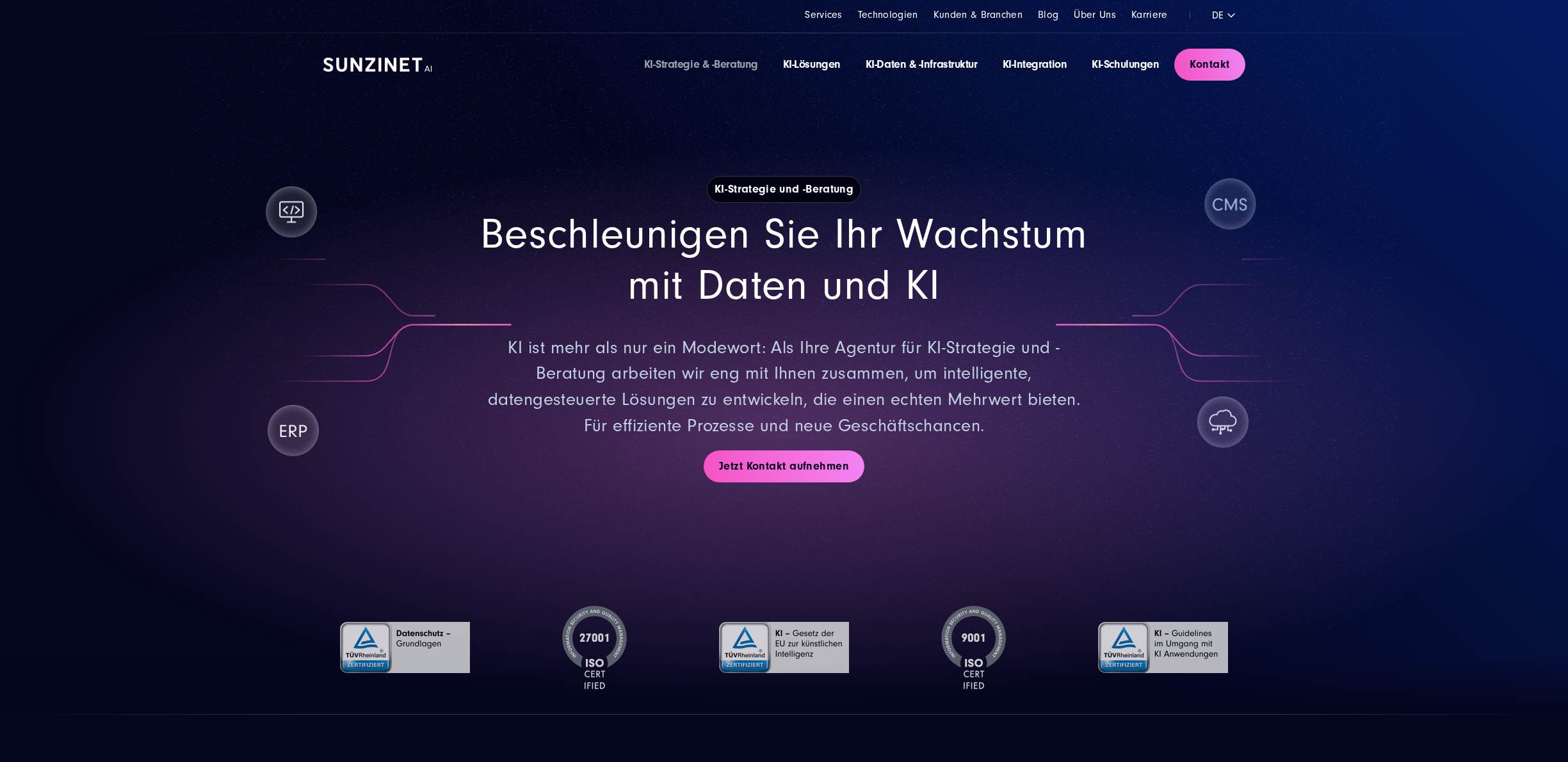
click at [387, 59] on img at bounding box center [378, 64] width 109 height 14
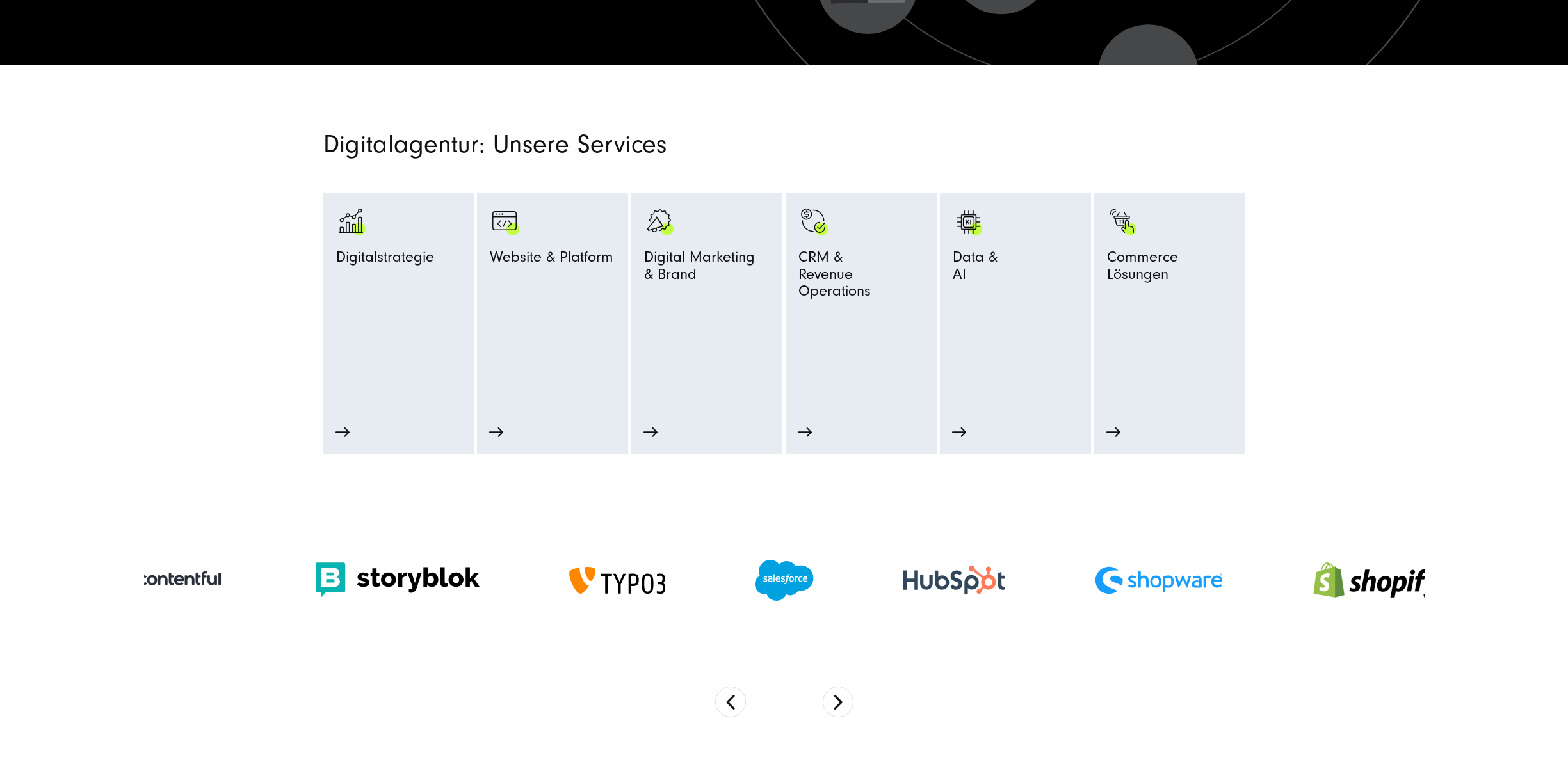
scroll to position [768, 0]
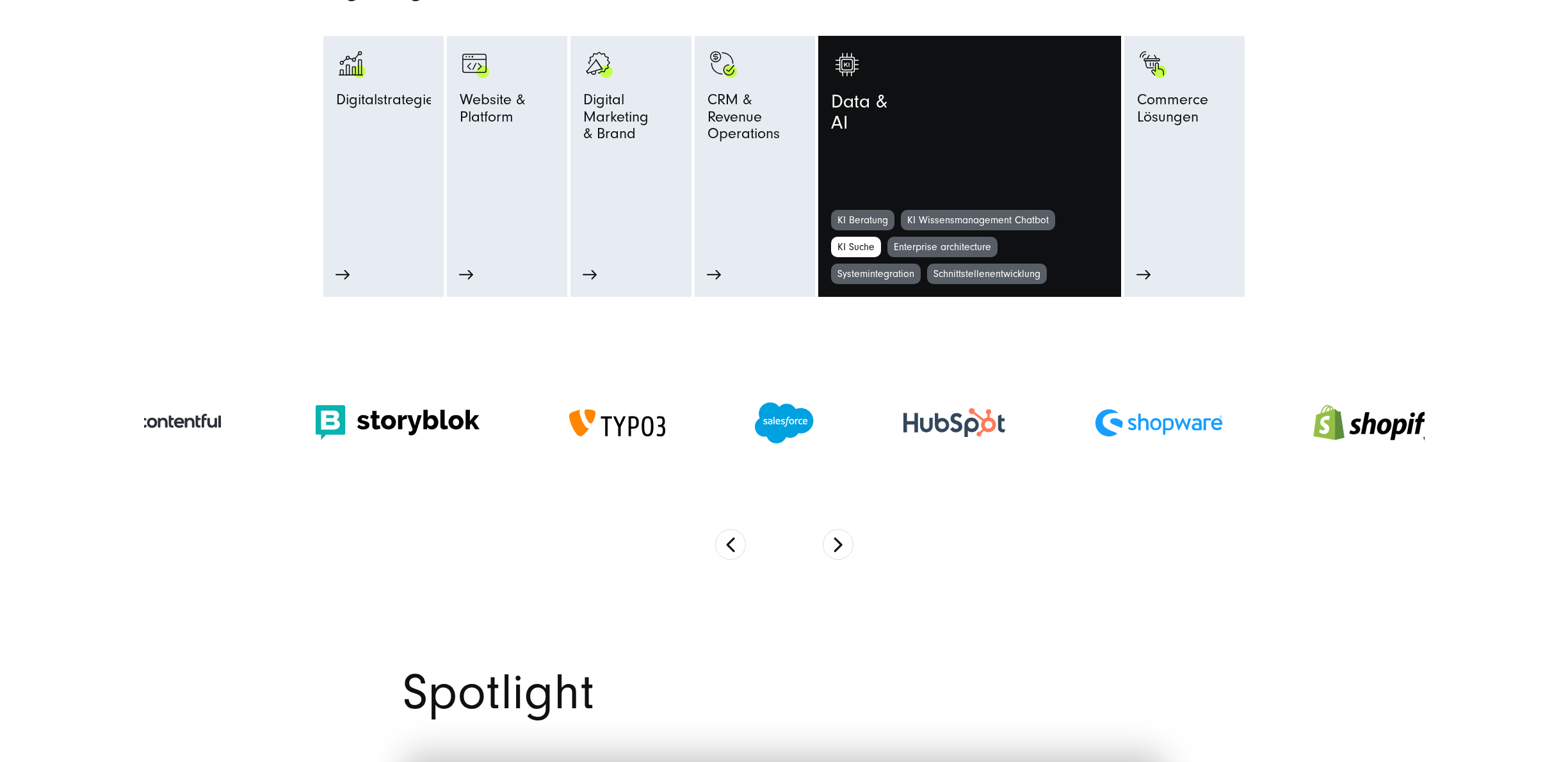
click at [856, 248] on link "KI Suche" at bounding box center [856, 247] width 50 height 21
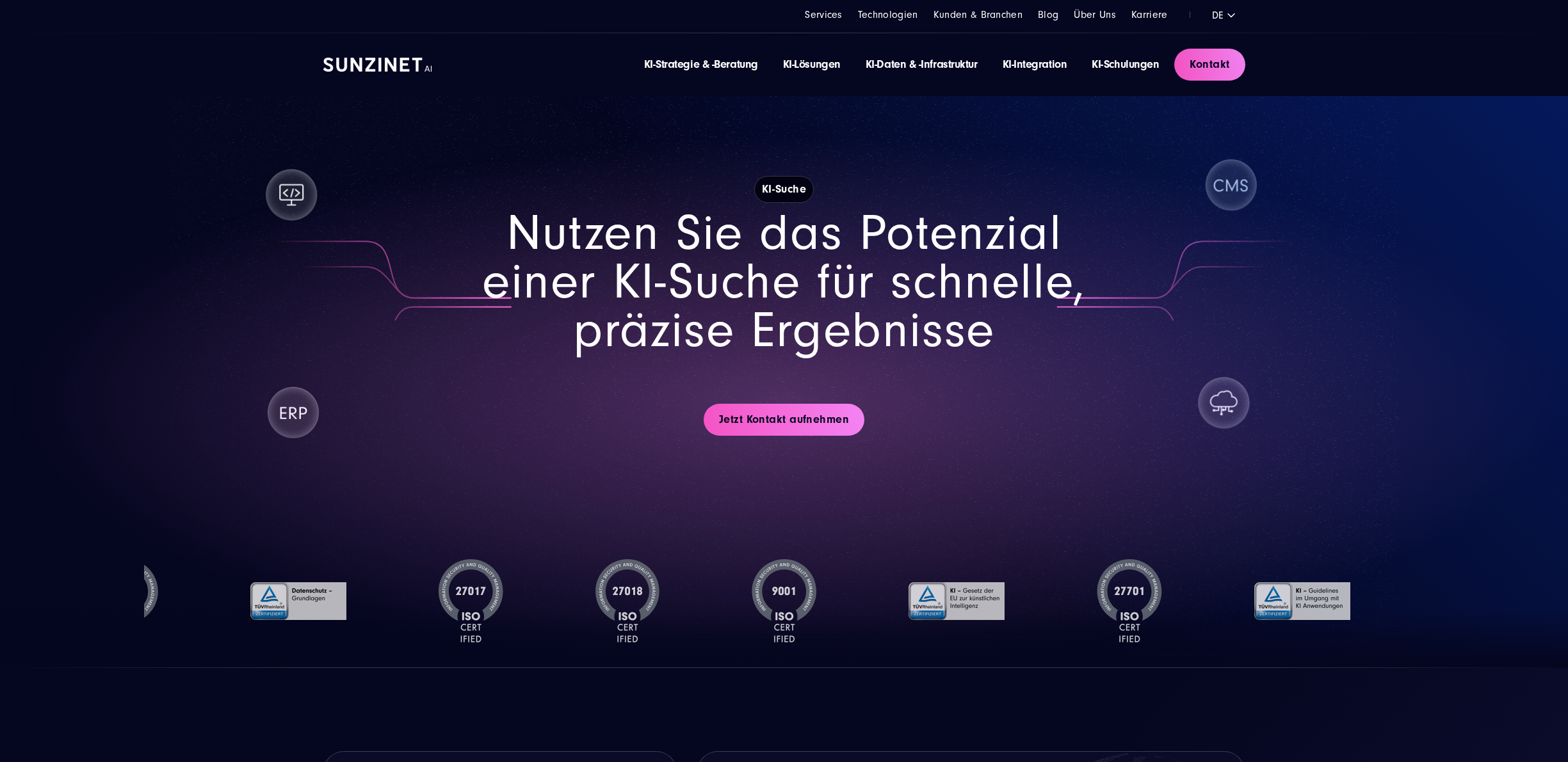
drag, startPoint x: 761, startPoint y: 199, endPoint x: 741, endPoint y: 151, distance: 52.0
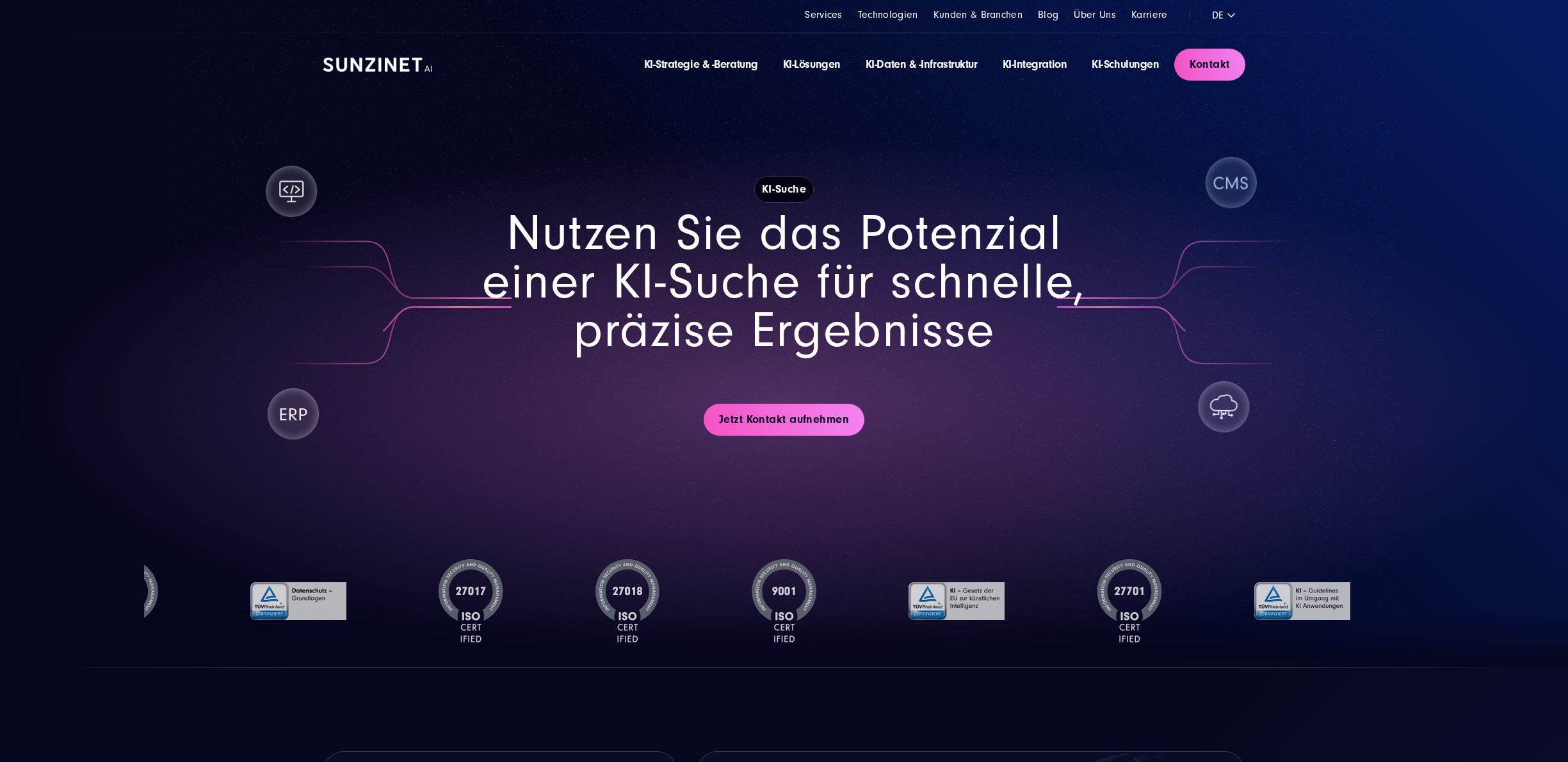
click at [385, 70] on img at bounding box center [378, 64] width 109 height 14
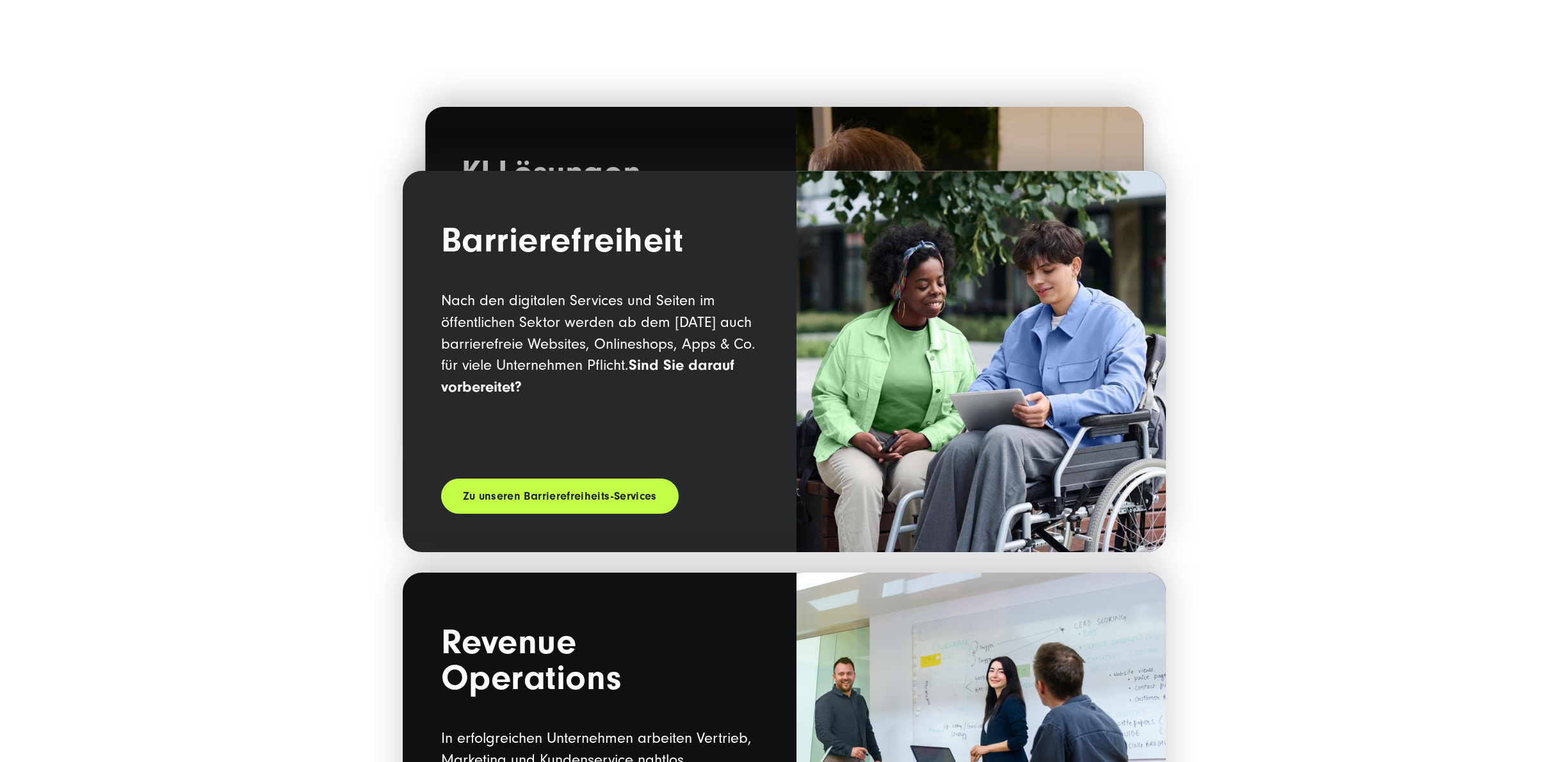
scroll to position [1792, 0]
